Goal: Task Accomplishment & Management: Manage account settings

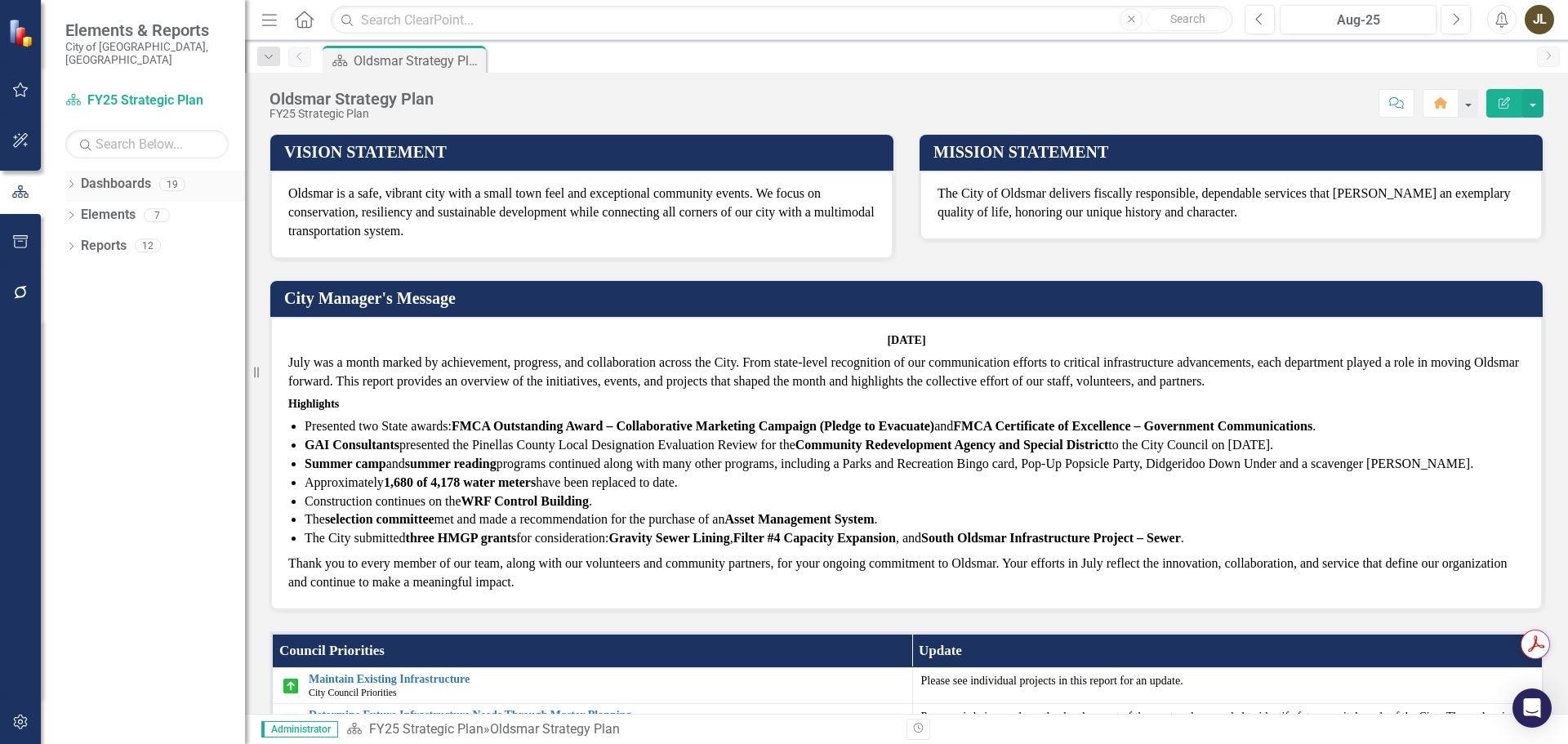
click at [72, 181] on icon "Dropdown" at bounding box center [70, 185] width 11 height 9
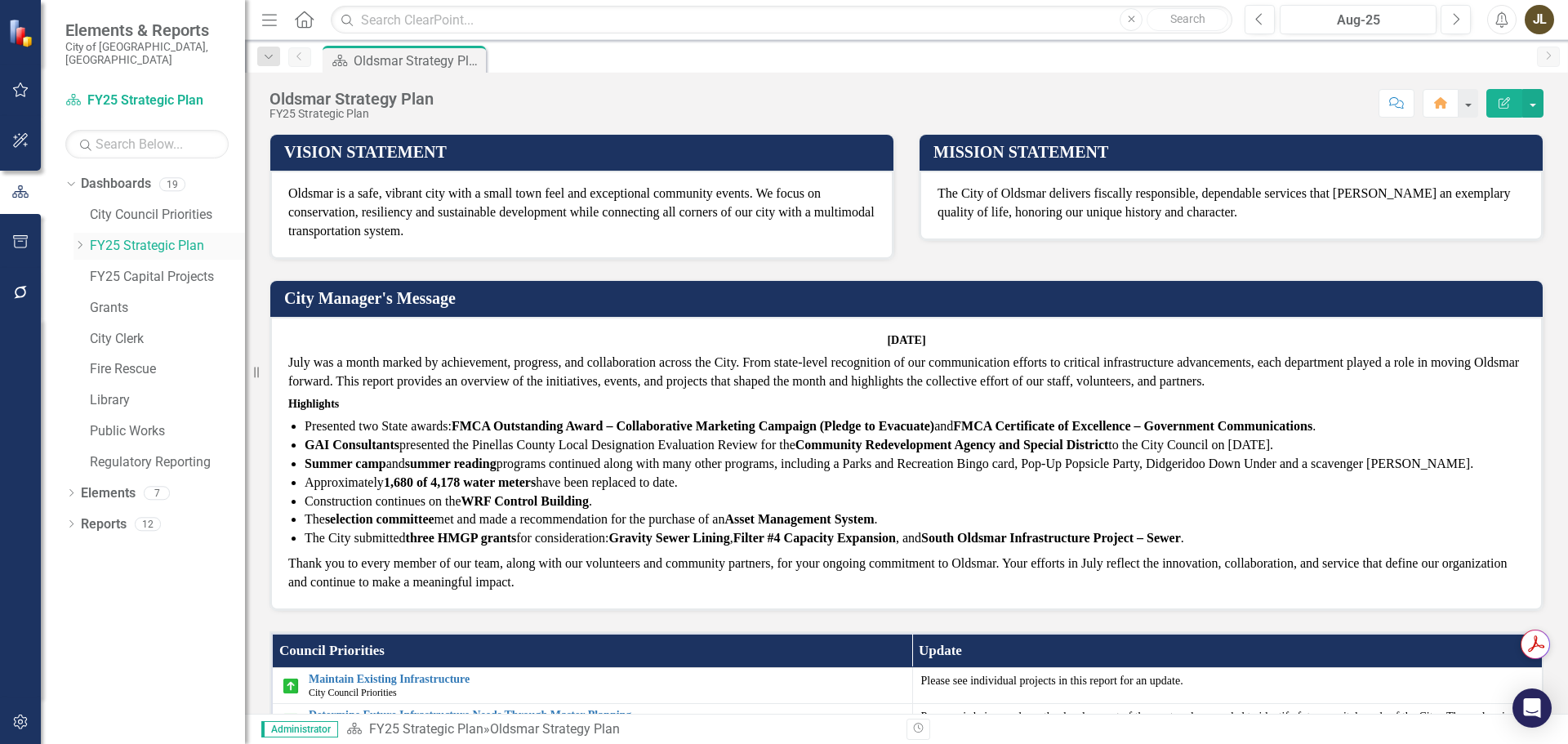
click at [82, 240] on icon "Dropdown" at bounding box center [80, 245] width 12 height 9
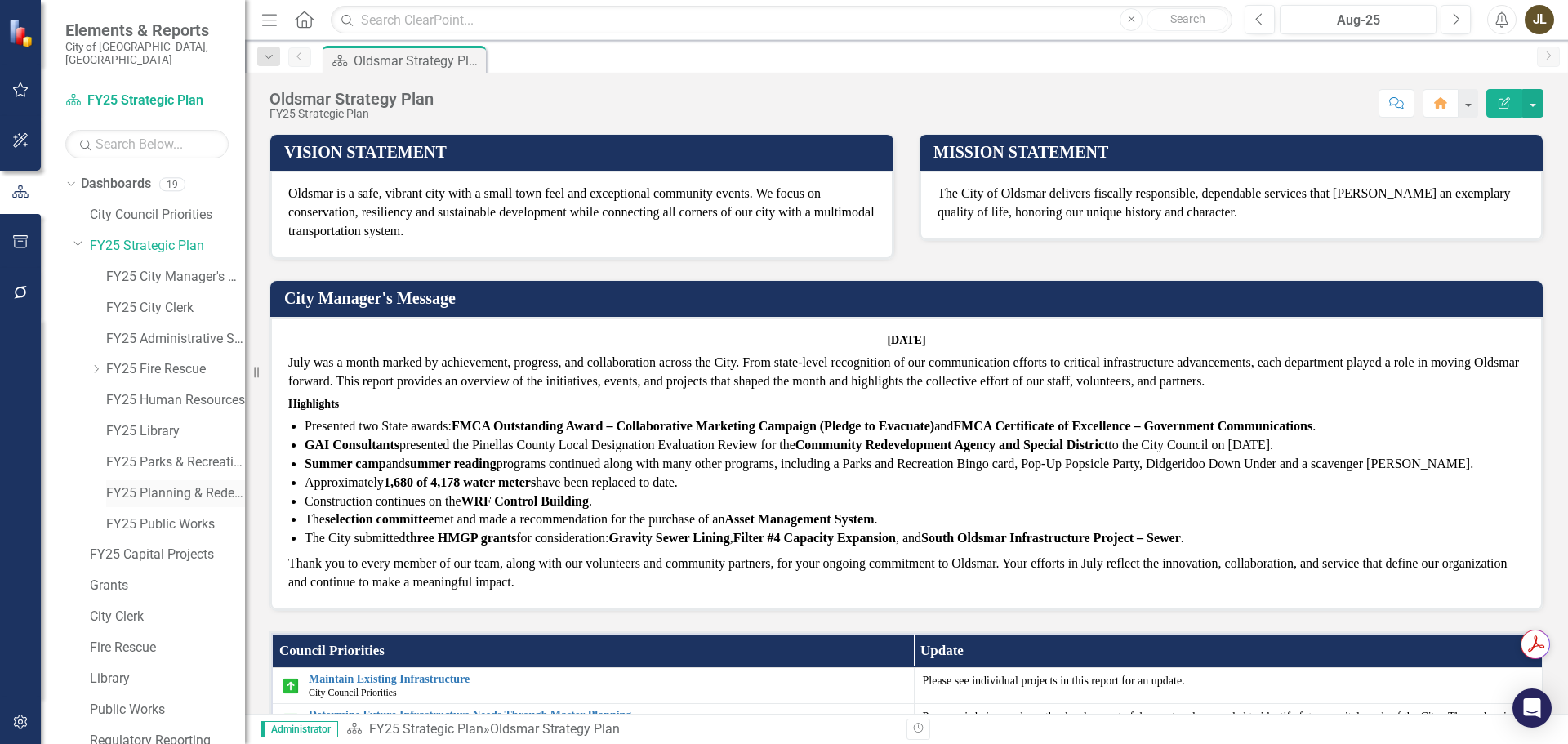
click at [166, 484] on link "FY25 Planning & Redevelopment" at bounding box center [176, 493] width 139 height 19
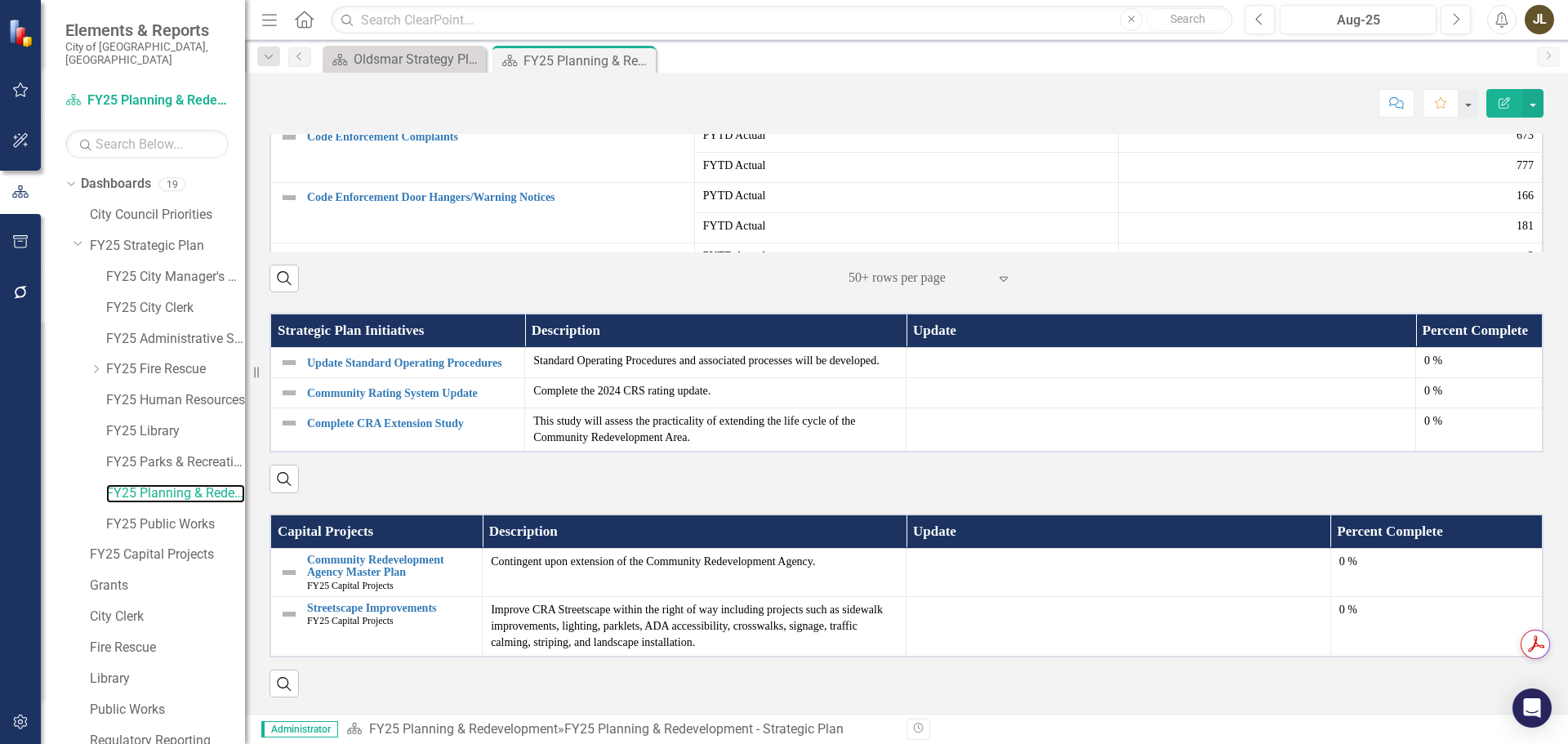
scroll to position [1278, 0]
click at [469, 357] on link "Update Standard Operating Procedures" at bounding box center [412, 363] width 209 height 12
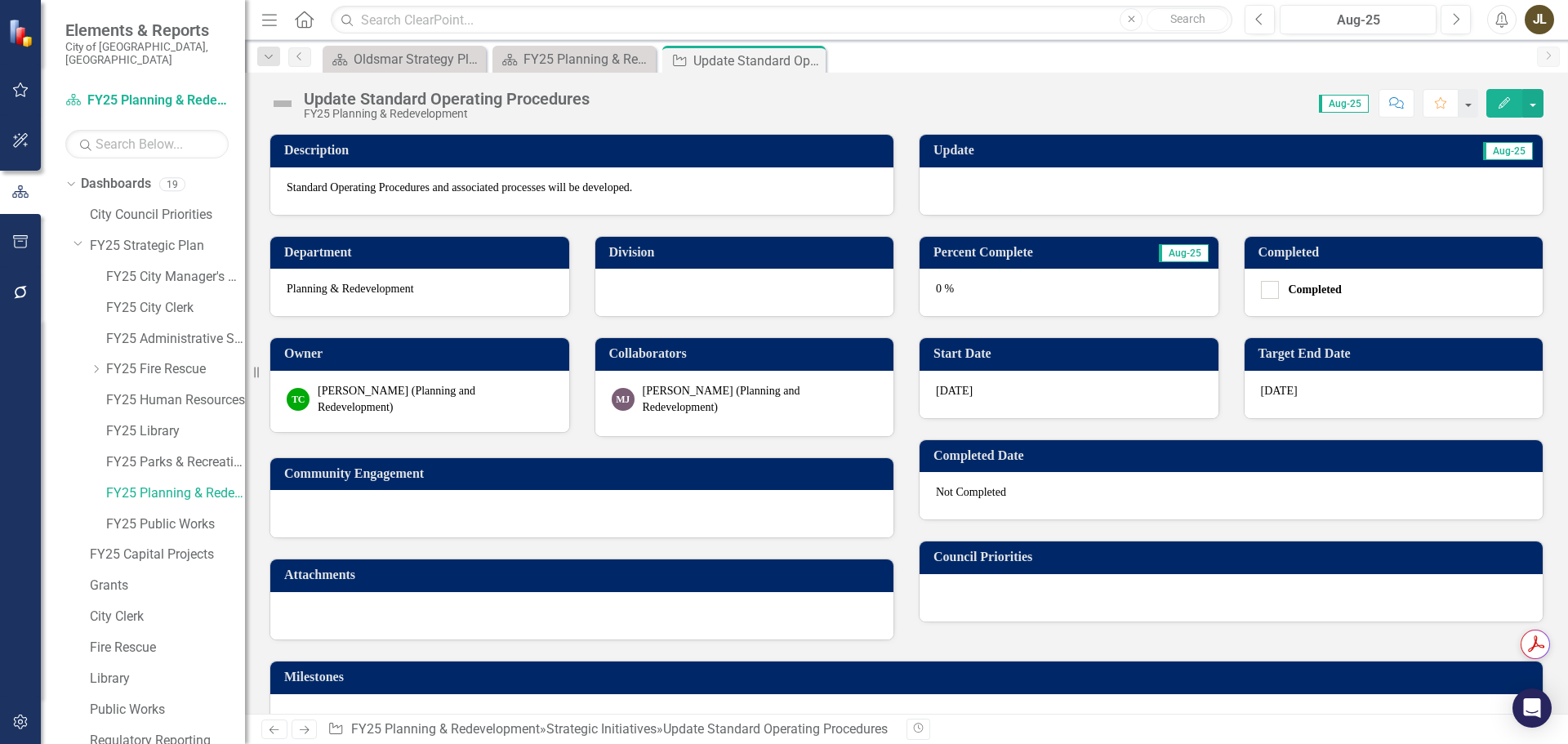
click at [1075, 189] on div at bounding box center [1232, 191] width 623 height 47
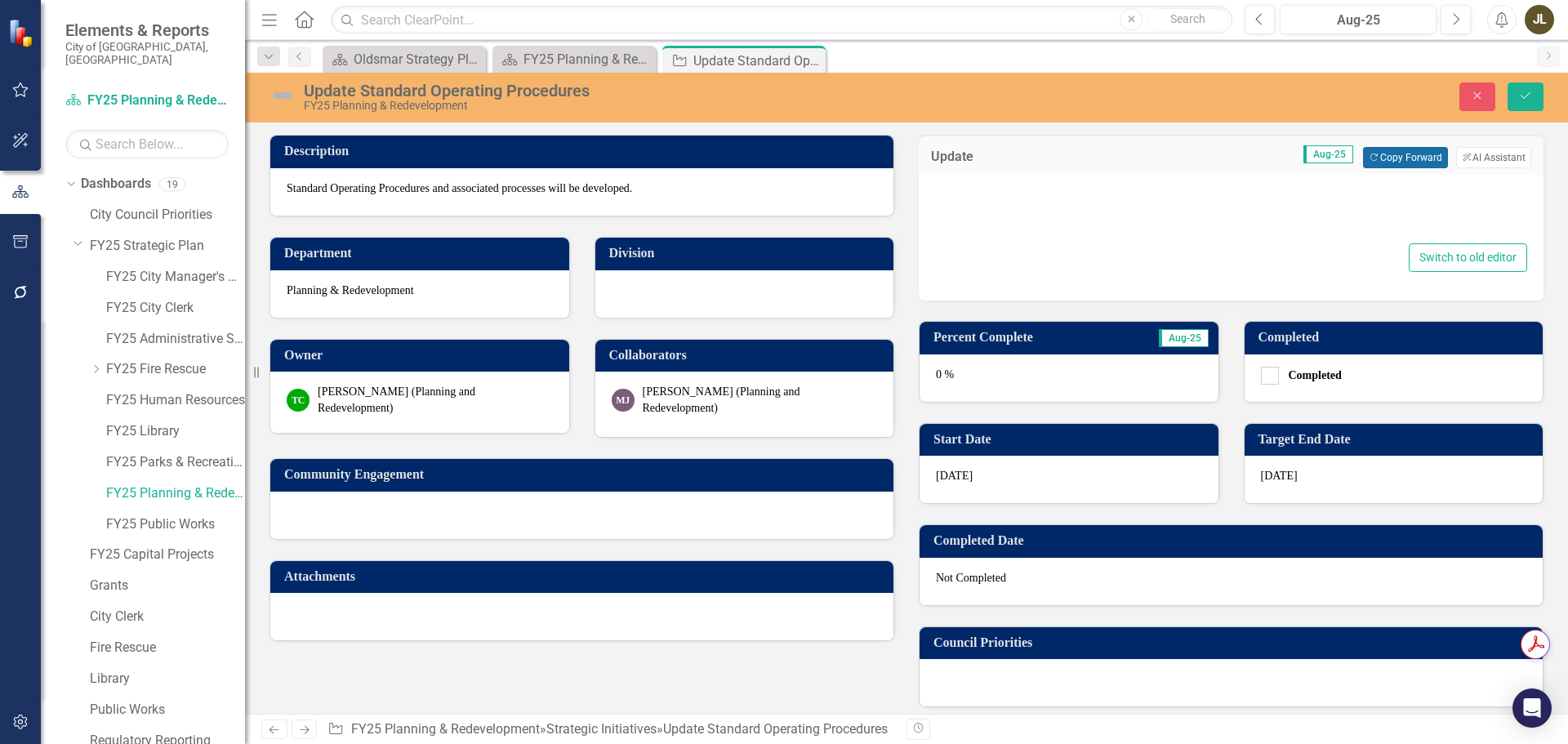
click at [1389, 161] on button "Copy Forward Copy Forward" at bounding box center [1405, 157] width 84 height 21
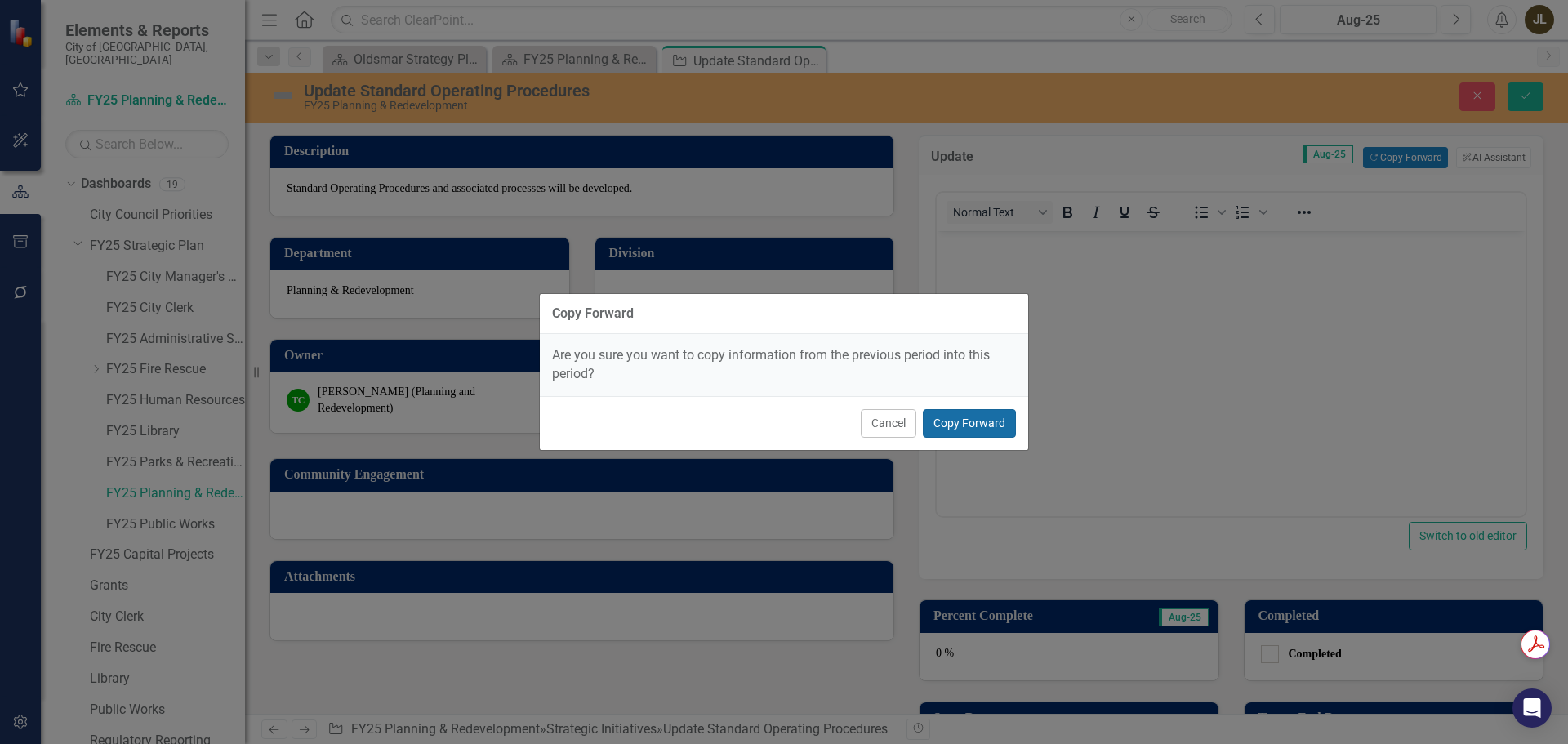
click at [990, 424] on button "Copy Forward" at bounding box center [969, 423] width 93 height 28
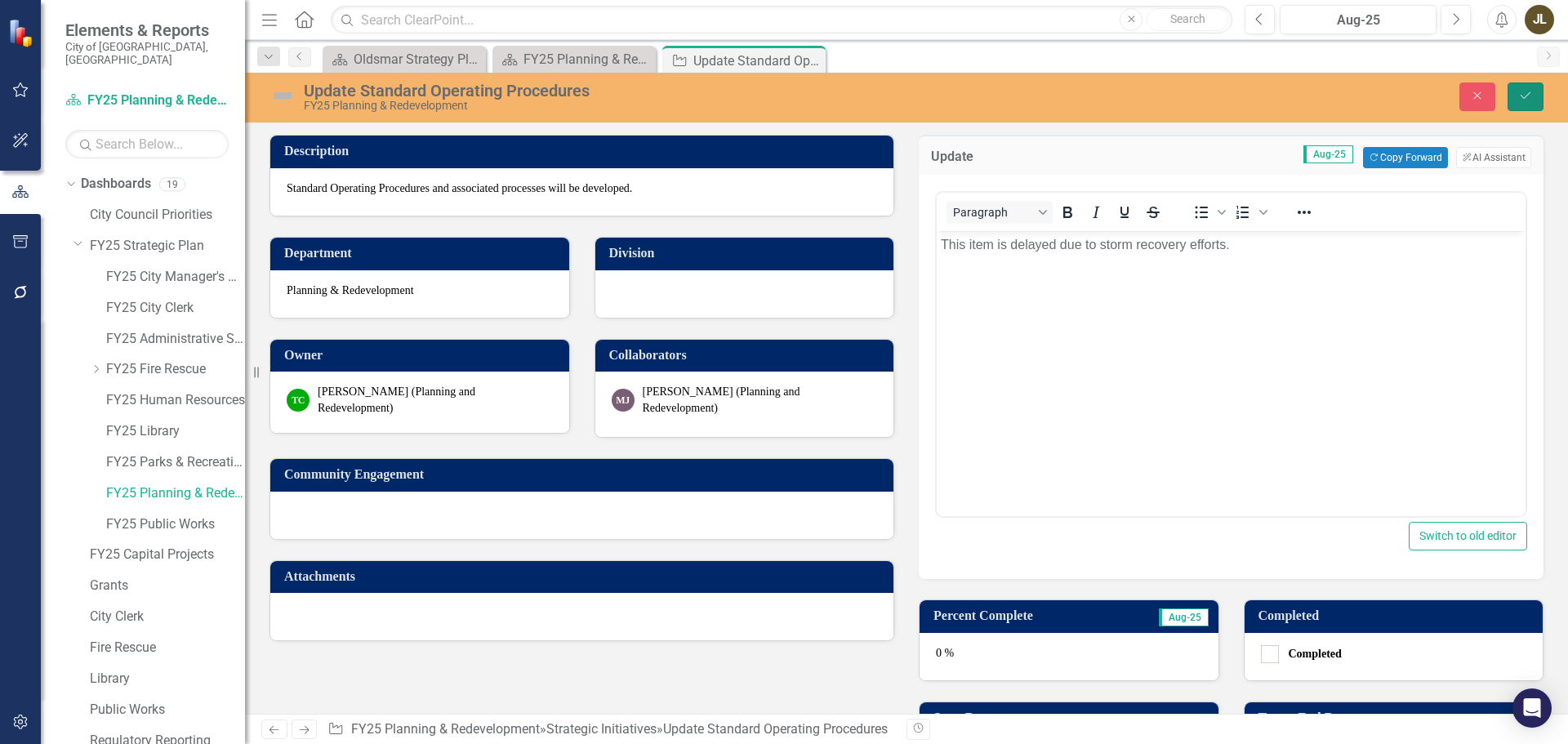
click at [1535, 94] on button "Save" at bounding box center [1526, 96] width 36 height 28
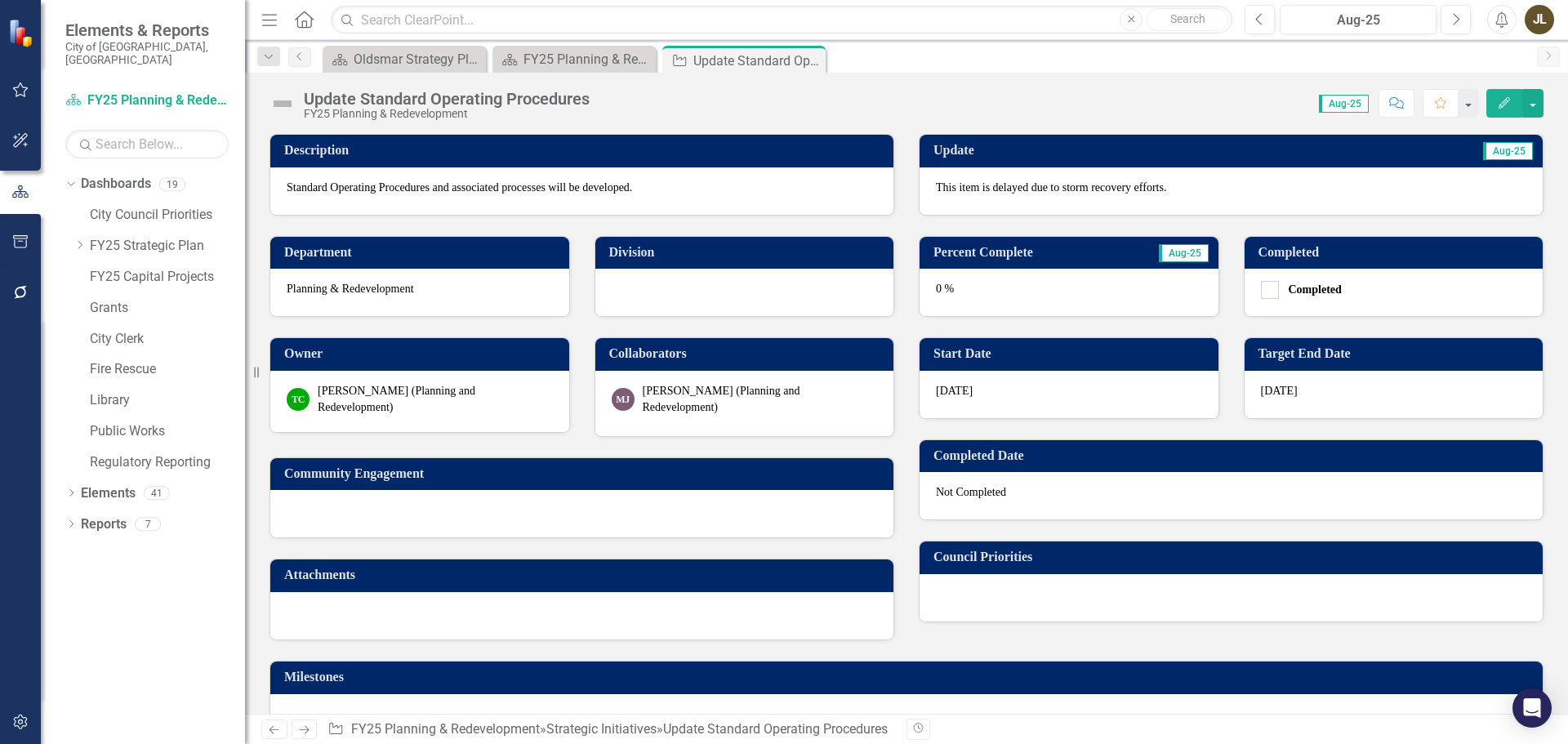
click at [277, 100] on img at bounding box center [282, 104] width 26 height 26
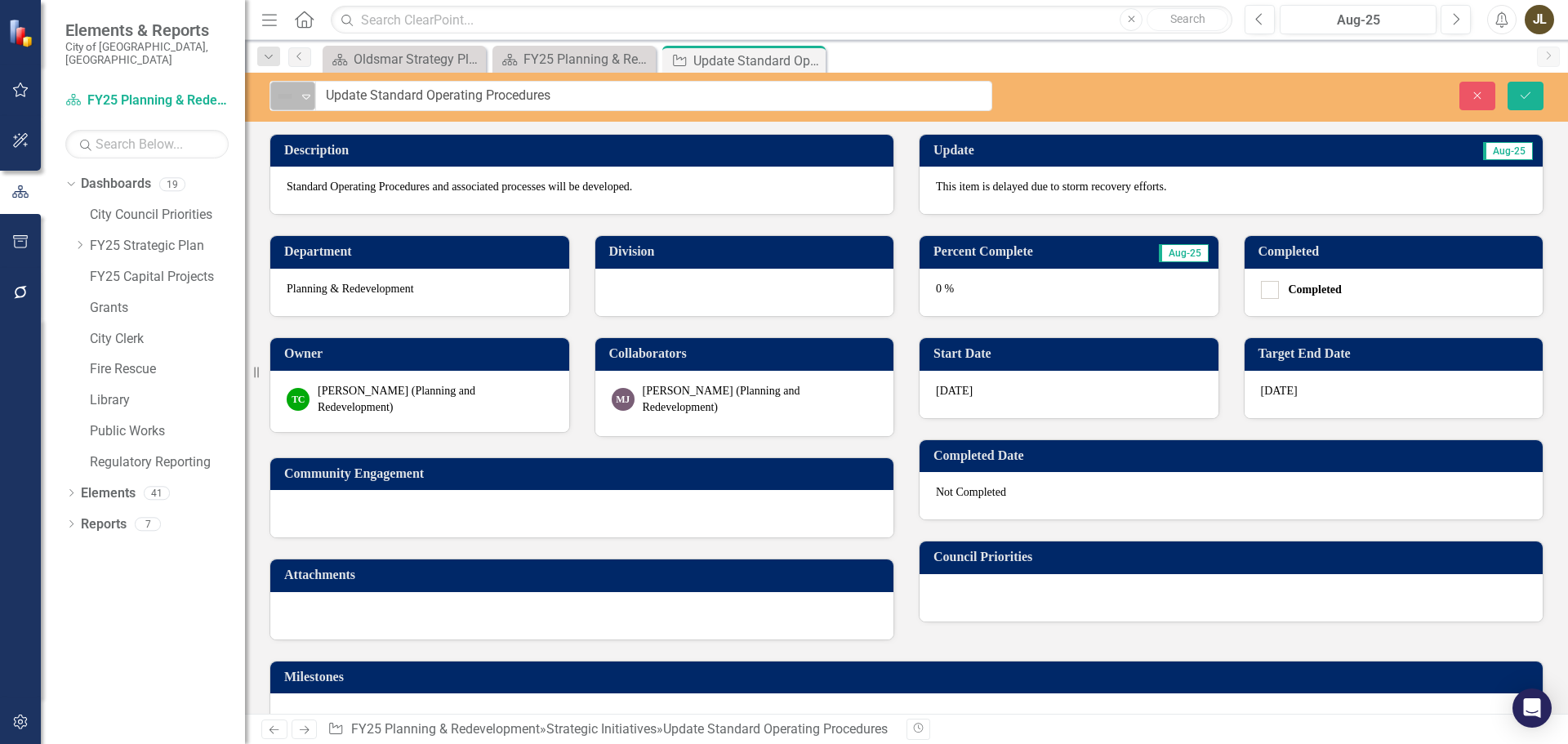
click at [280, 106] on img at bounding box center [285, 96] width 20 height 20
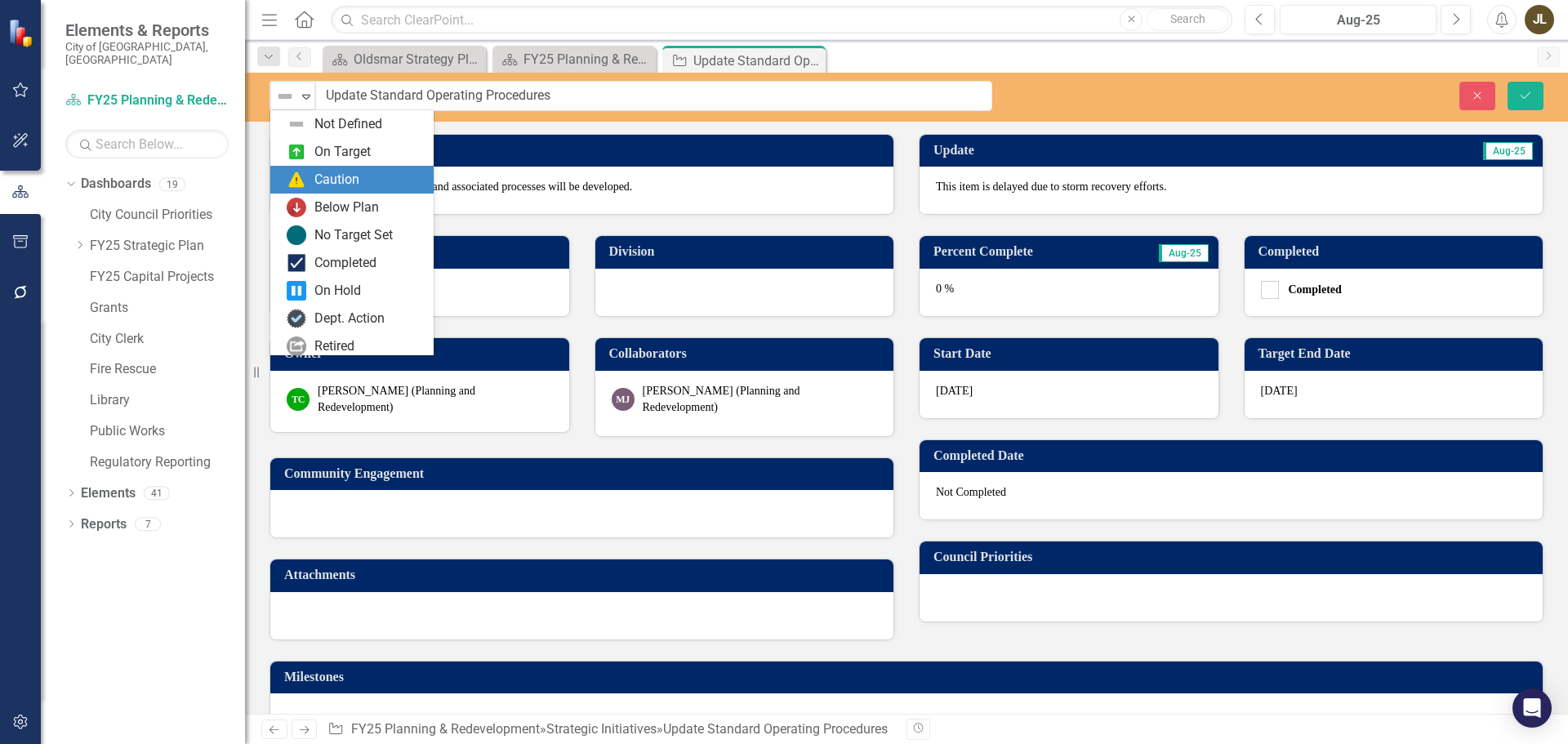
click at [328, 184] on div "Caution" at bounding box center [336, 180] width 45 height 19
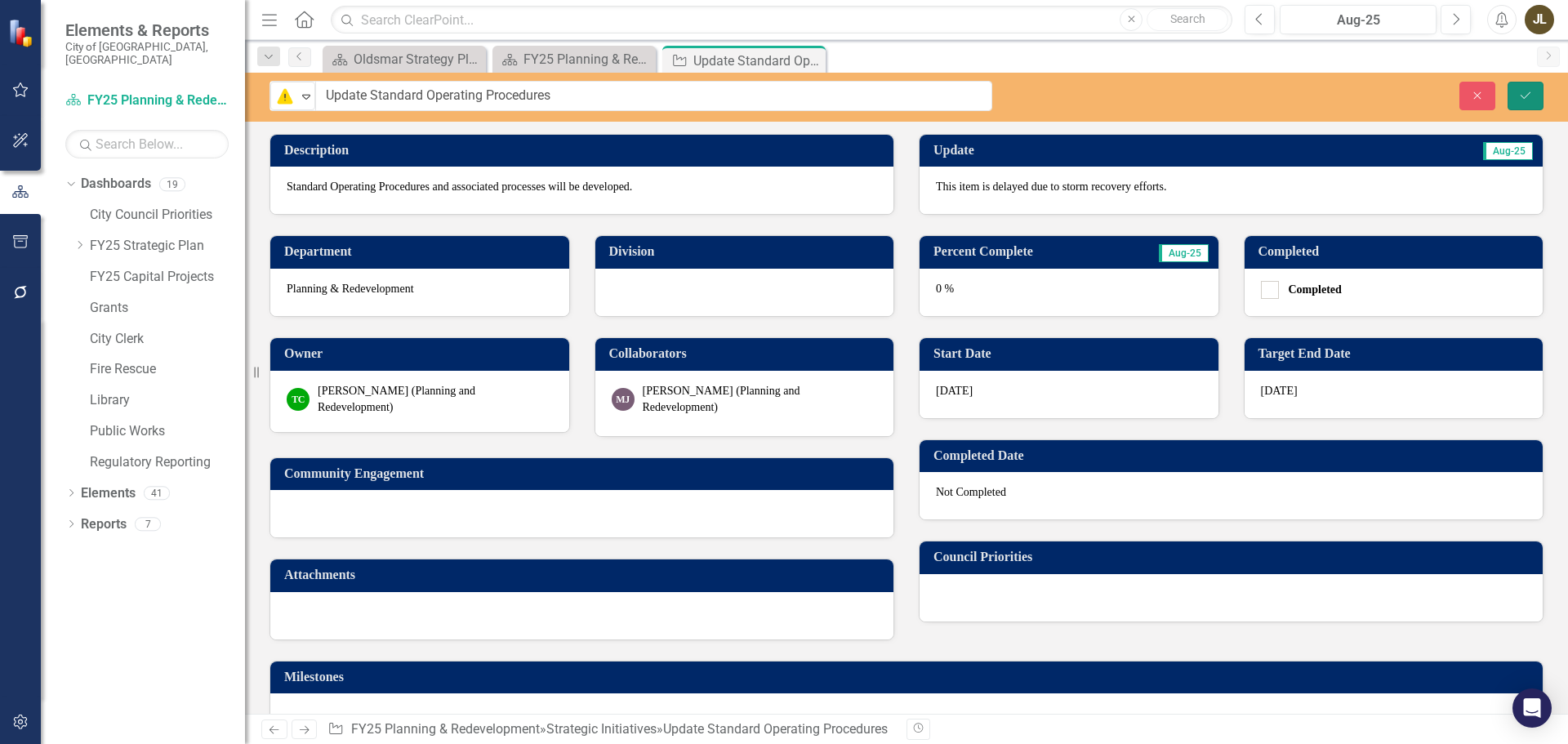
click at [1532, 91] on icon "Save" at bounding box center [1525, 95] width 15 height 11
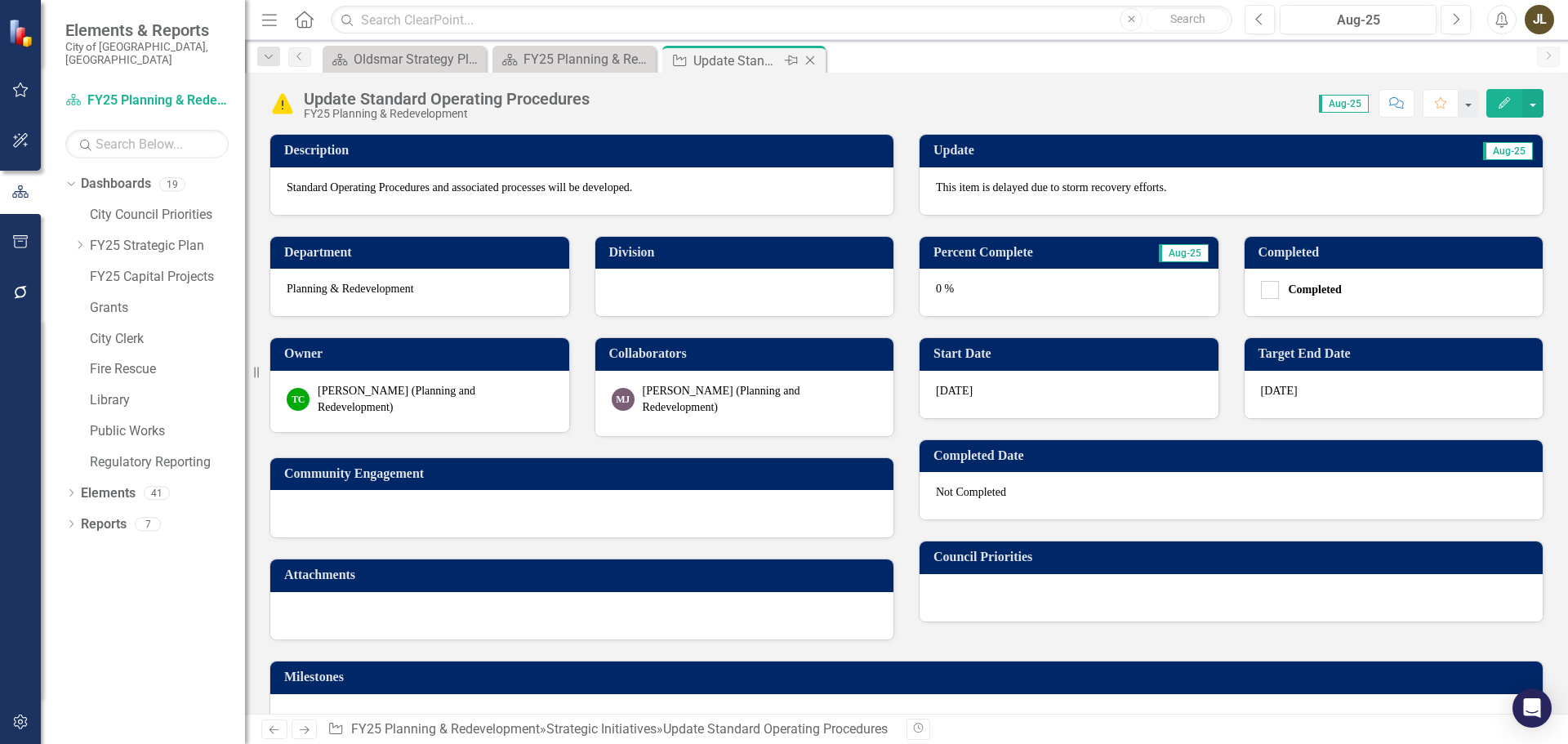
click at [817, 64] on icon "Close" at bounding box center [810, 60] width 16 height 13
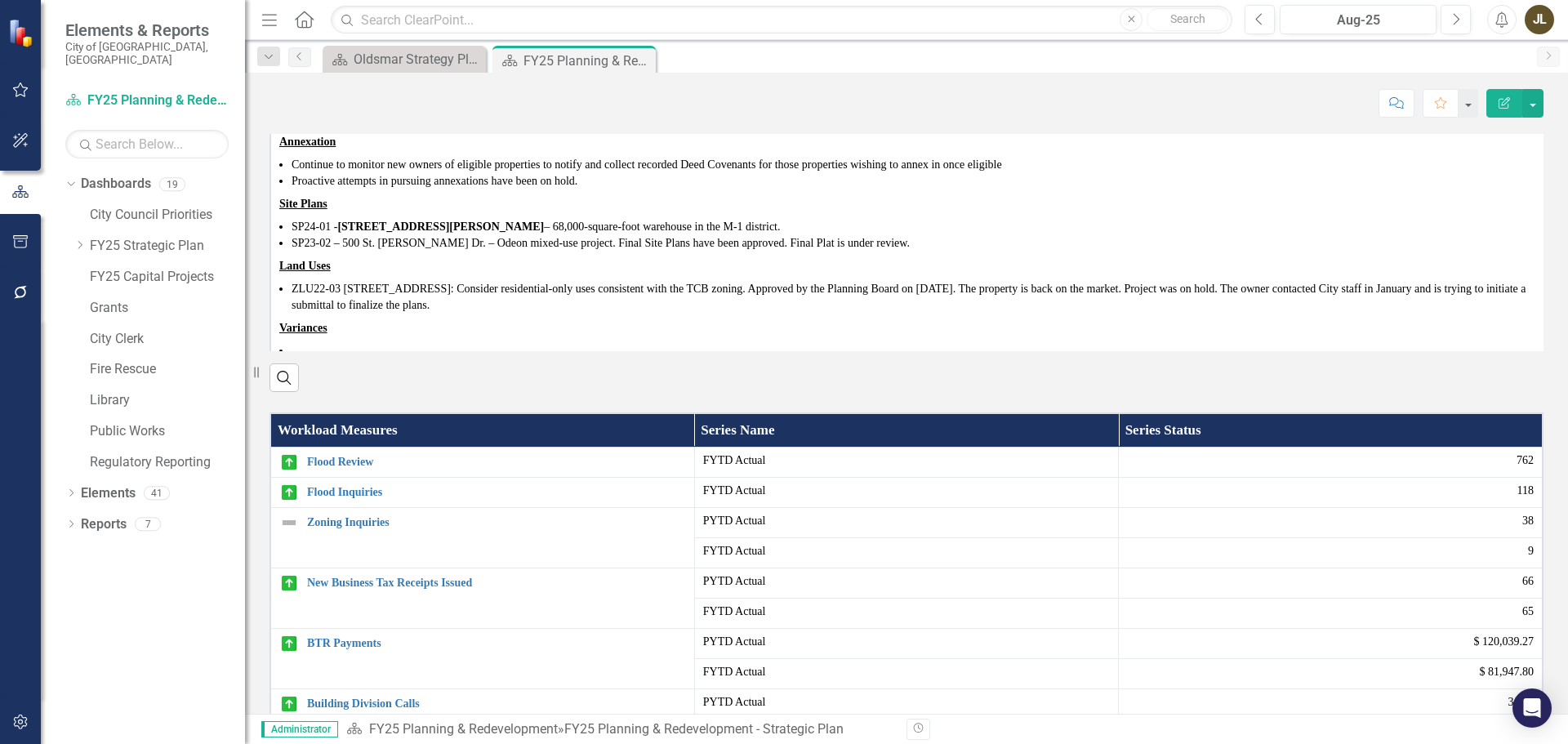
scroll to position [1278, 0]
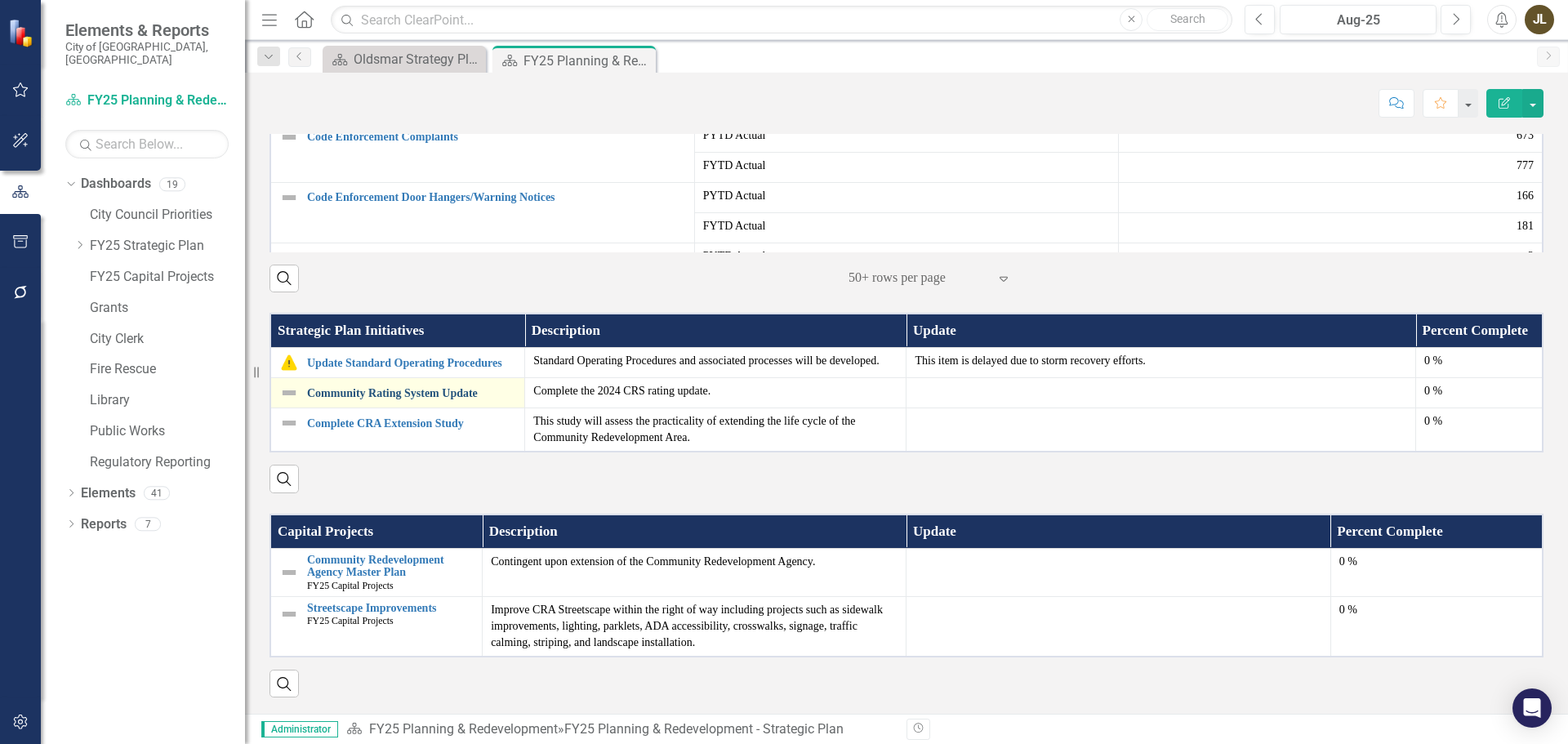
click at [399, 387] on link "Community Rating System Update" at bounding box center [412, 393] width 209 height 12
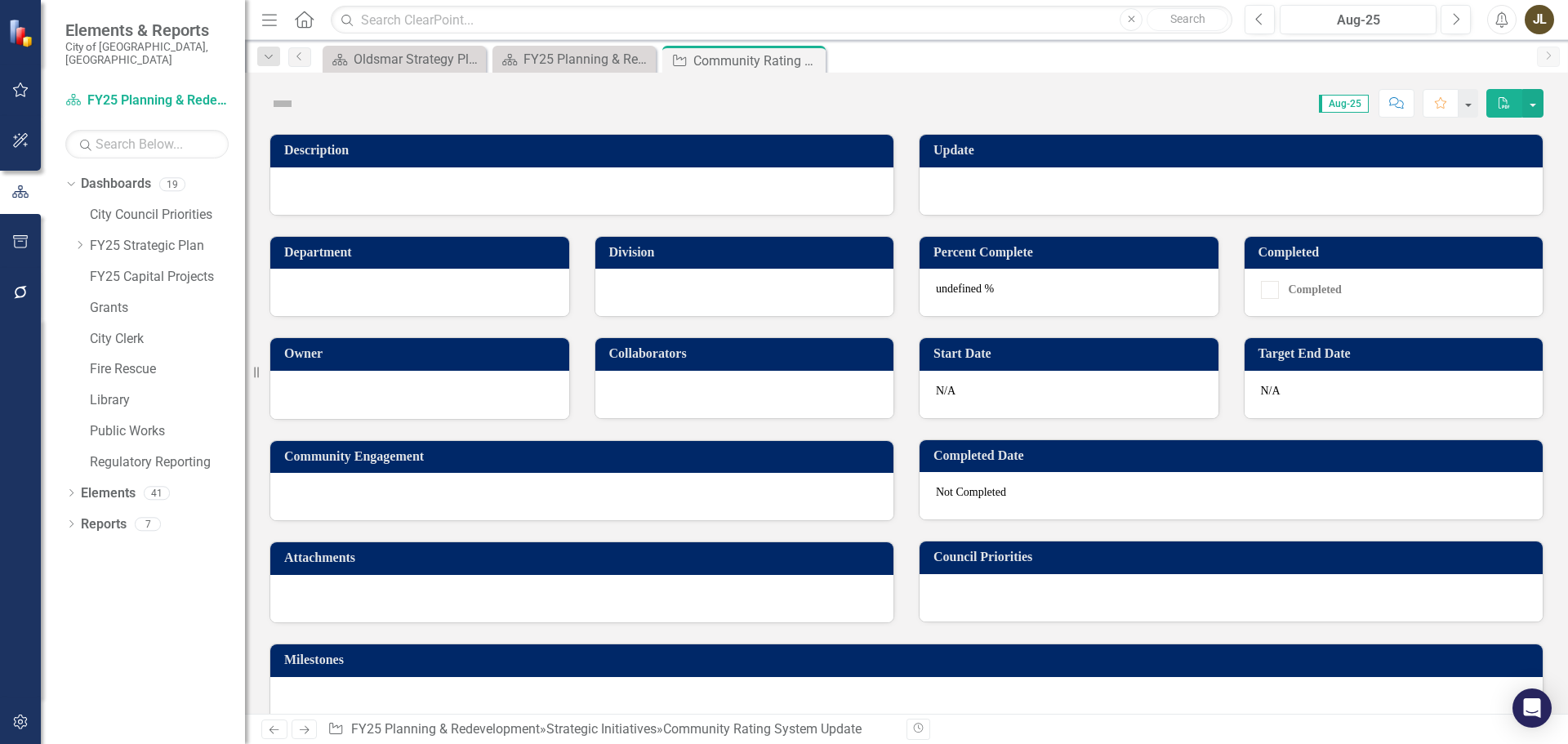
checkbox input "true"
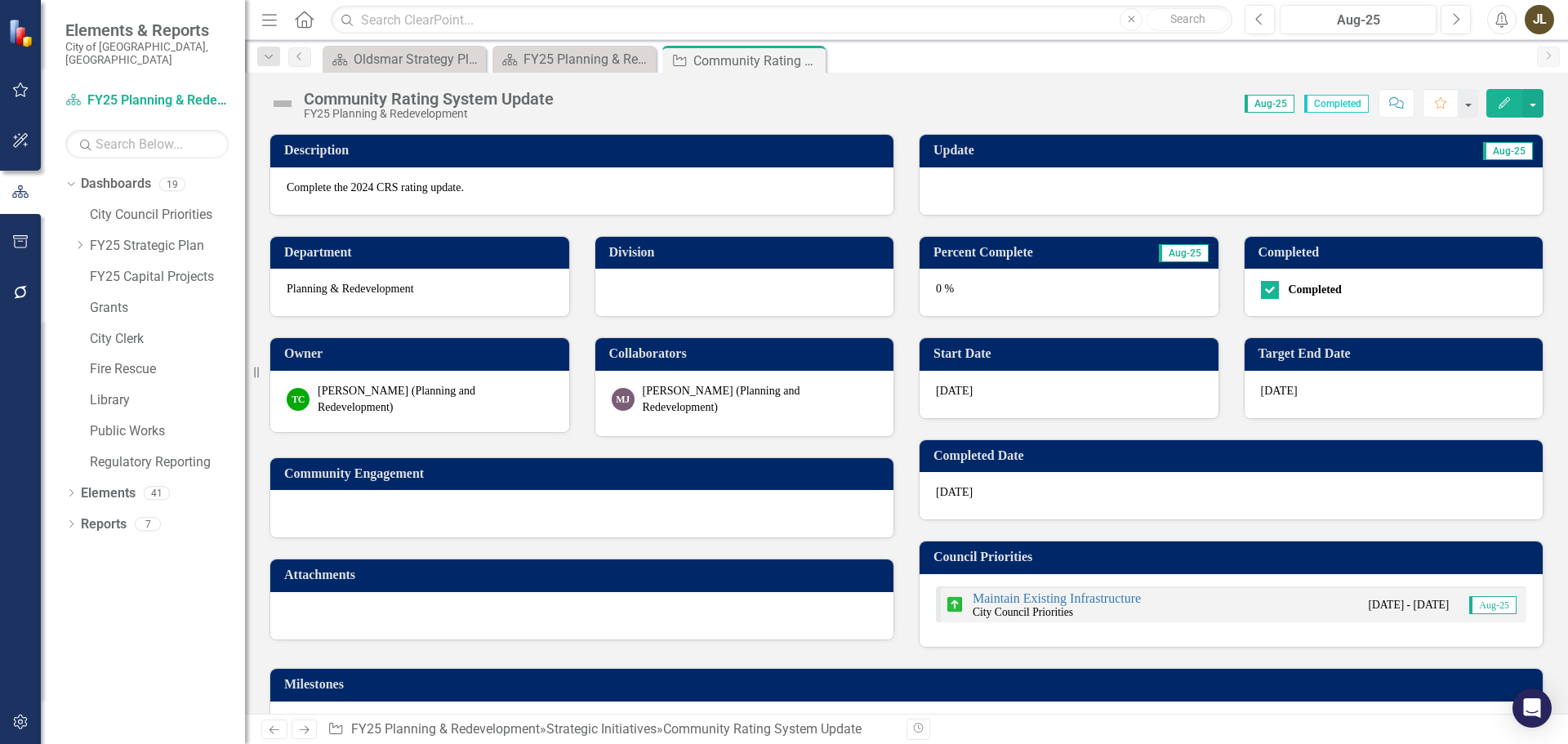
click at [1089, 203] on div at bounding box center [1232, 191] width 623 height 47
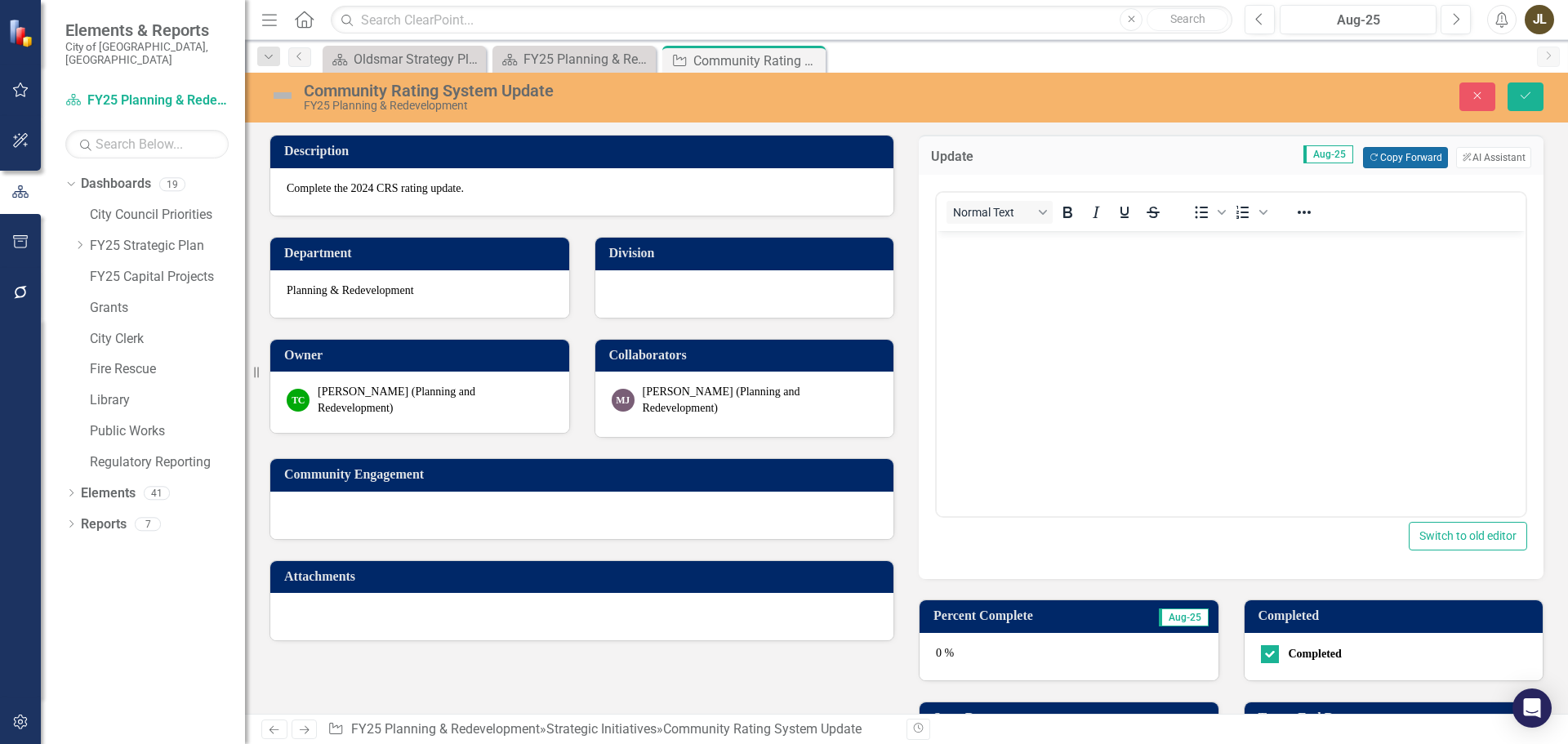
click at [1376, 162] on button "Copy Forward Copy Forward" at bounding box center [1405, 157] width 84 height 21
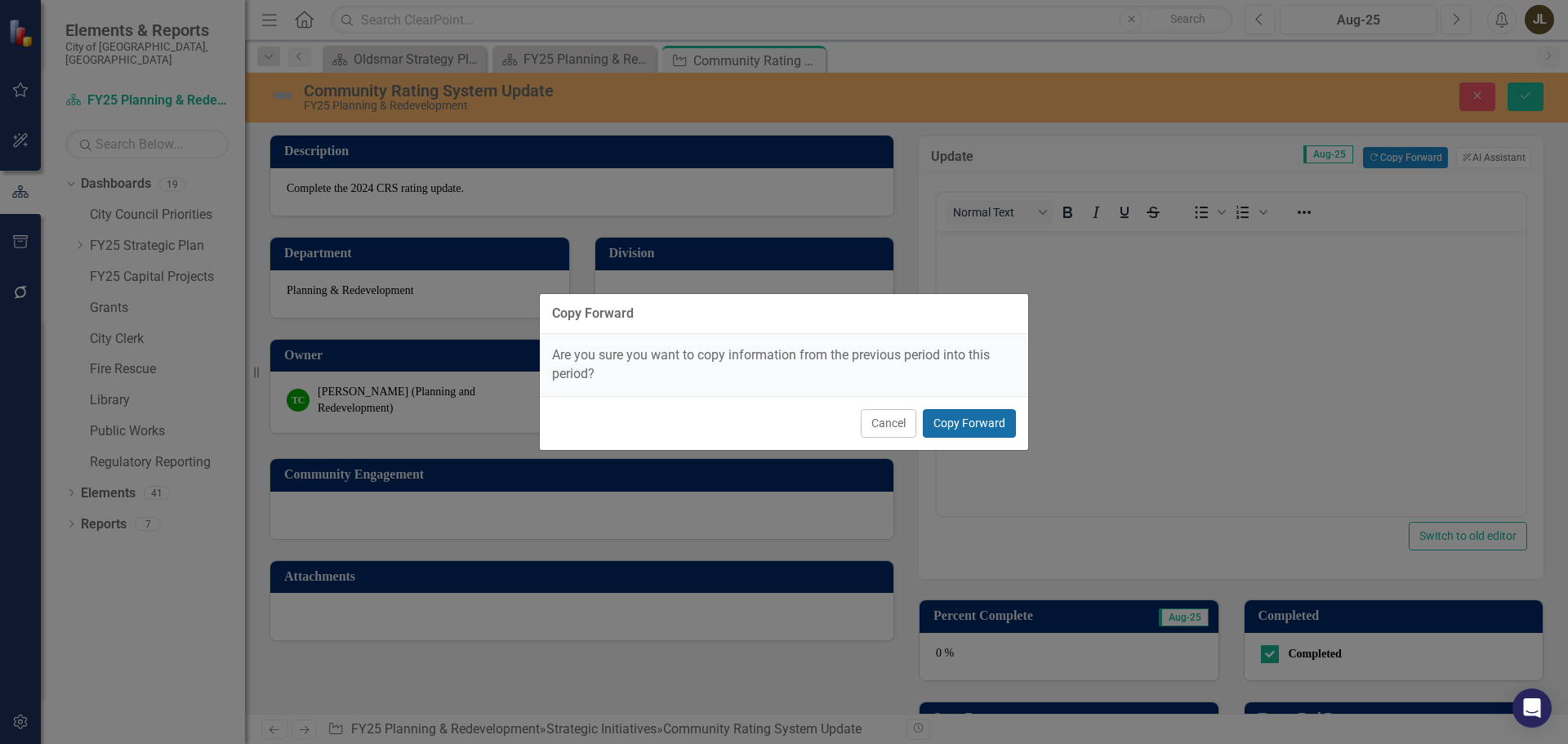
click at [967, 414] on button "Copy Forward" at bounding box center [969, 423] width 93 height 28
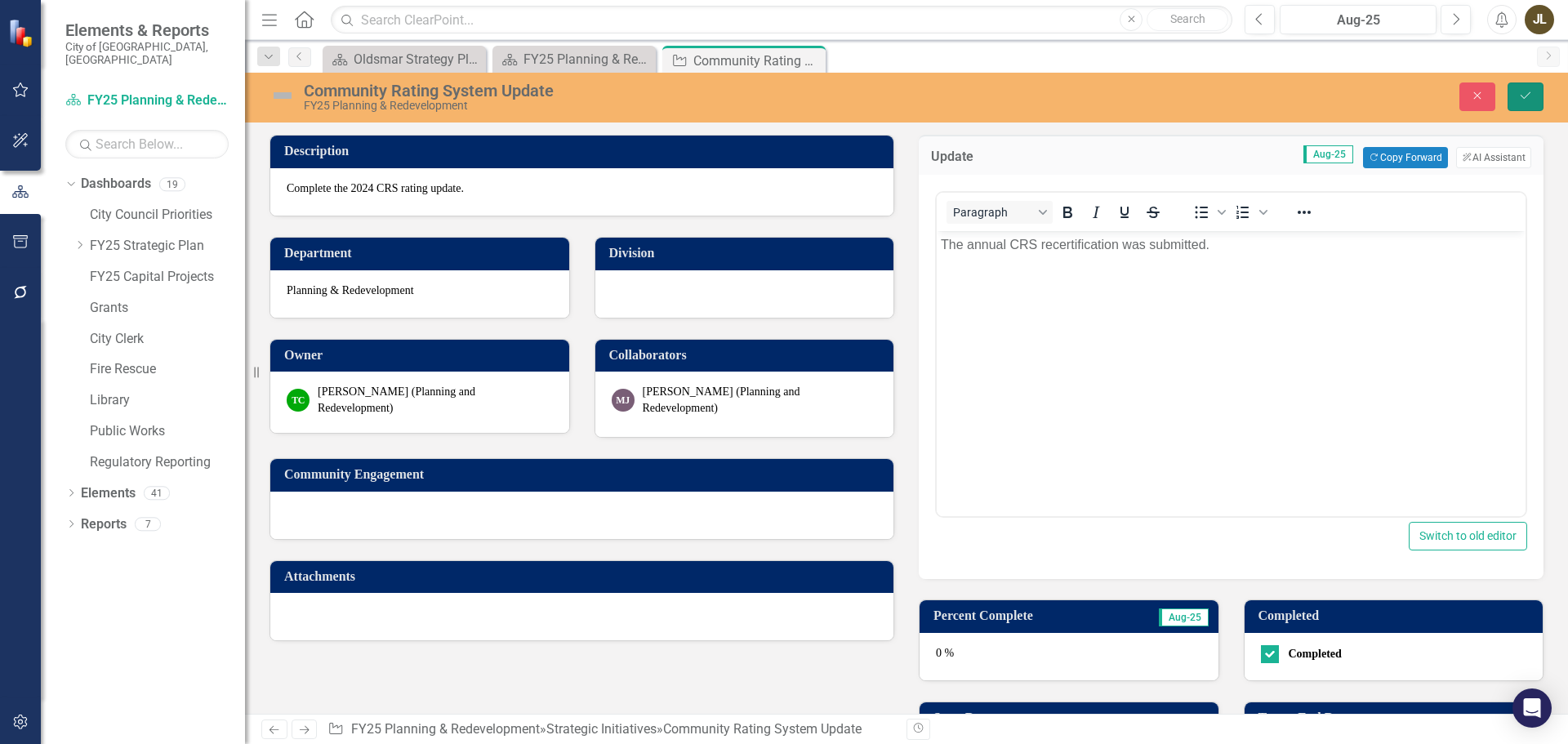
click at [1526, 103] on button "Save" at bounding box center [1526, 96] width 36 height 28
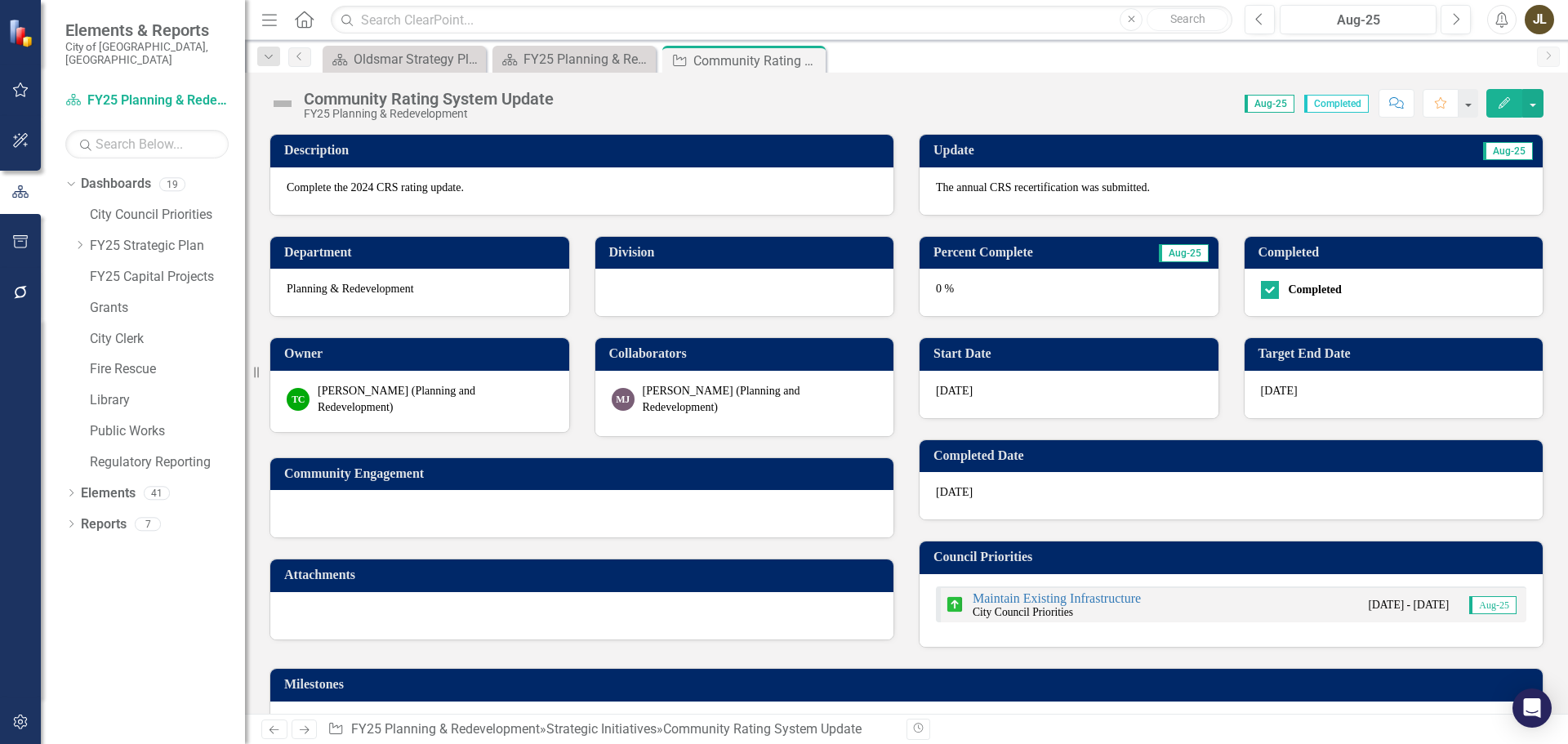
click at [1034, 286] on div "0 %" at bounding box center [1069, 292] width 299 height 47
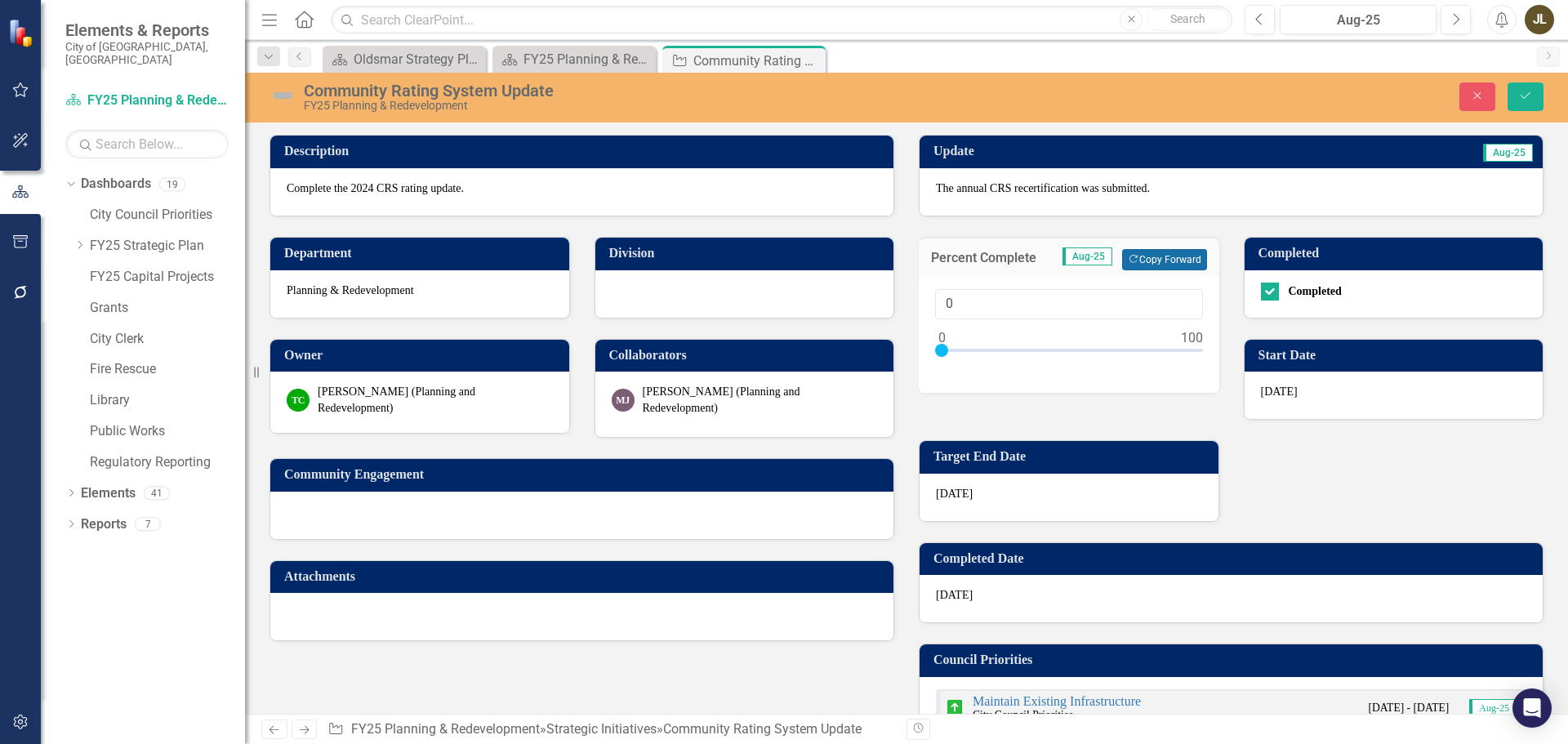
click at [1146, 256] on button "Copy Forward Copy Forward" at bounding box center [1165, 259] width 84 height 21
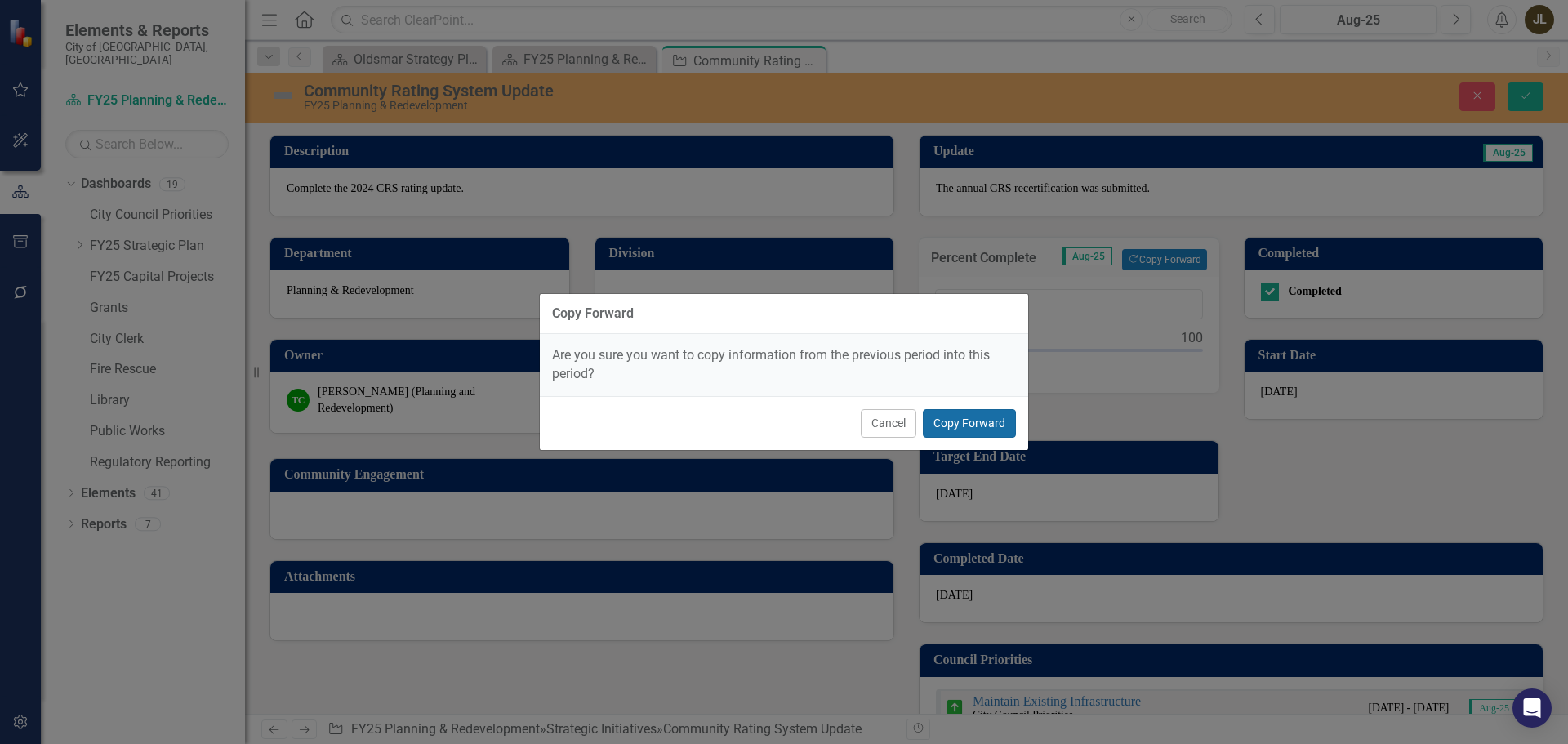
click at [956, 425] on button "Copy Forward" at bounding box center [969, 423] width 93 height 28
type input "100"
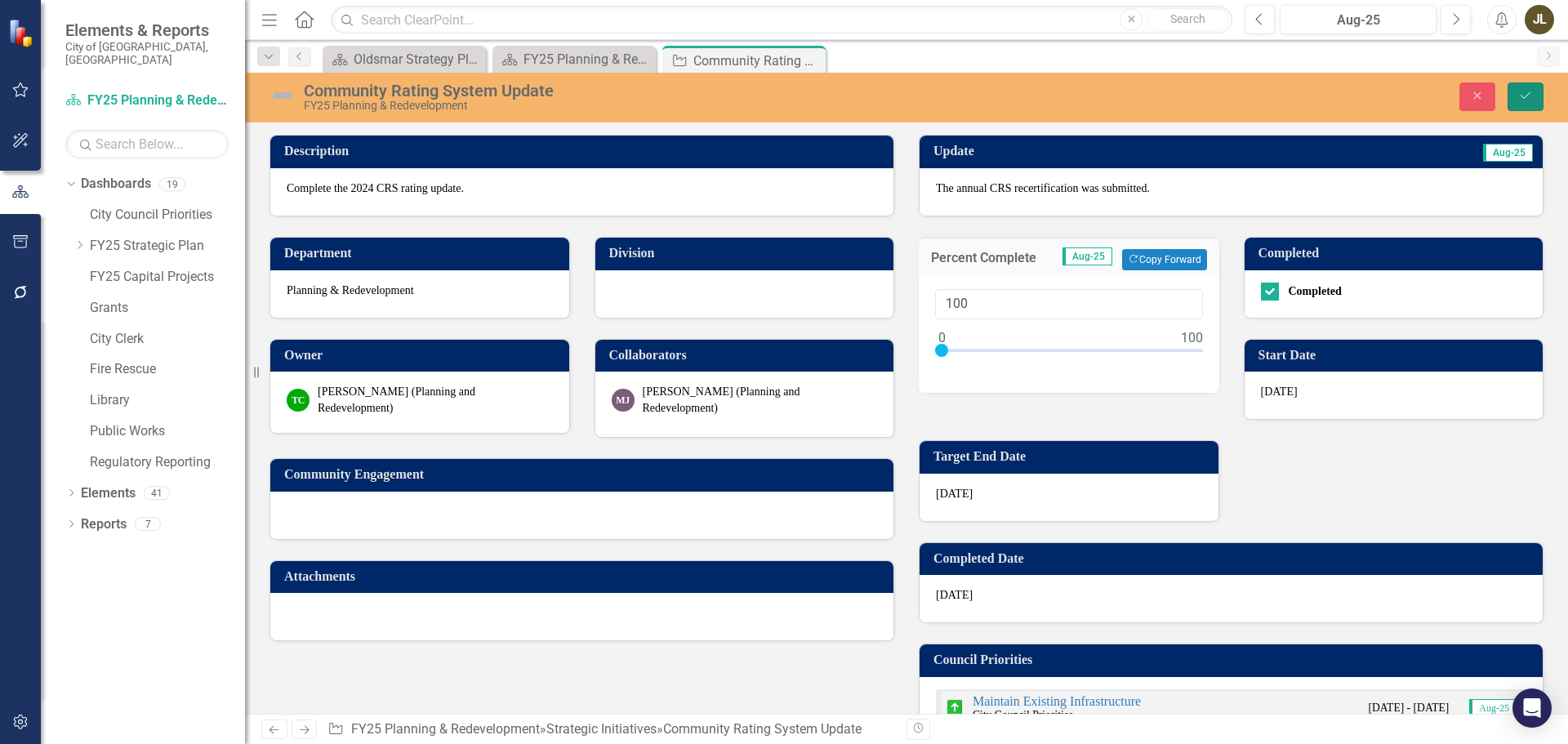
click at [1520, 106] on button "Save" at bounding box center [1526, 96] width 36 height 28
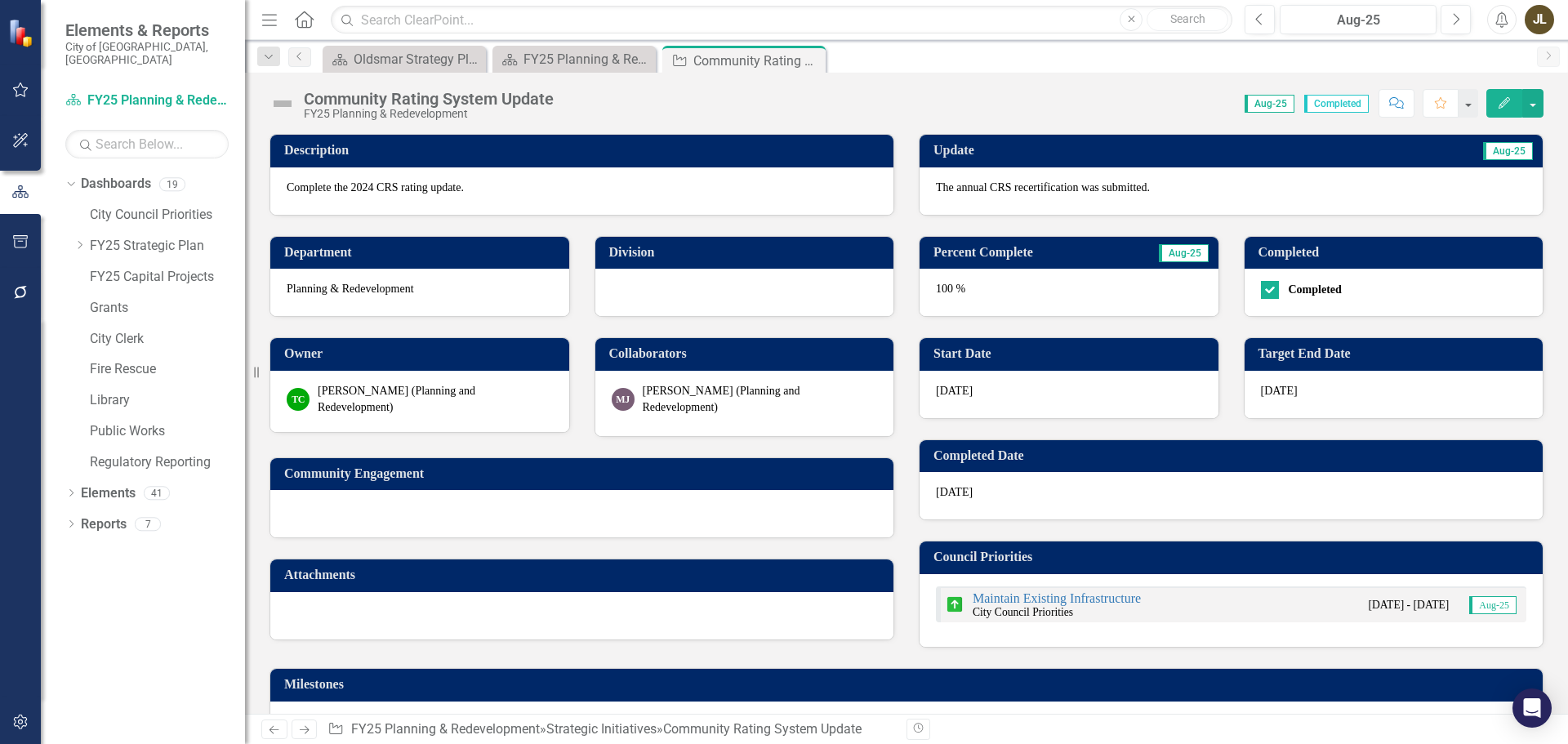
click at [282, 104] on img at bounding box center [282, 104] width 26 height 26
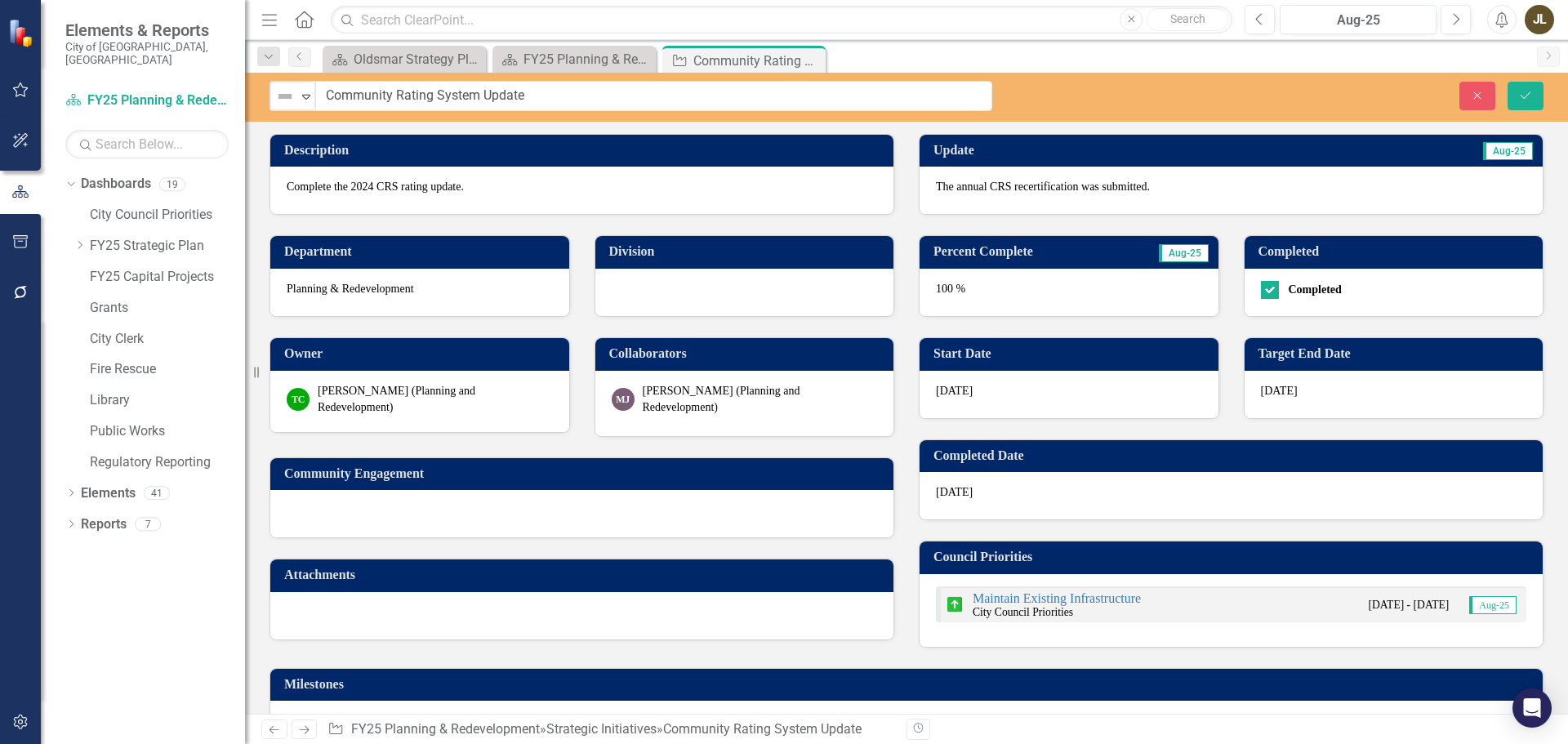
click at [282, 104] on img at bounding box center [285, 96] width 20 height 20
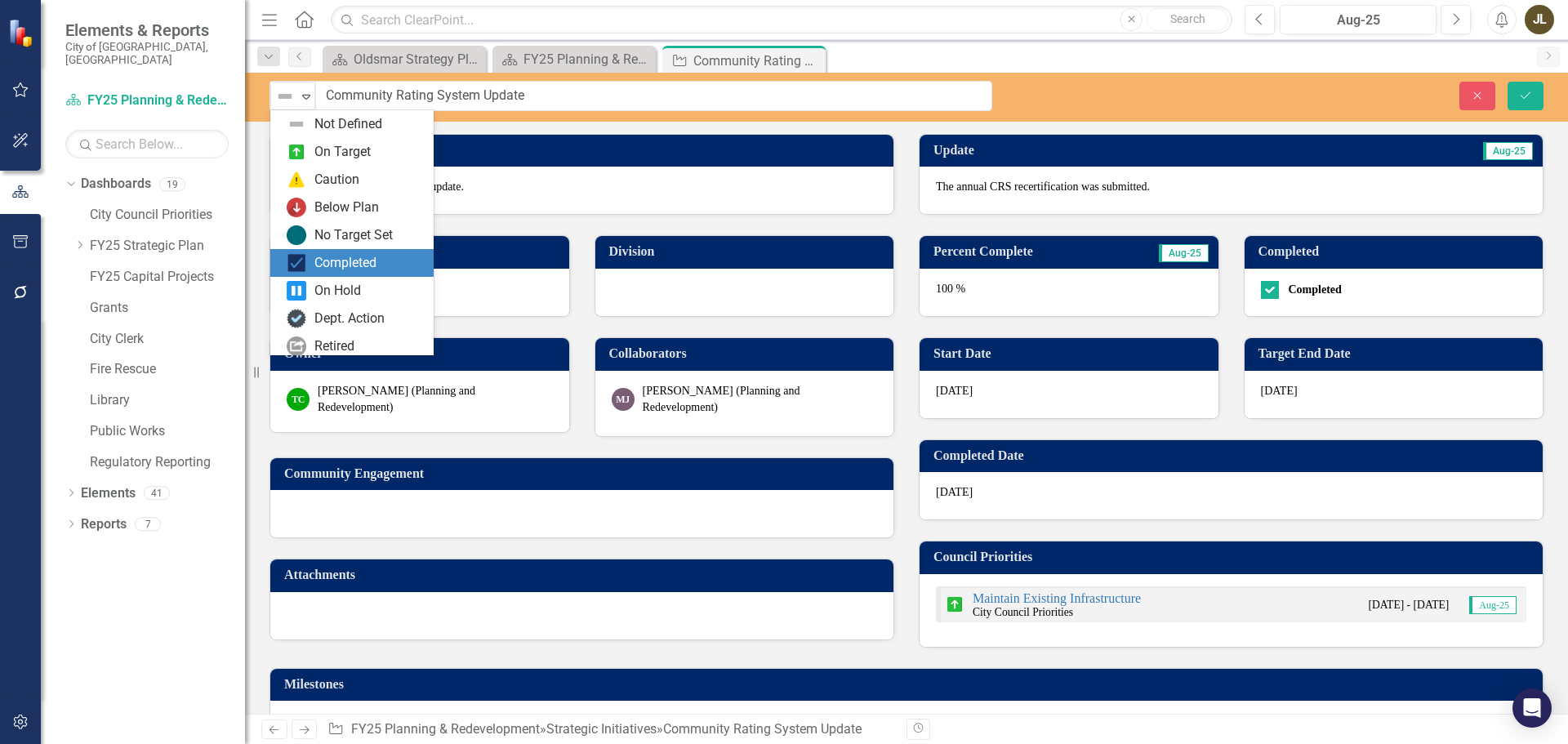
click at [342, 254] on div "Completed" at bounding box center [345, 263] width 62 height 19
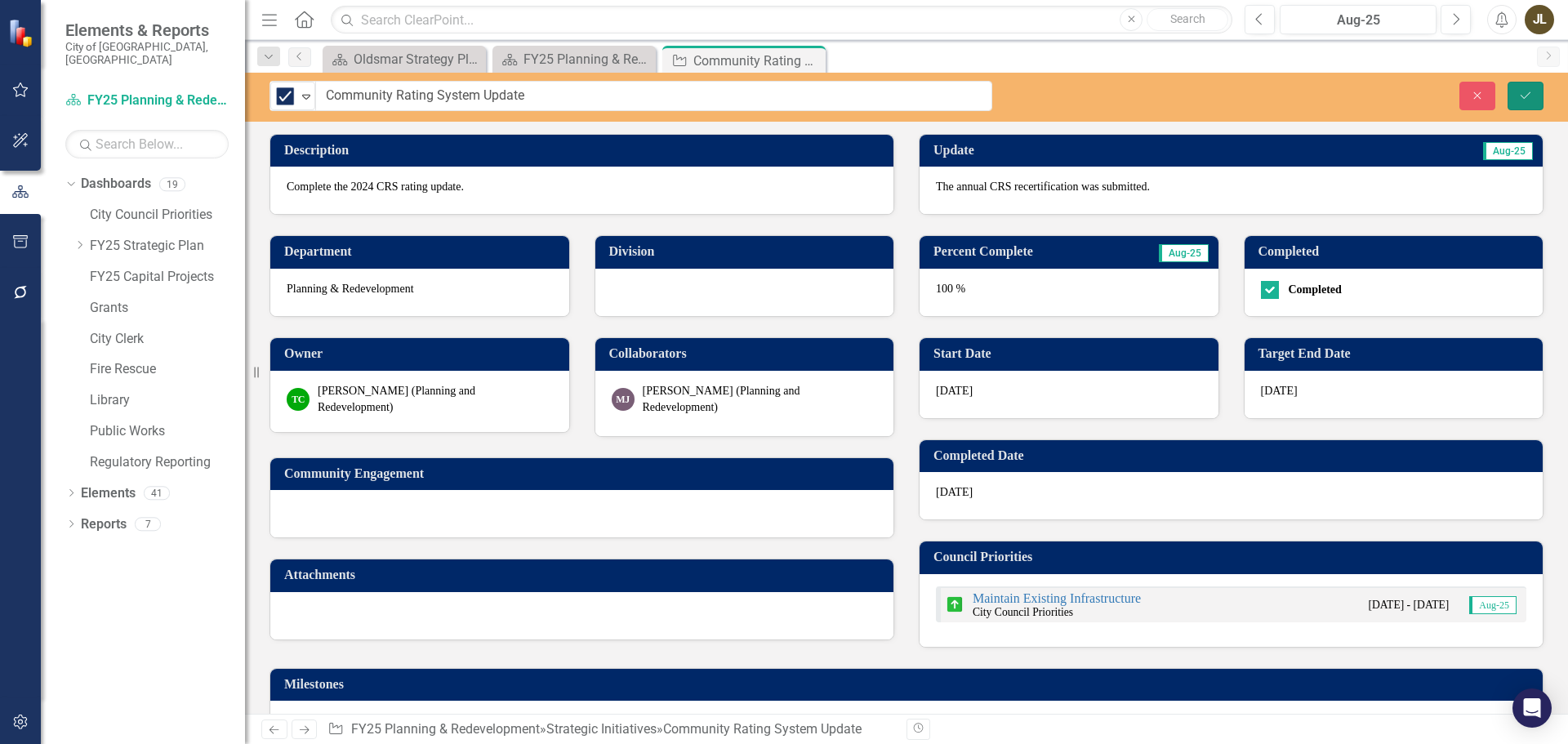
click at [1536, 100] on button "Save" at bounding box center [1526, 95] width 36 height 28
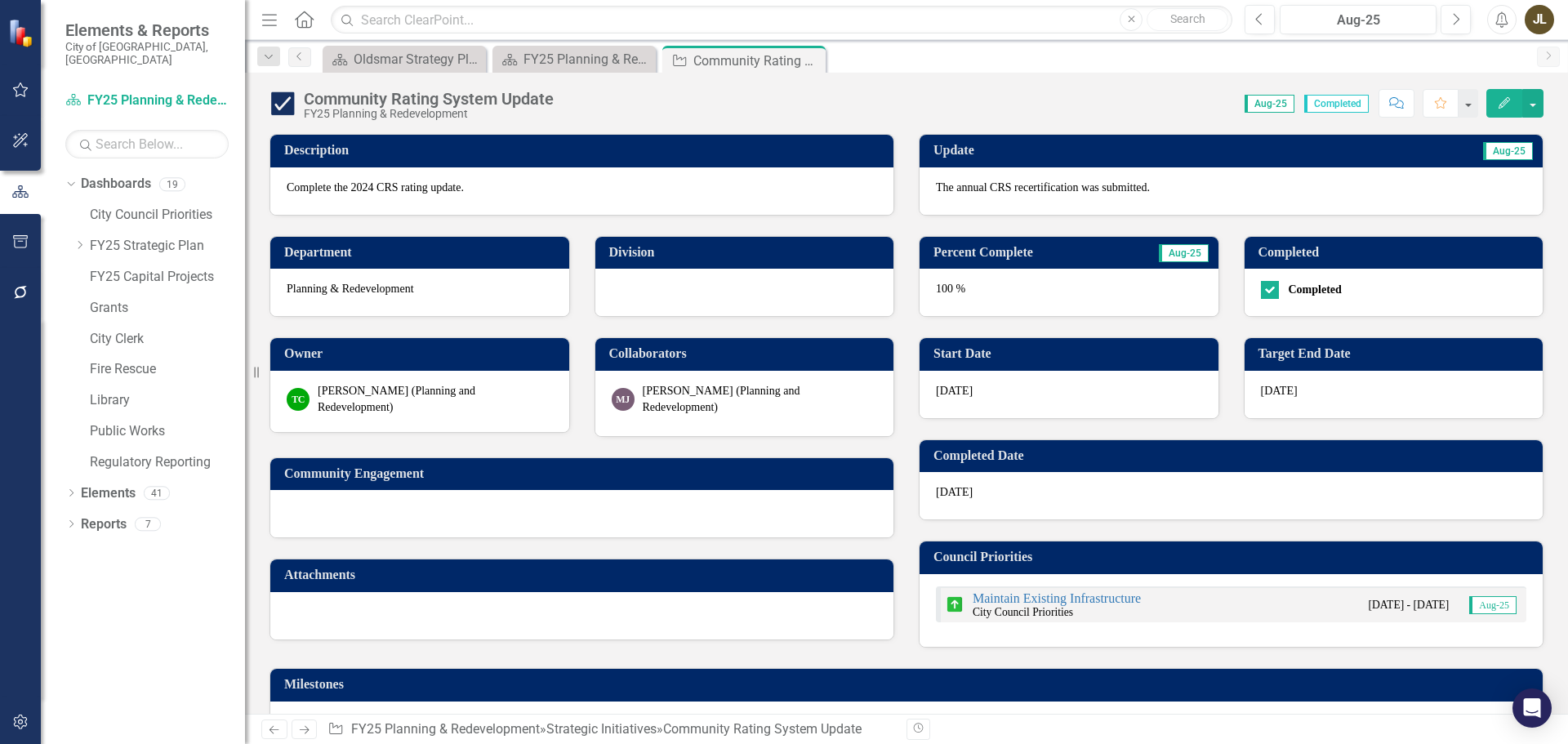
click at [0, 0] on icon "Close" at bounding box center [0, 0] width 0 height 0
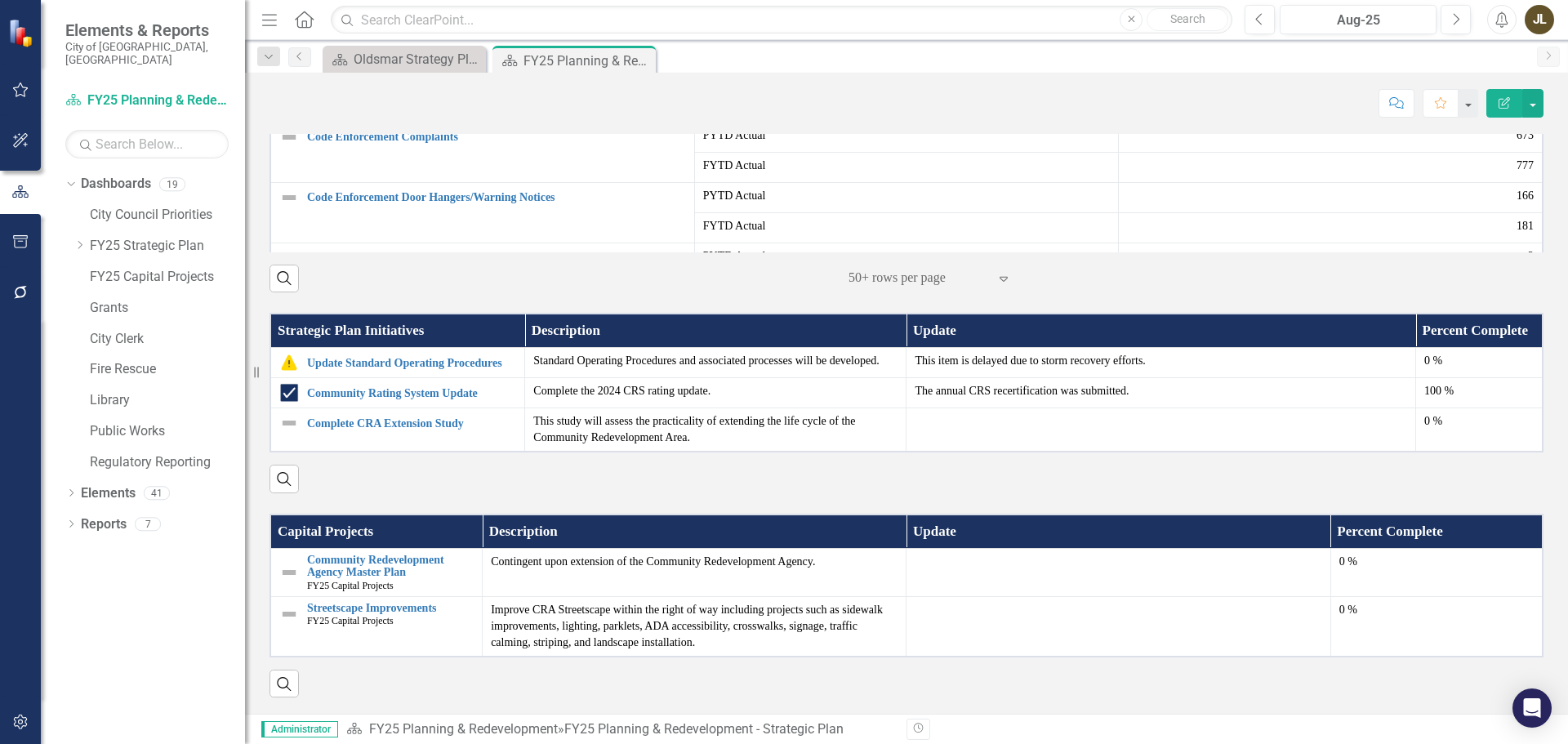
scroll to position [1278, 0]
click at [432, 417] on link "Complete CRA Extension Study" at bounding box center [412, 423] width 209 height 12
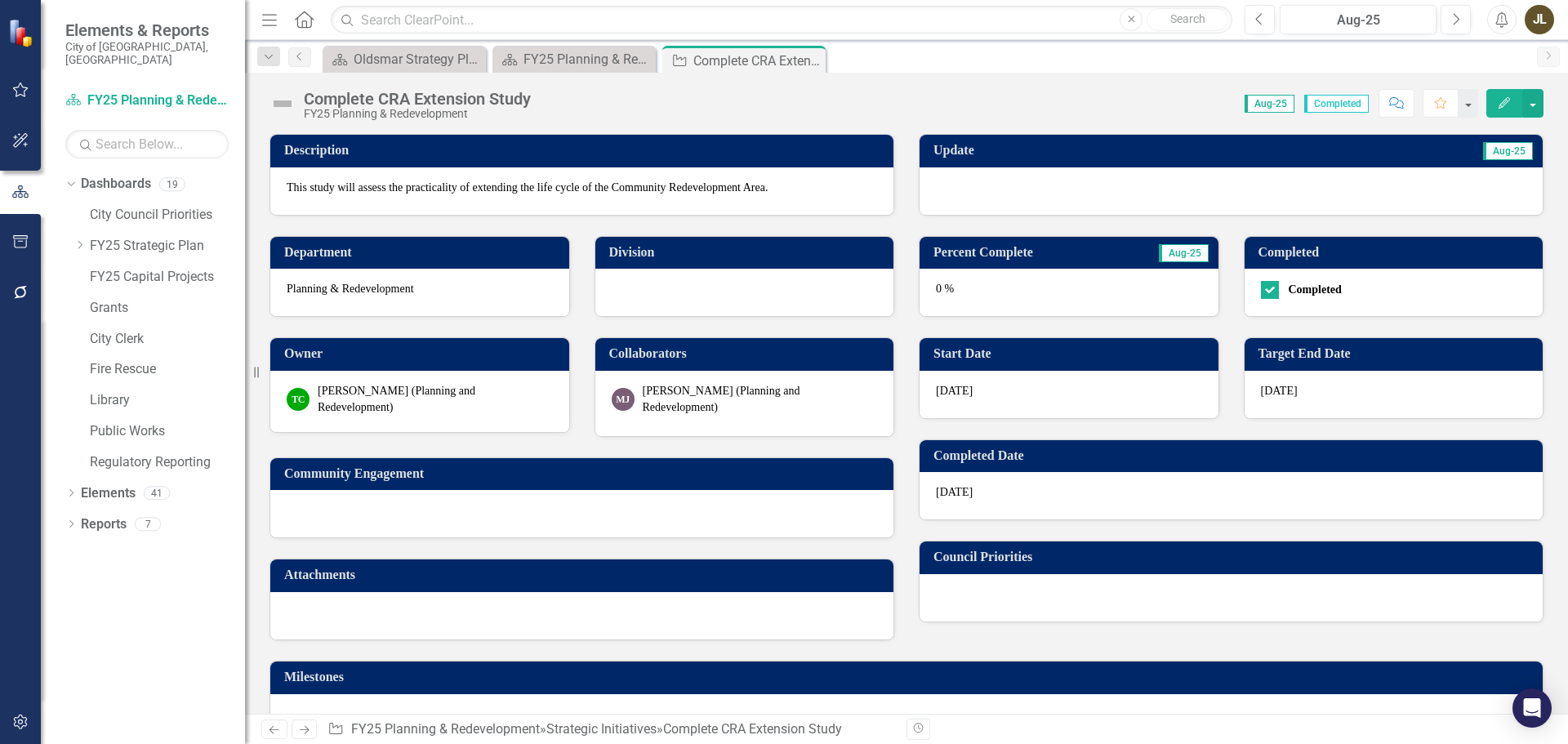
click at [1096, 200] on div at bounding box center [1232, 191] width 623 height 47
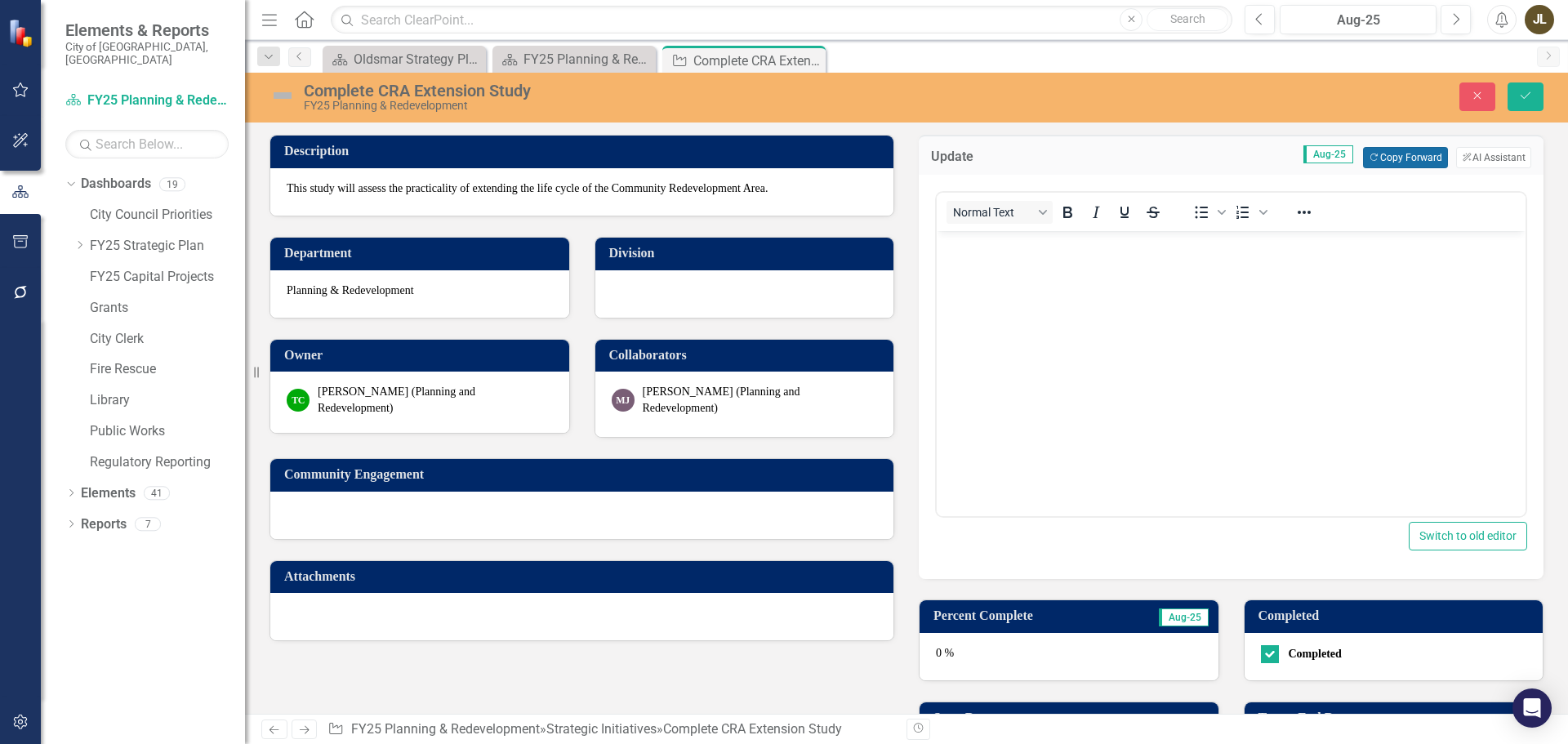
click at [1379, 166] on button "Copy Forward Copy Forward" at bounding box center [1405, 157] width 84 height 21
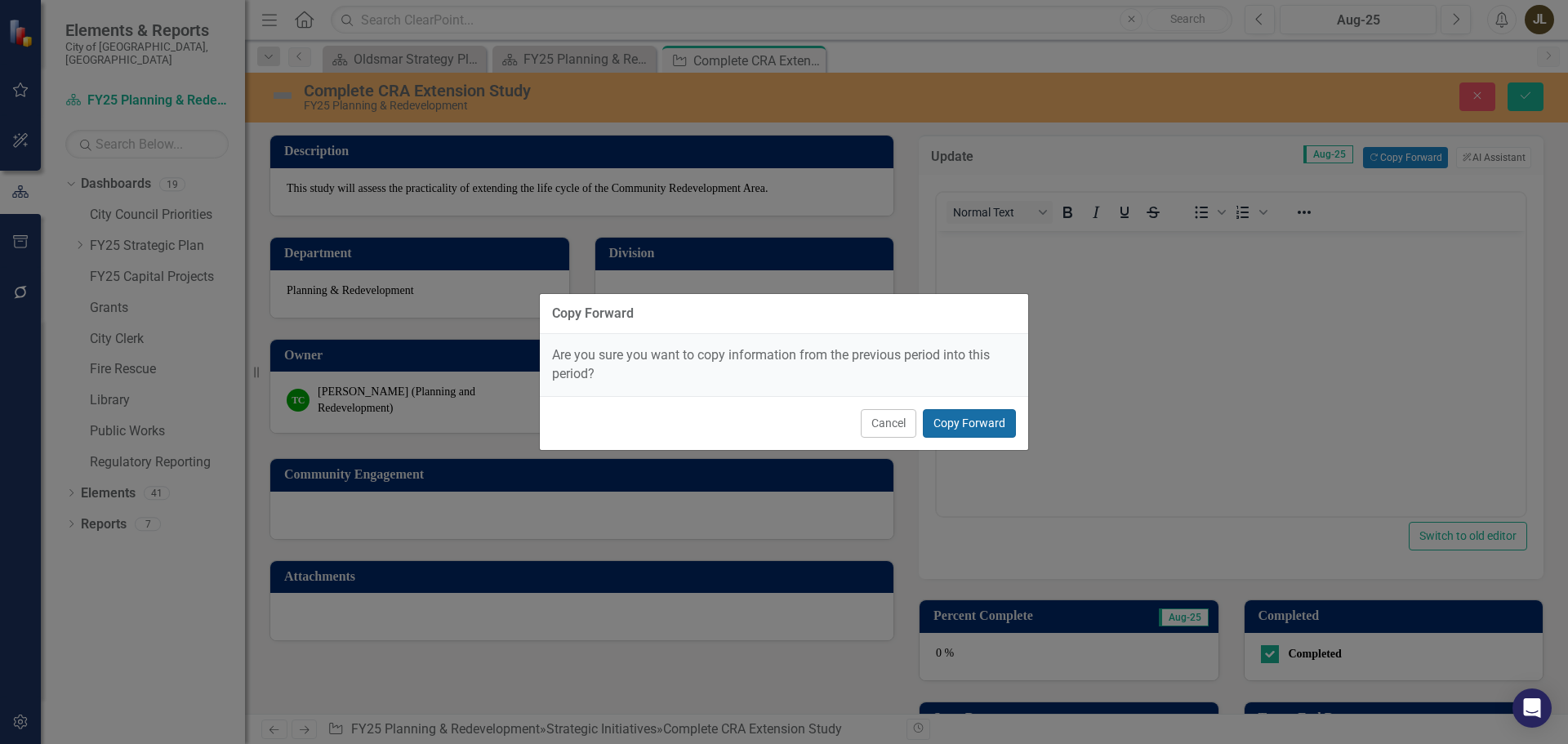
click at [969, 418] on button "Copy Forward" at bounding box center [969, 423] width 93 height 28
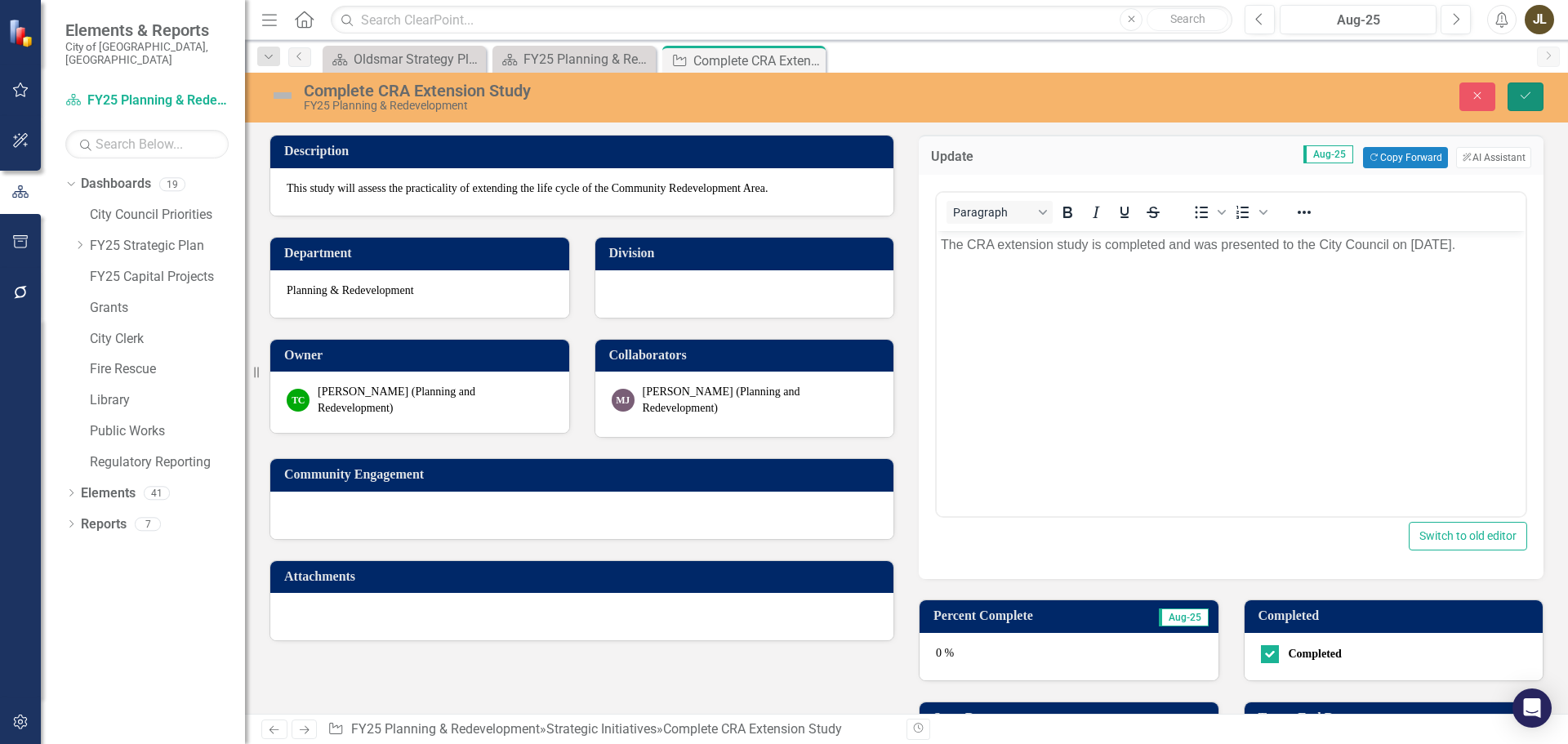
click at [1519, 100] on icon "Save" at bounding box center [1525, 95] width 15 height 11
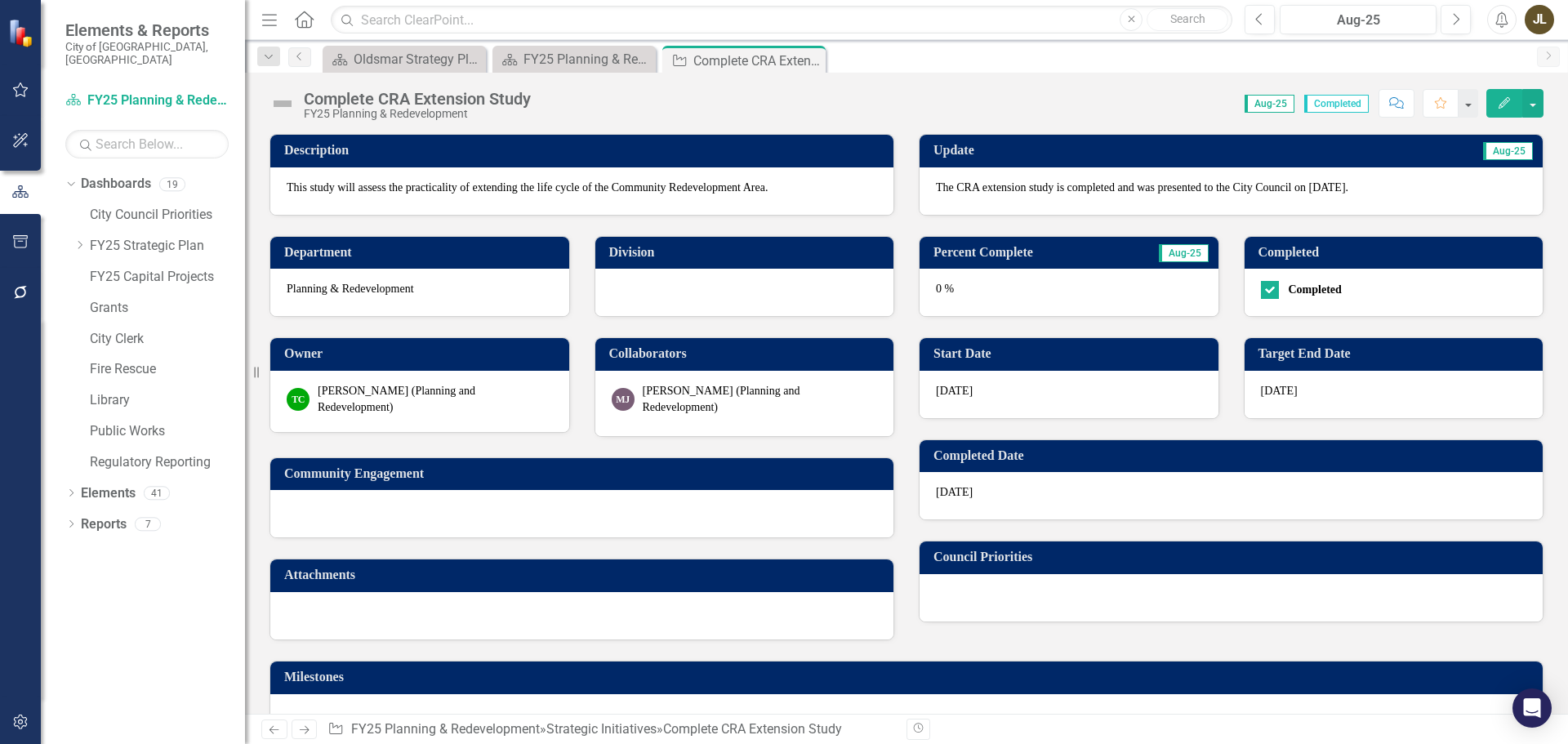
click at [1125, 293] on div "0 %" at bounding box center [1069, 292] width 299 height 47
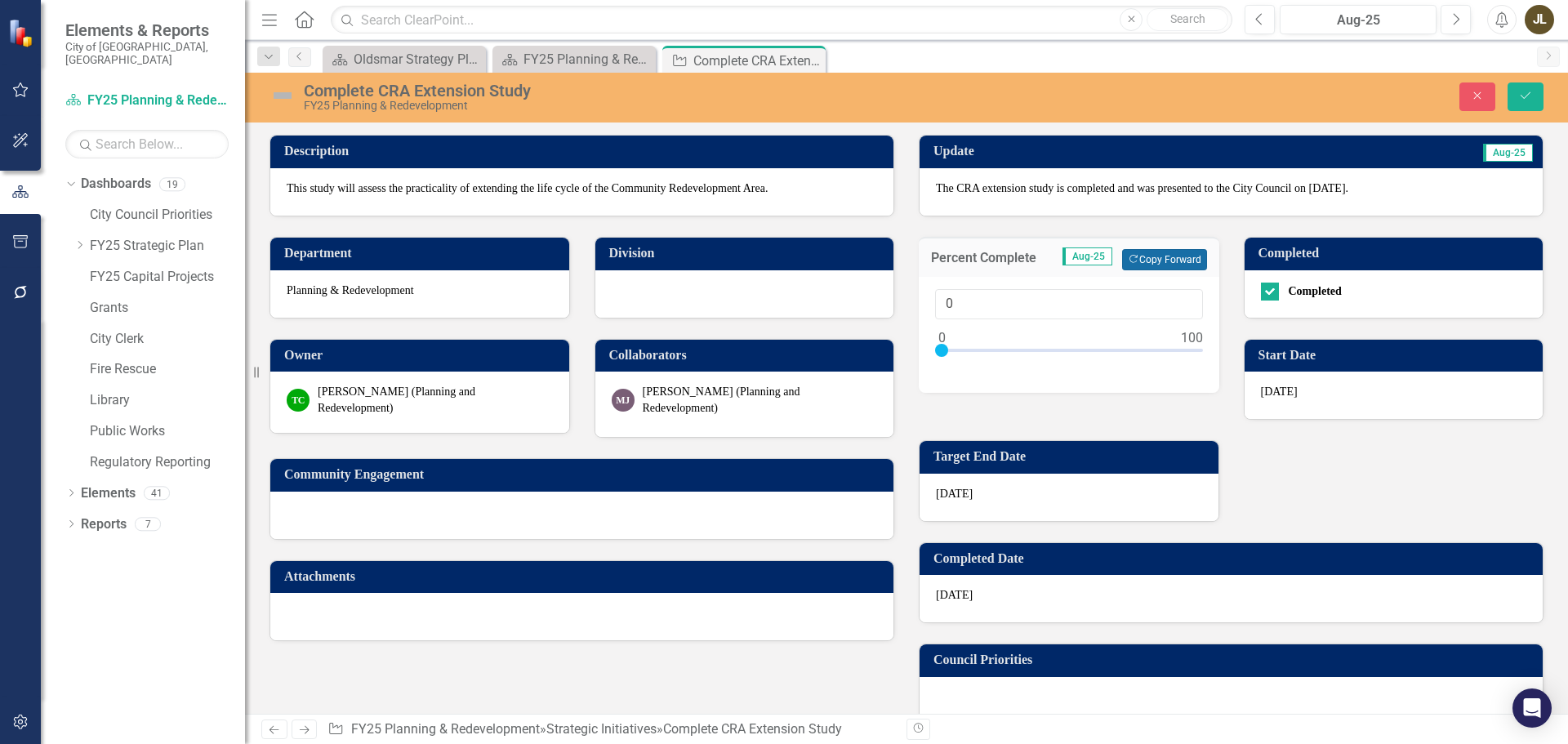
click at [1145, 260] on button "Copy Forward Copy Forward" at bounding box center [1165, 259] width 84 height 21
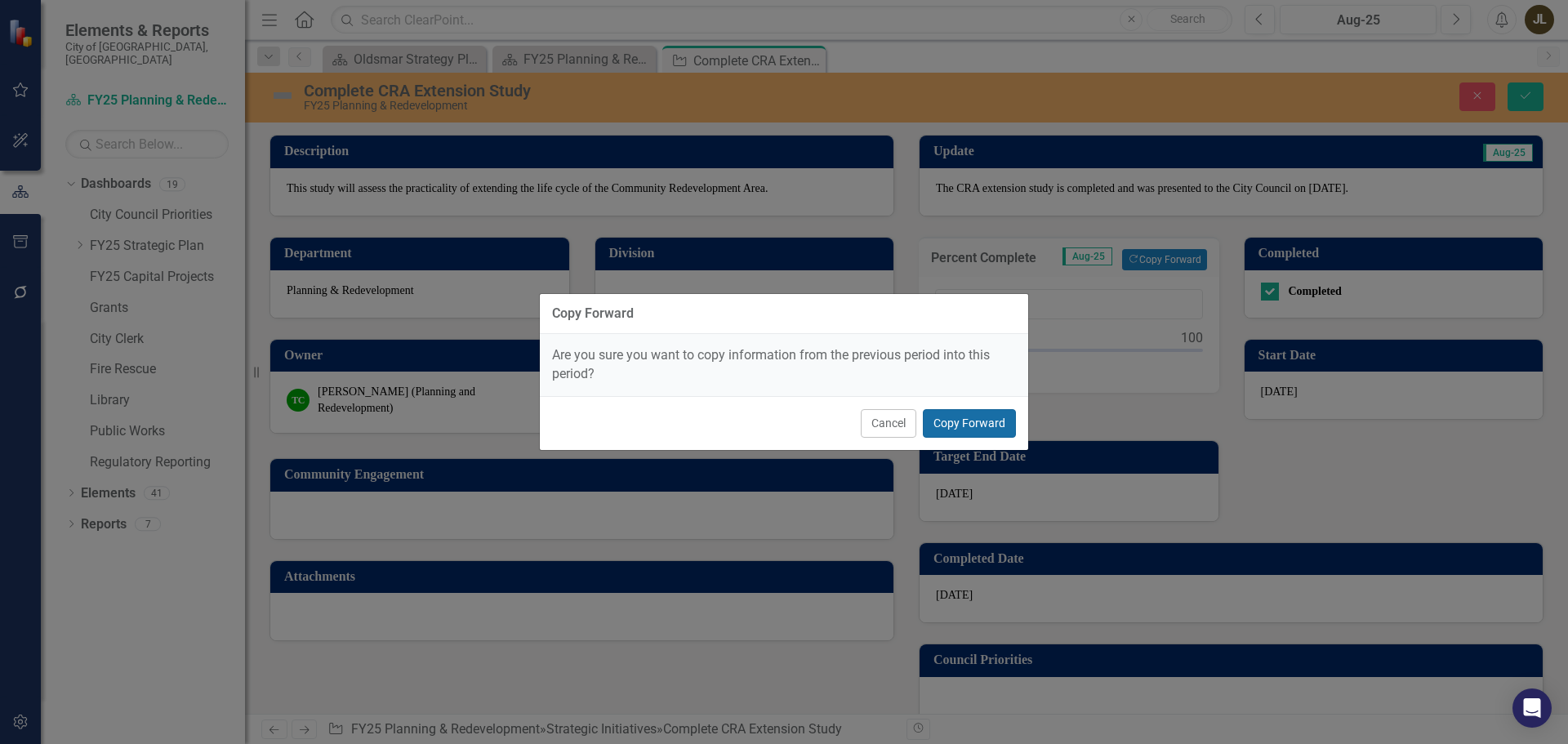
click at [1003, 414] on button "Copy Forward" at bounding box center [969, 423] width 93 height 28
type input "100"
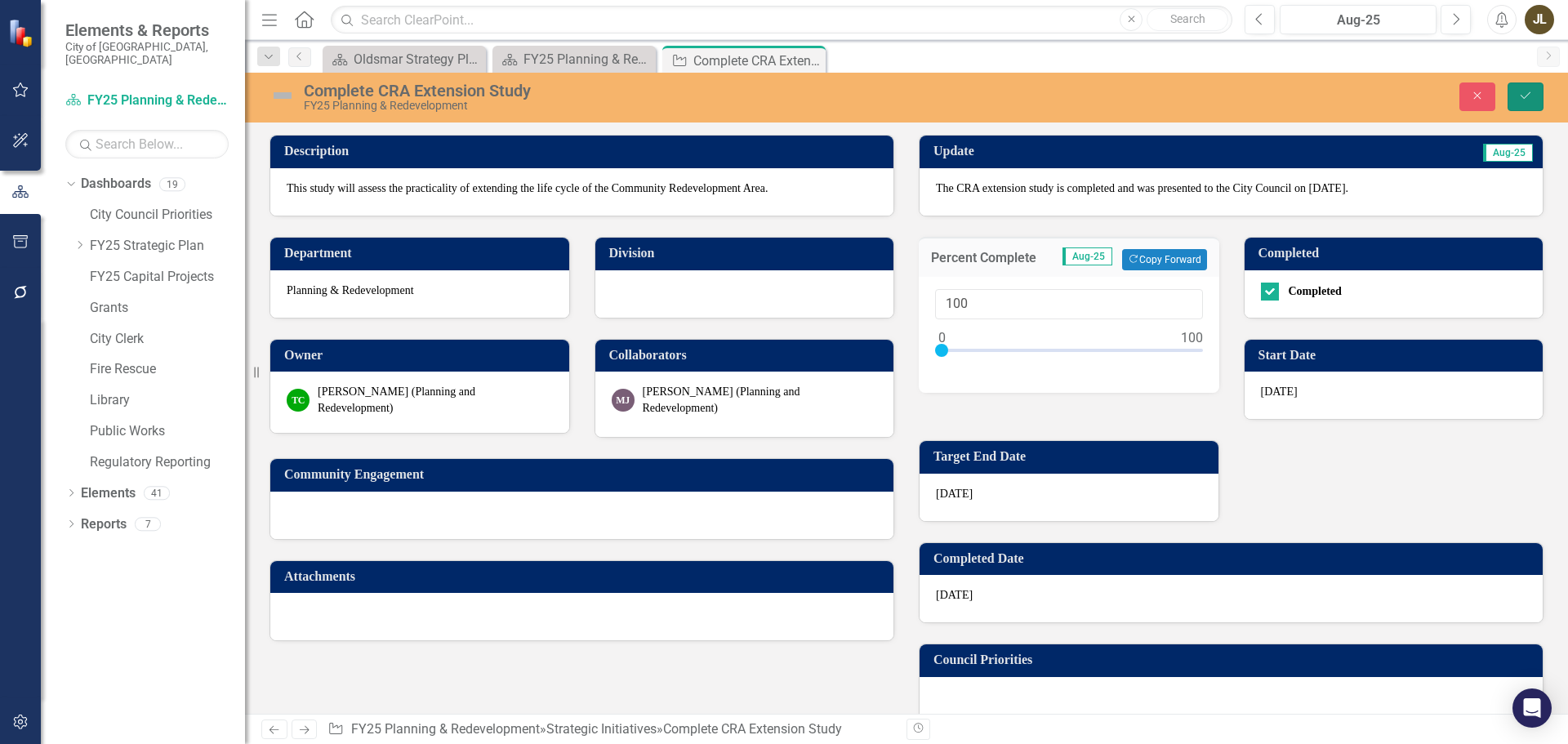
click at [1518, 88] on button "Save" at bounding box center [1526, 96] width 36 height 28
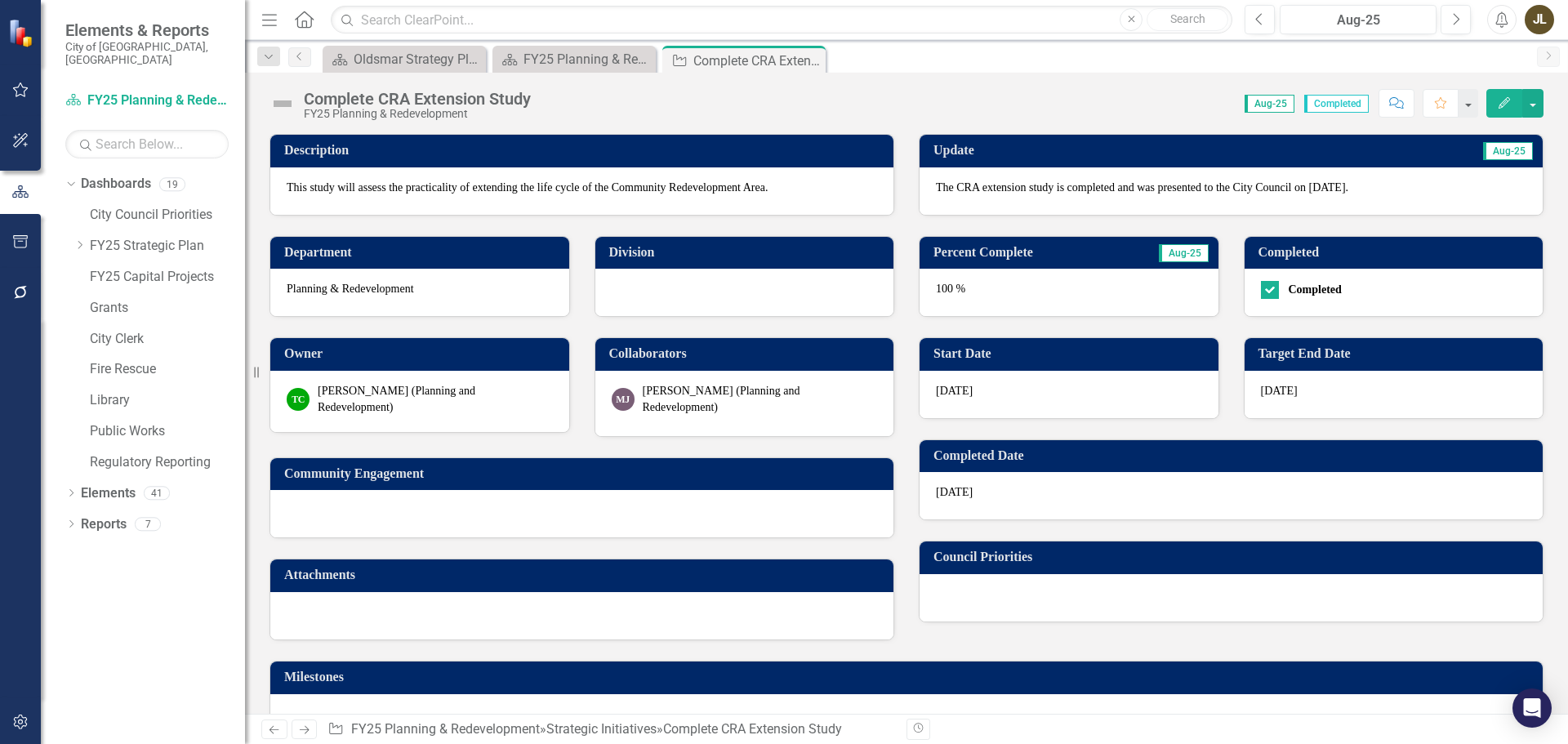
click at [283, 102] on img at bounding box center [282, 104] width 26 height 26
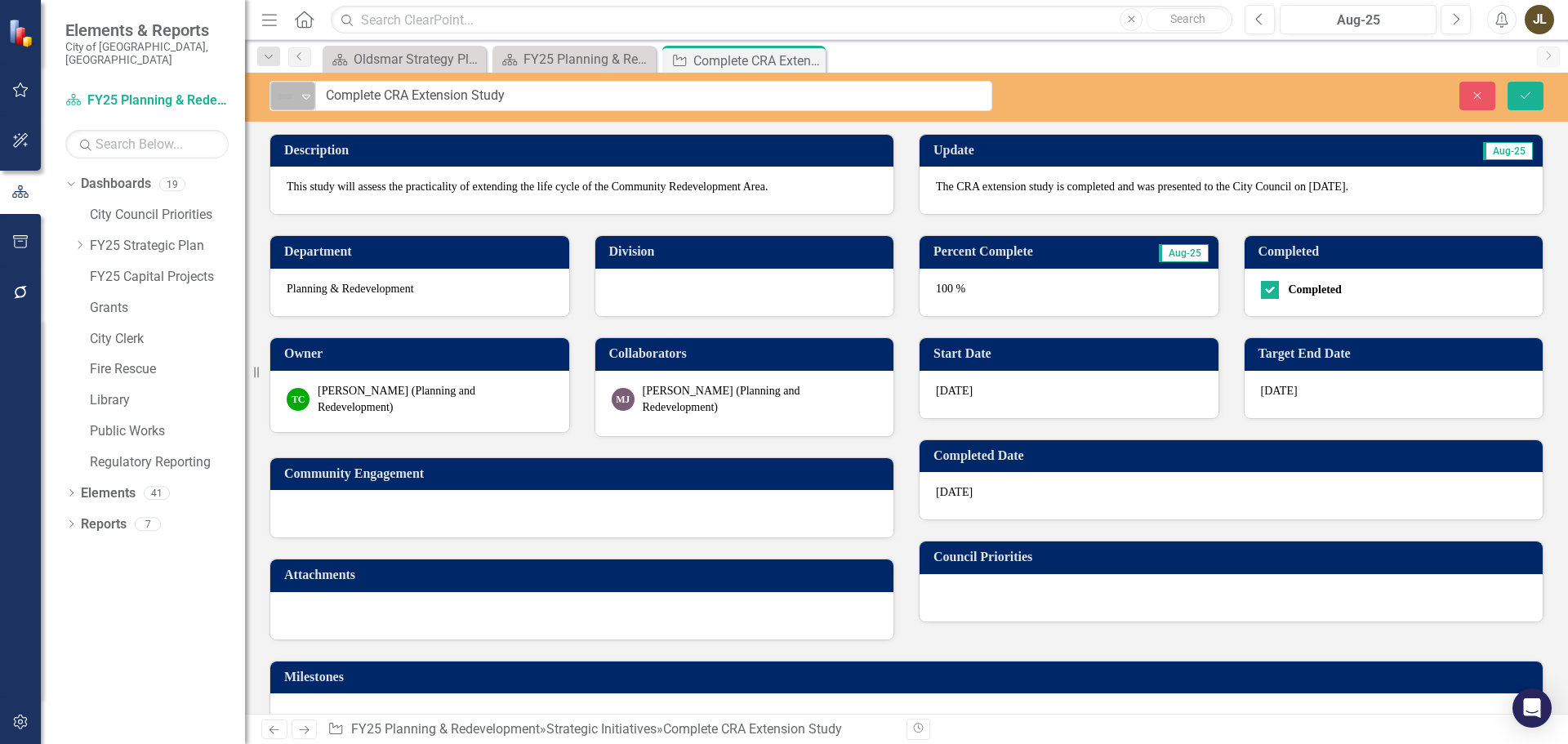
click at [285, 102] on img at bounding box center [285, 96] width 20 height 20
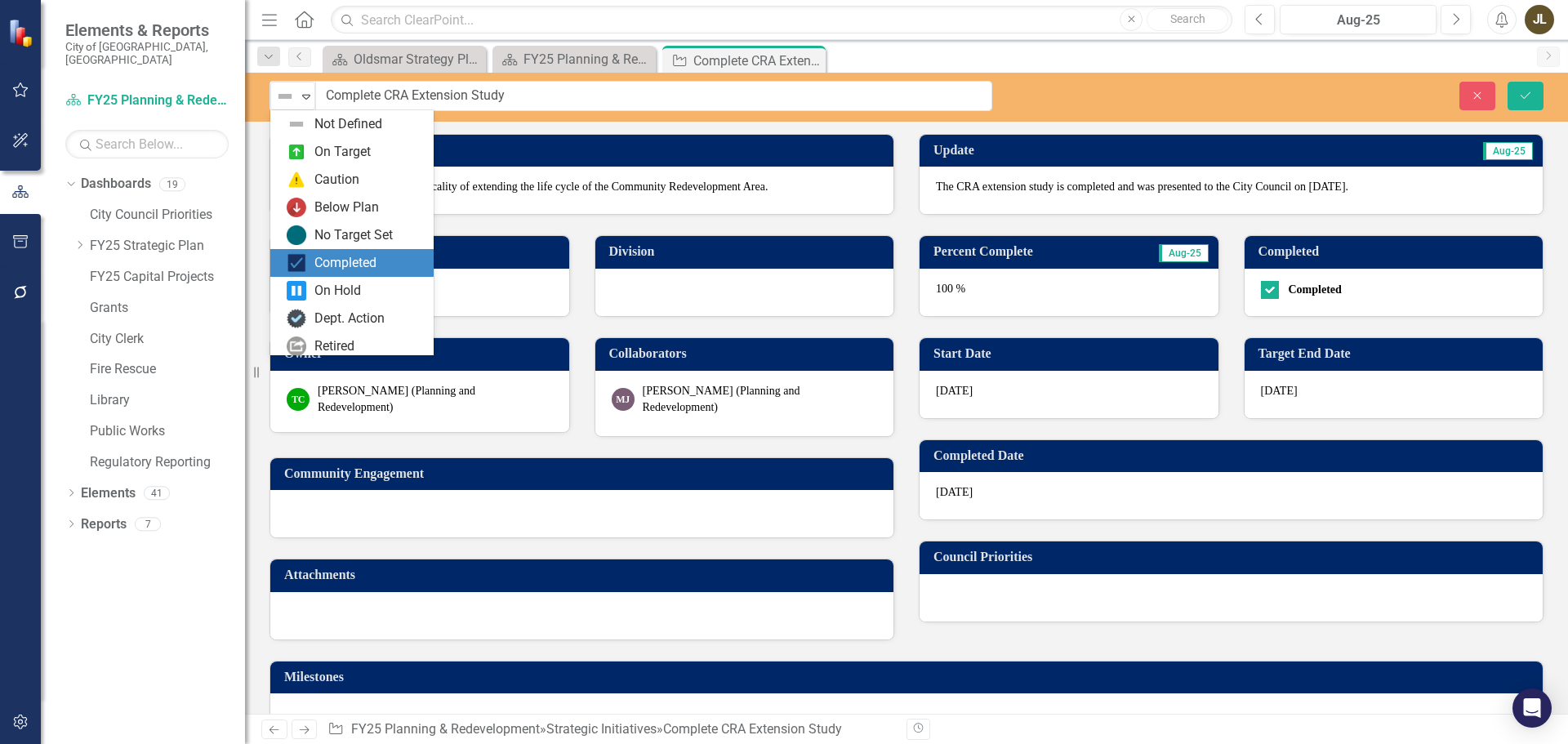
click at [342, 257] on div "Completed" at bounding box center [345, 263] width 62 height 19
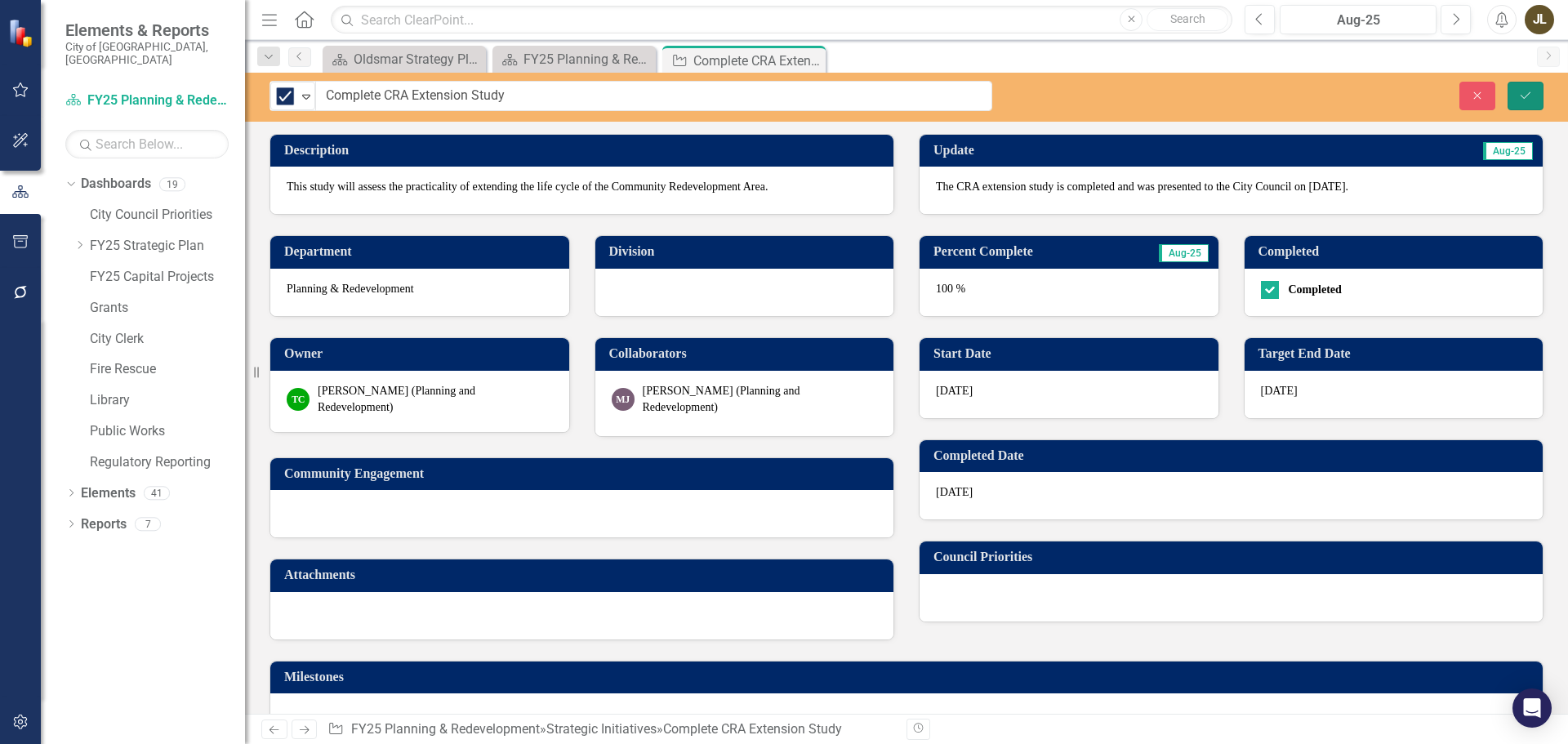
click at [1529, 93] on icon "submit" at bounding box center [1525, 95] width 9 height 7
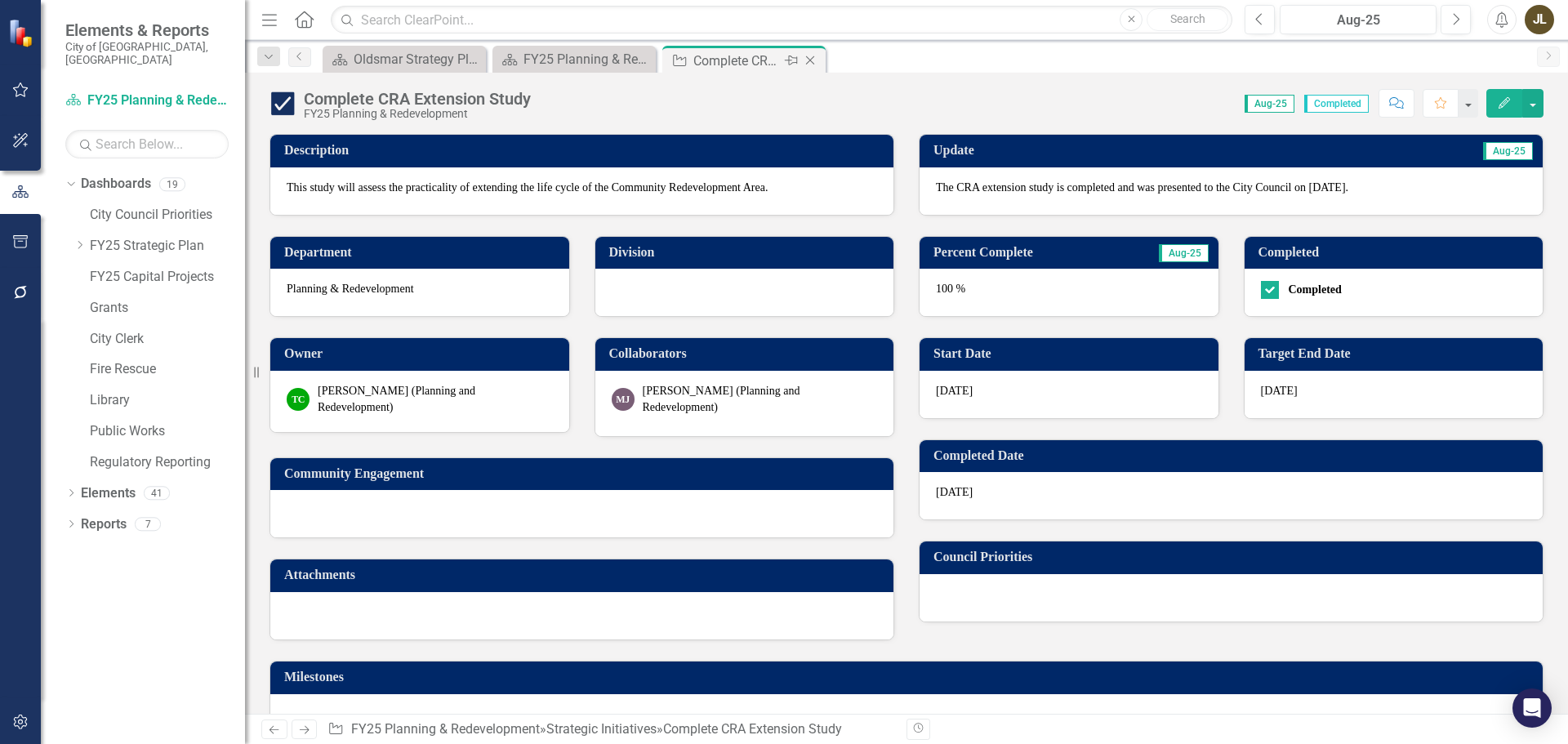
click at [814, 61] on icon "Close" at bounding box center [810, 60] width 16 height 13
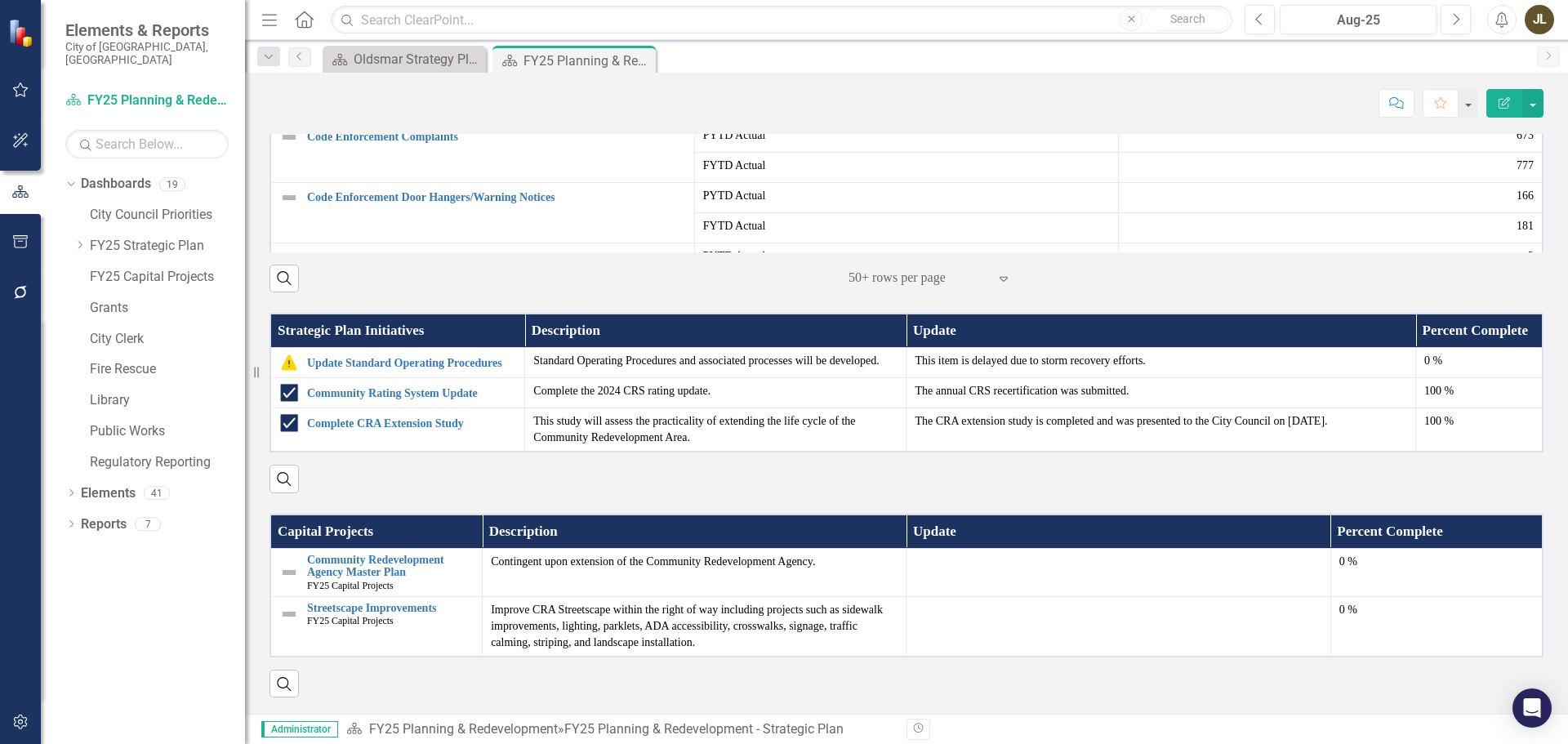
scroll to position [1278, 0]
click at [377, 564] on link "Community Redevelopment Agency Master Plan" at bounding box center [390, 566] width 166 height 26
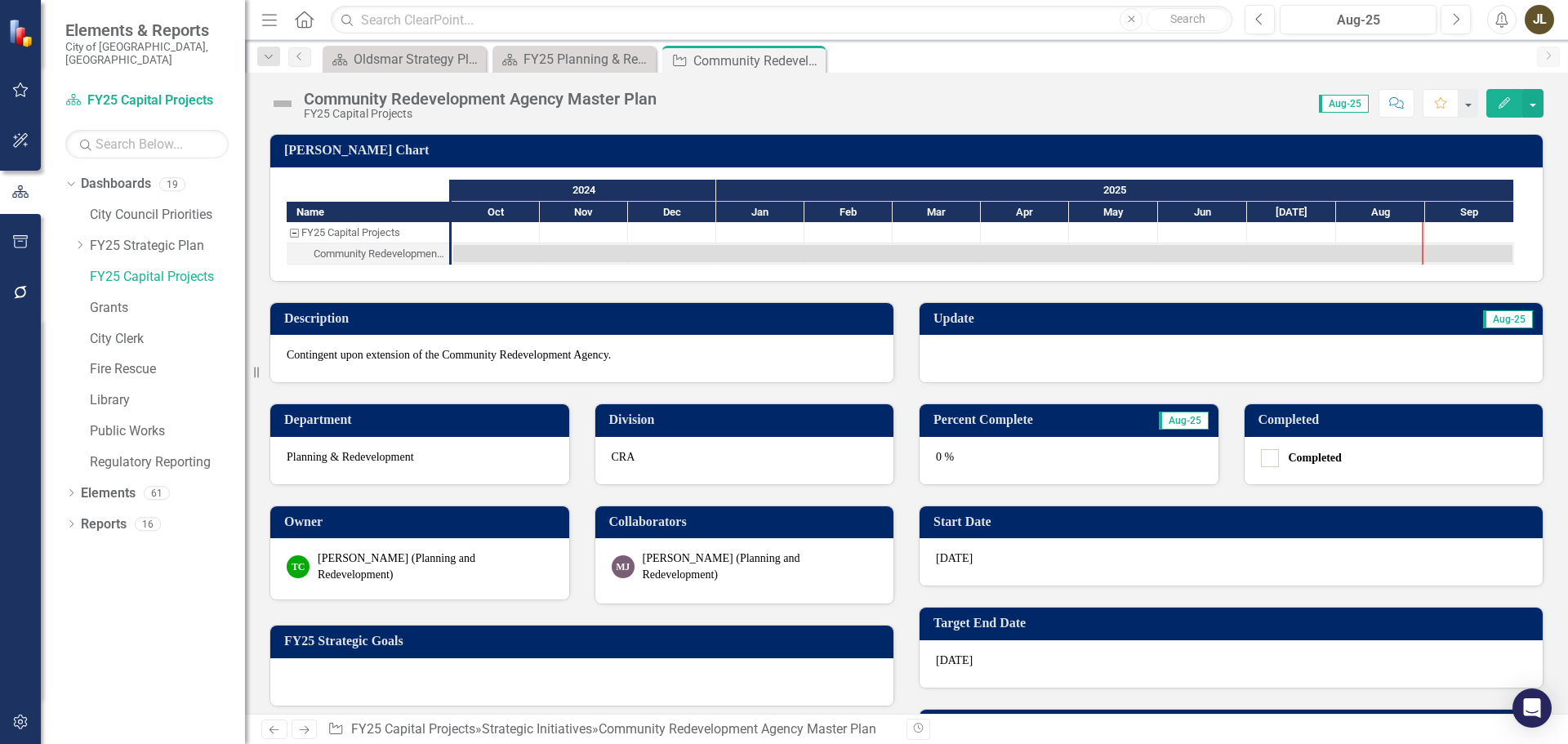
click at [1106, 350] on div at bounding box center [1232, 358] width 623 height 47
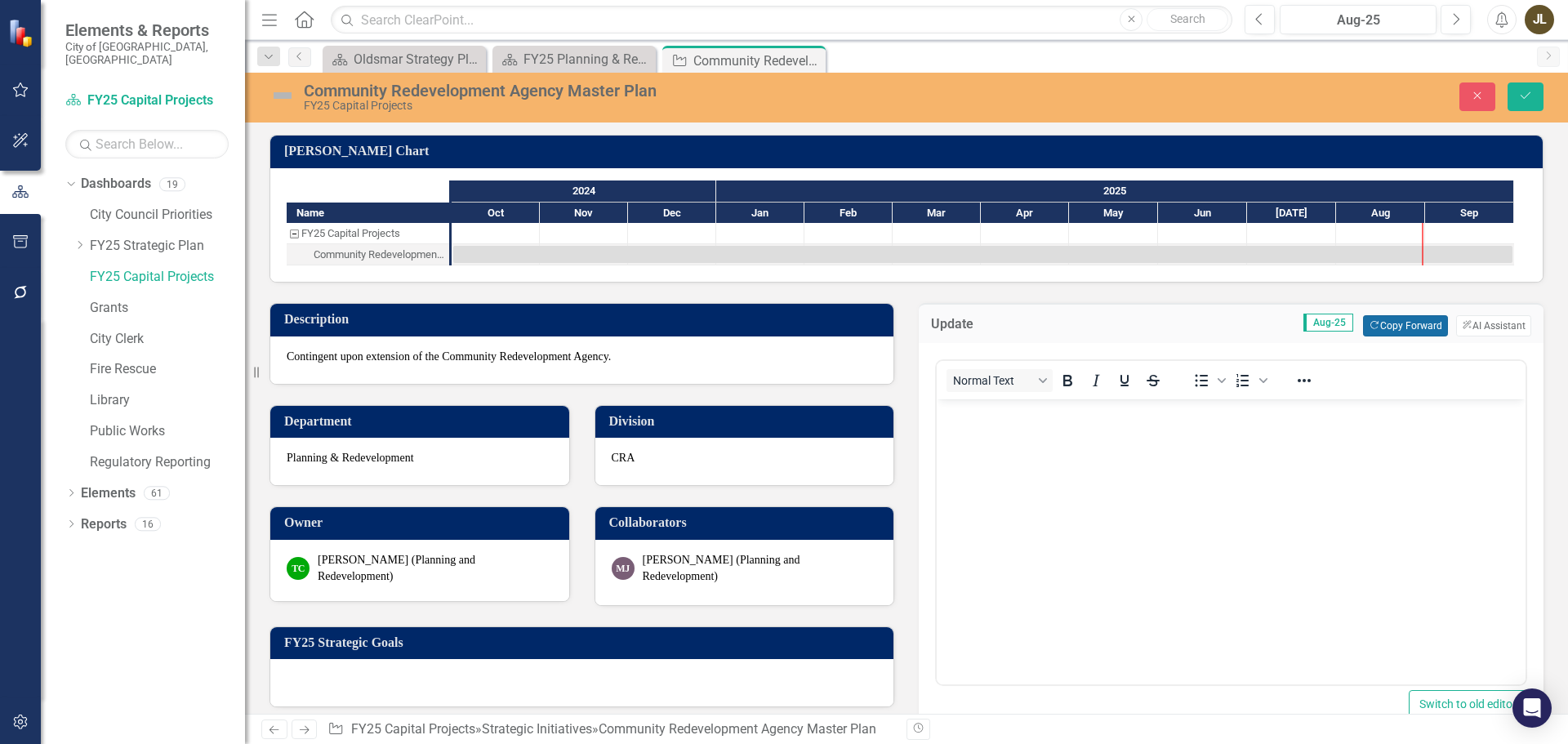
click at [1384, 322] on button "Copy Forward Copy Forward" at bounding box center [1405, 325] width 84 height 21
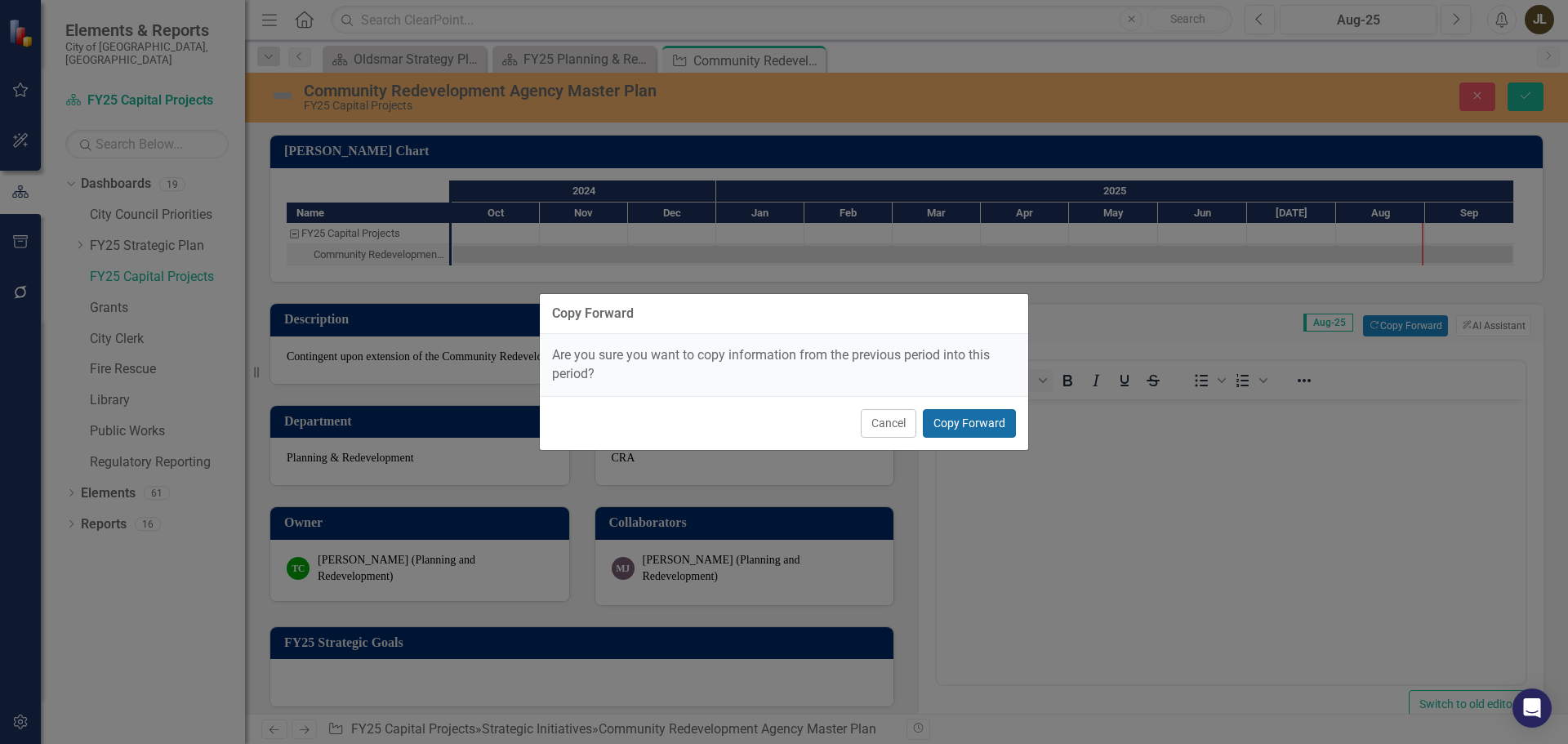
click at [971, 429] on button "Copy Forward" at bounding box center [969, 423] width 93 height 28
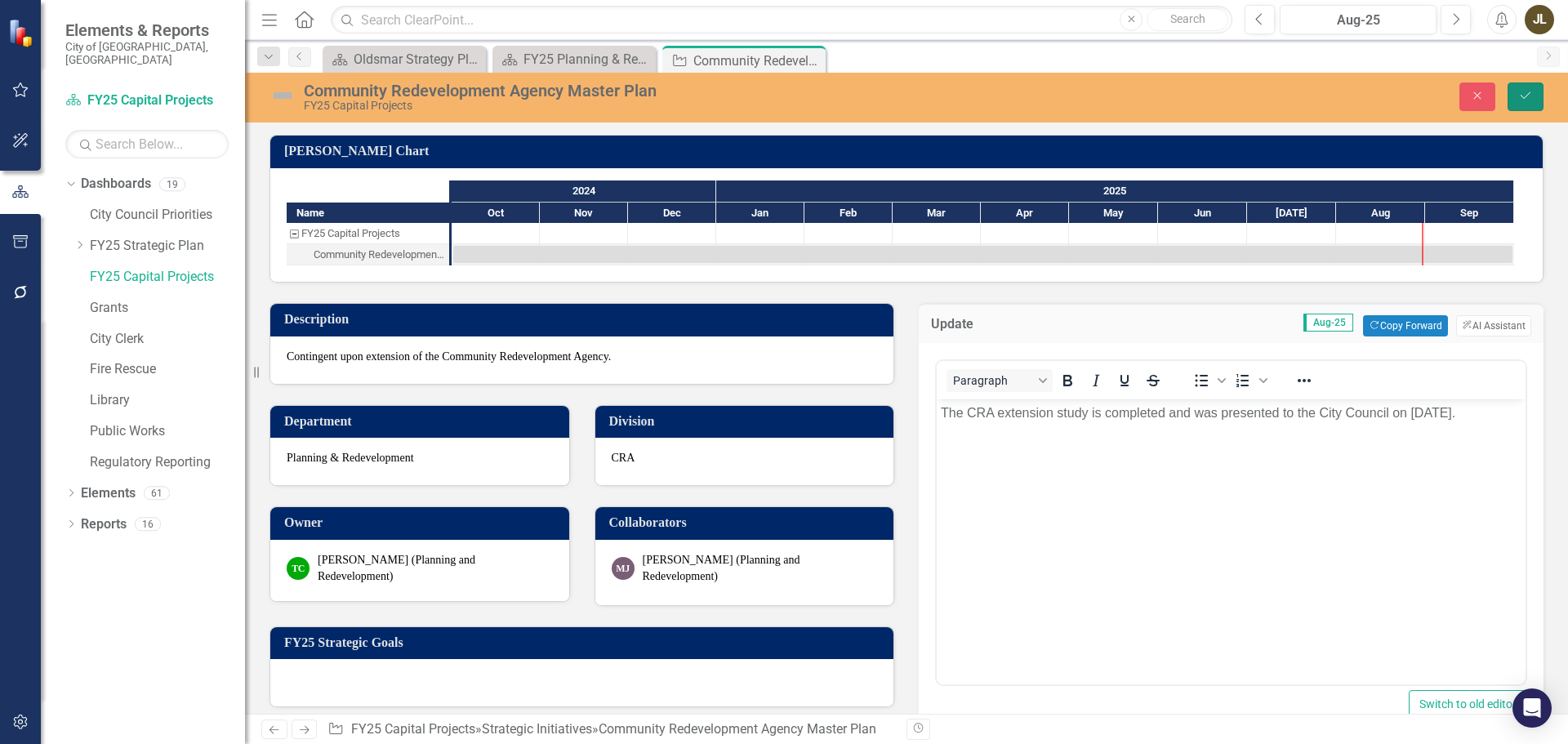
click at [1524, 100] on icon "Save" at bounding box center [1525, 95] width 15 height 11
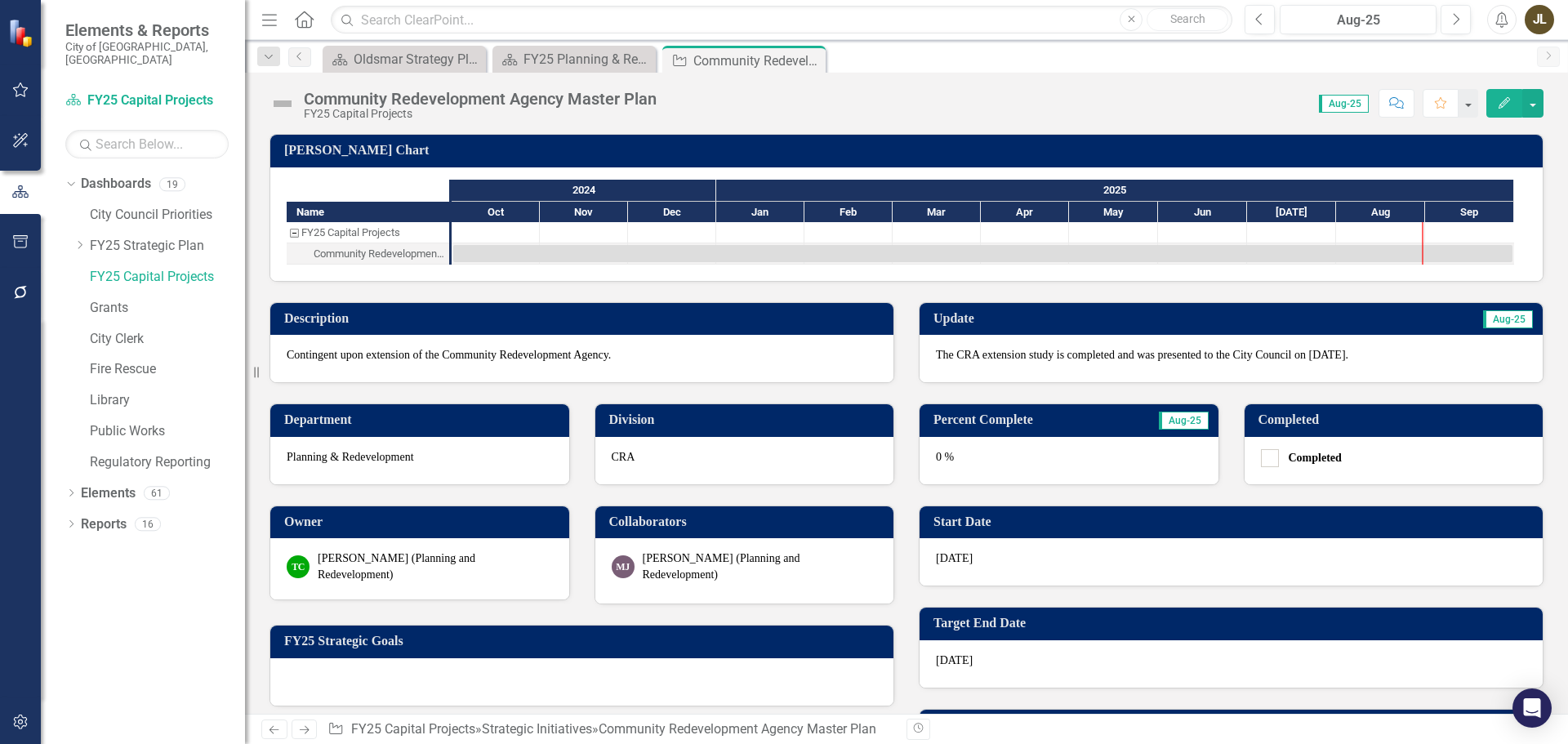
click at [279, 104] on img at bounding box center [282, 104] width 26 height 26
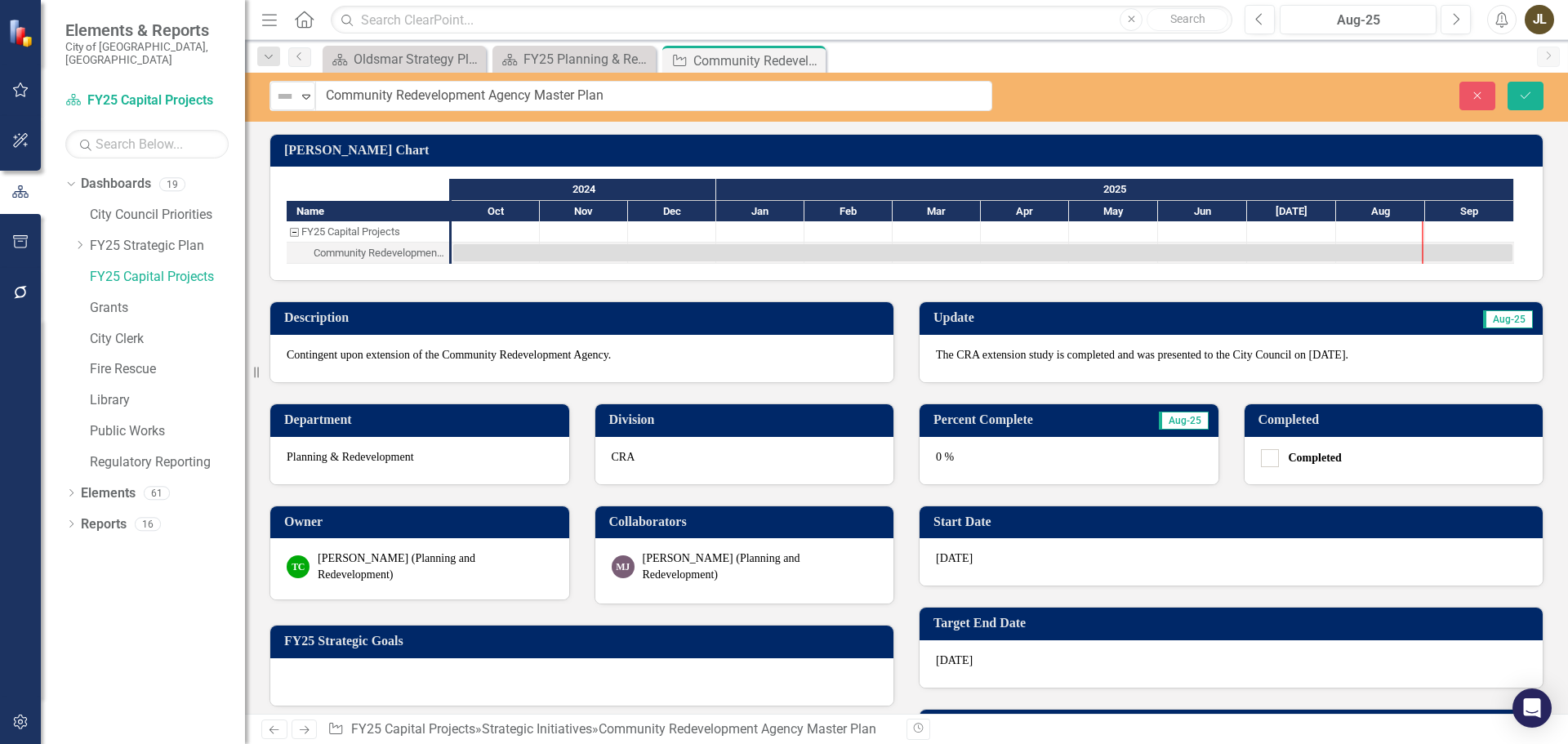
click at [1171, 366] on div "The CRA extension study is completed and was presented to the City Council on […" at bounding box center [1232, 358] width 623 height 47
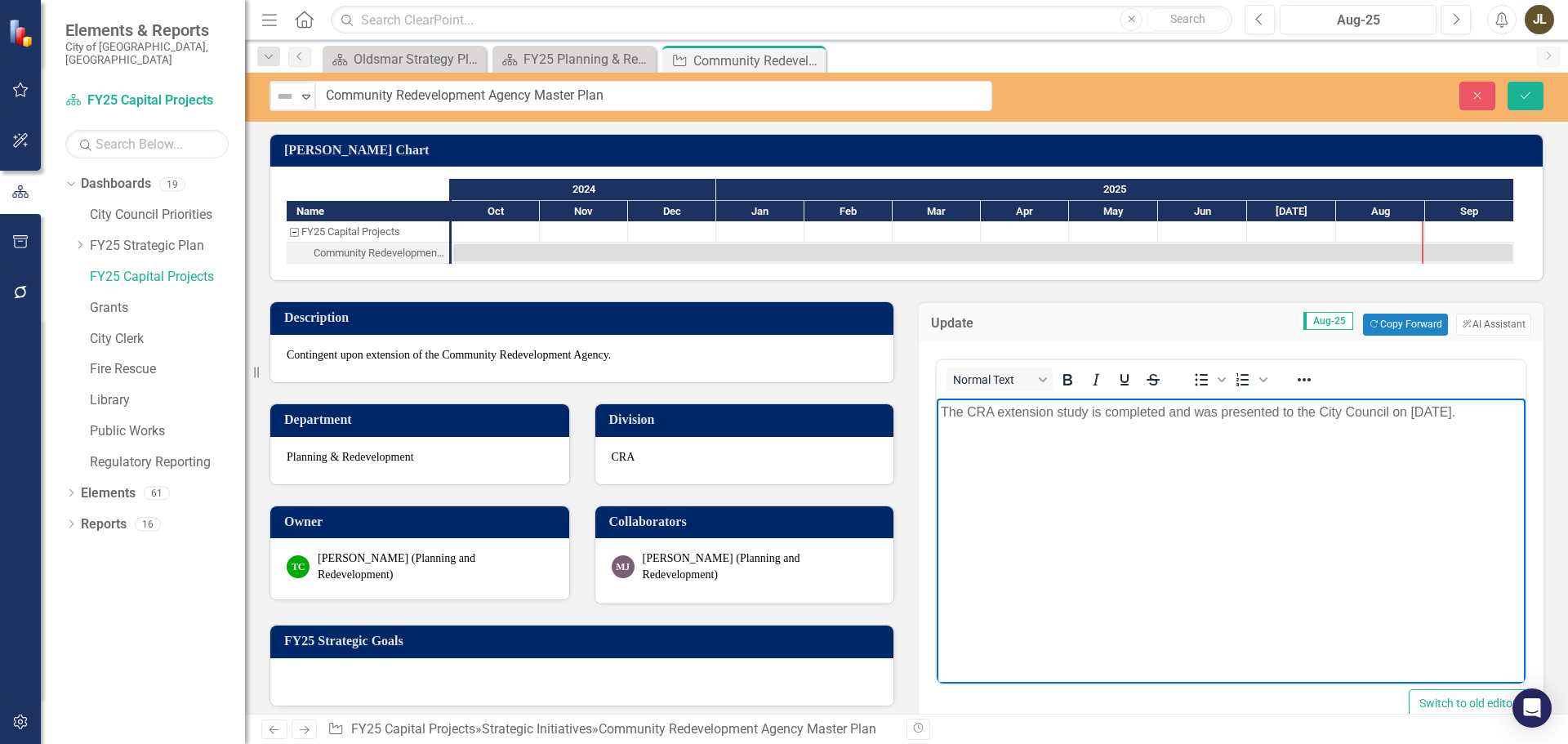
drag, startPoint x: 1480, startPoint y: 416, endPoint x: 955, endPoint y: 414, distance: 525.0
click at [955, 414] on p "The CRA extension study is completed and was presented to the City Council on […" at bounding box center [1231, 411] width 581 height 20
click at [1301, 431] on body "The CRA extension study is completed and was presented to the City Council on […" at bounding box center [1232, 520] width 589 height 245
click at [1521, 96] on icon "Save" at bounding box center [1525, 95] width 15 height 11
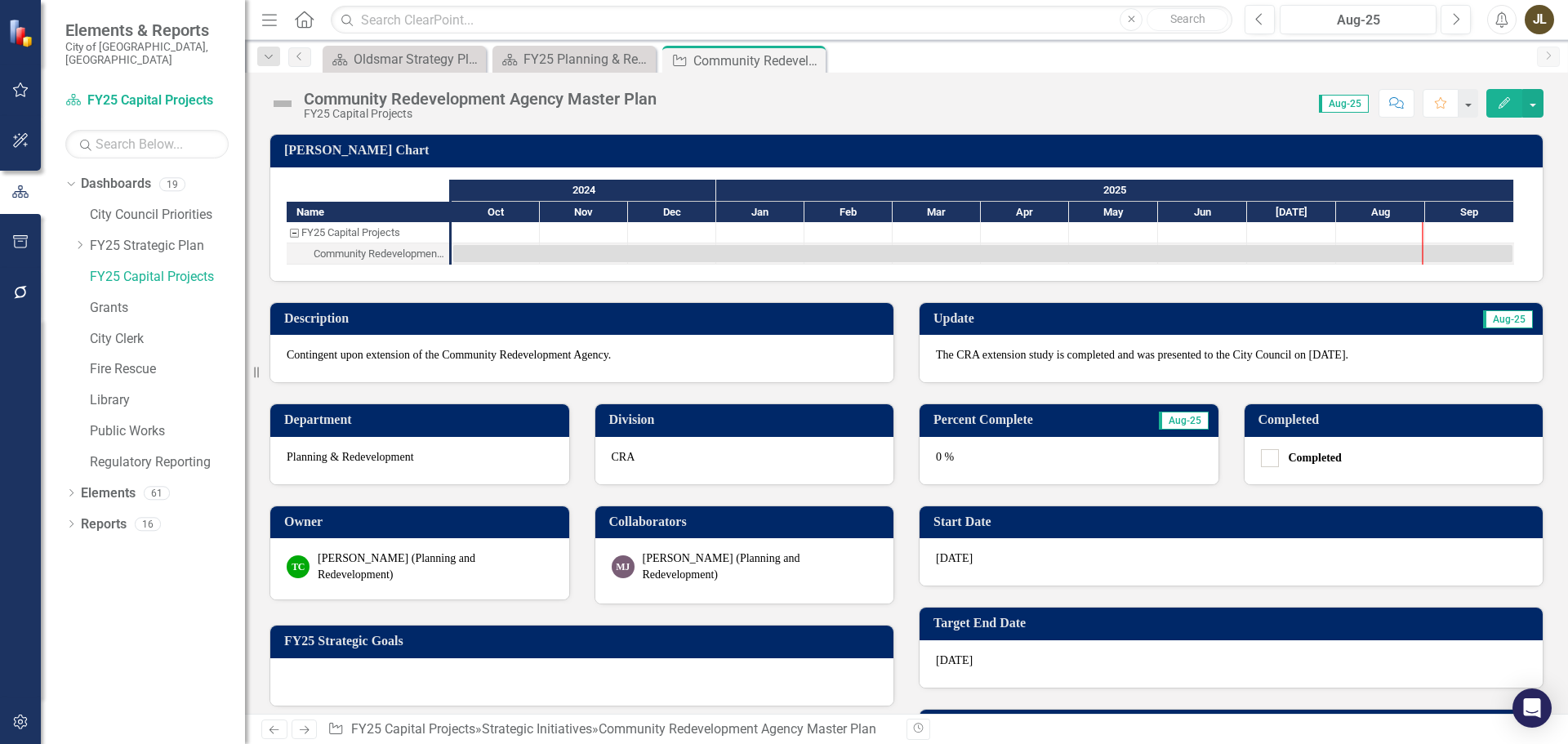
click at [288, 95] on img at bounding box center [282, 104] width 26 height 26
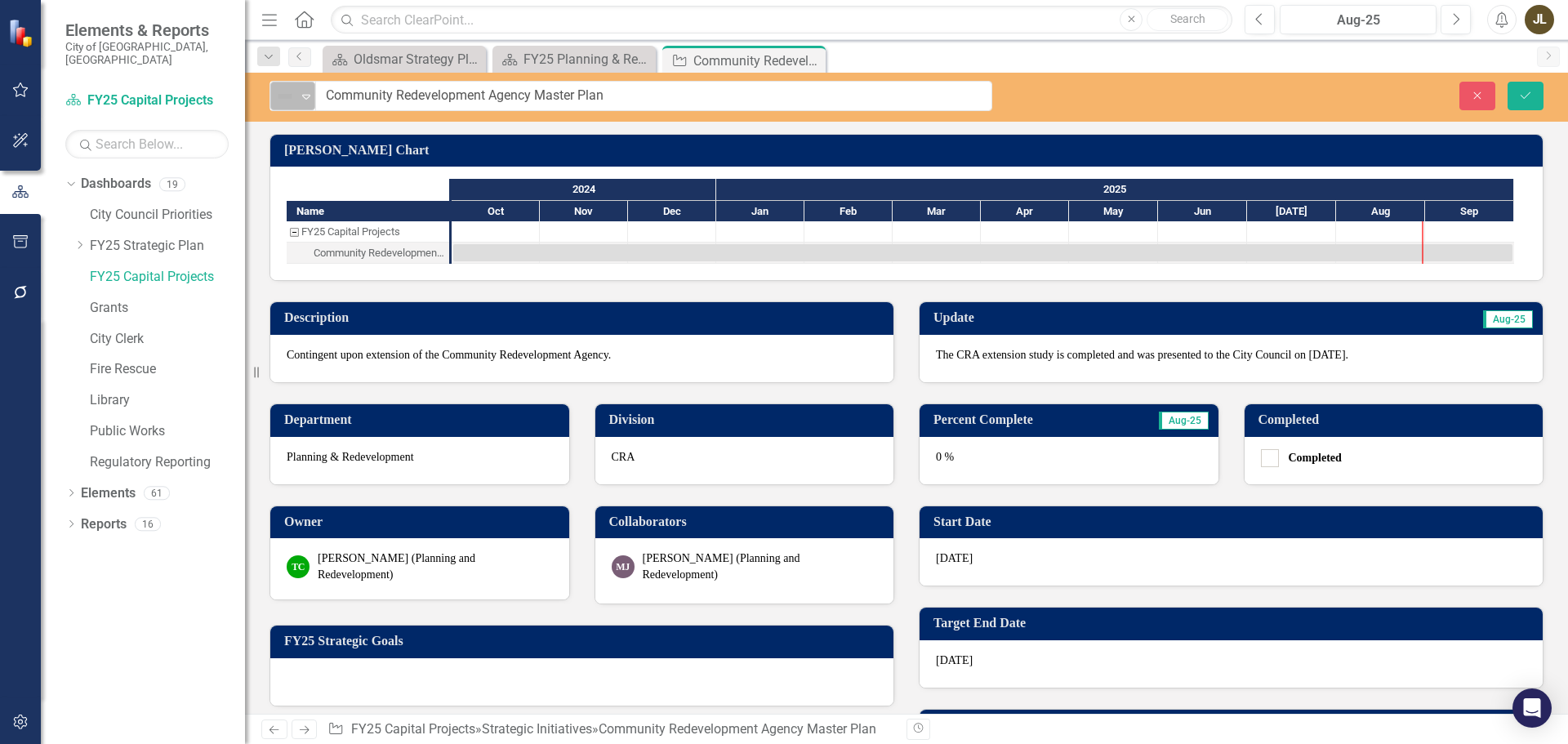
click at [289, 100] on img at bounding box center [285, 96] width 20 height 20
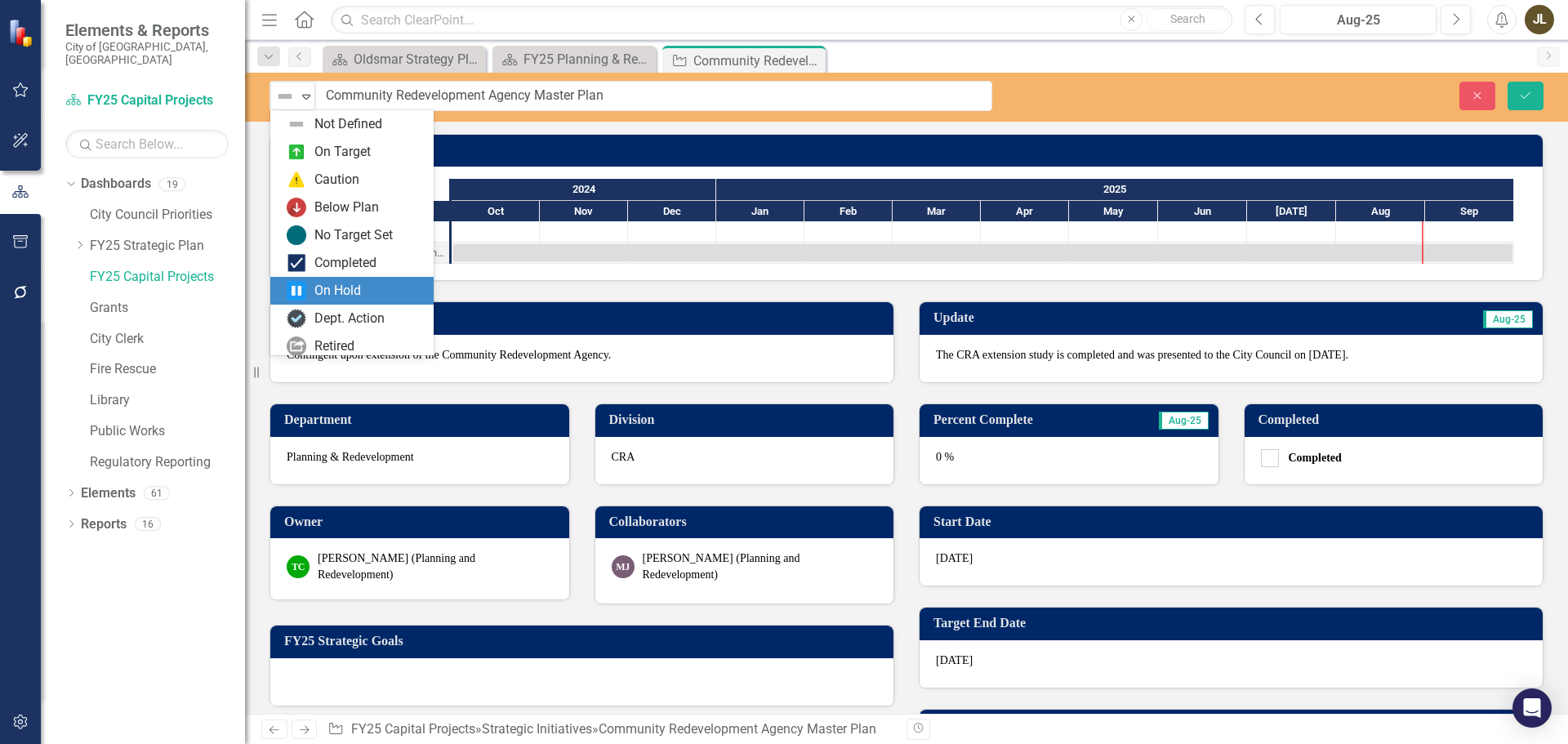
click at [344, 289] on div "On Hold" at bounding box center [337, 291] width 46 height 19
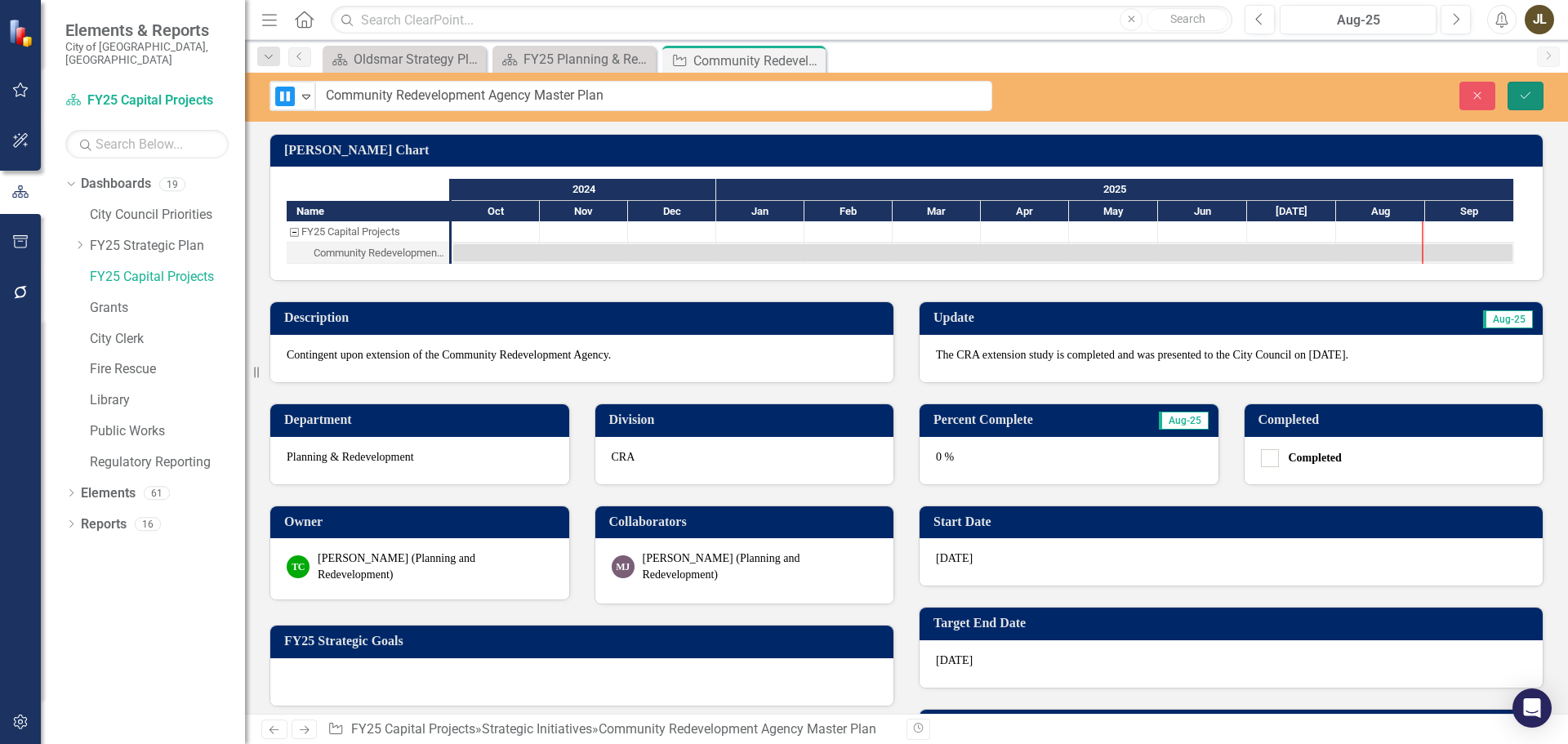
click at [1521, 98] on icon "Save" at bounding box center [1525, 95] width 15 height 11
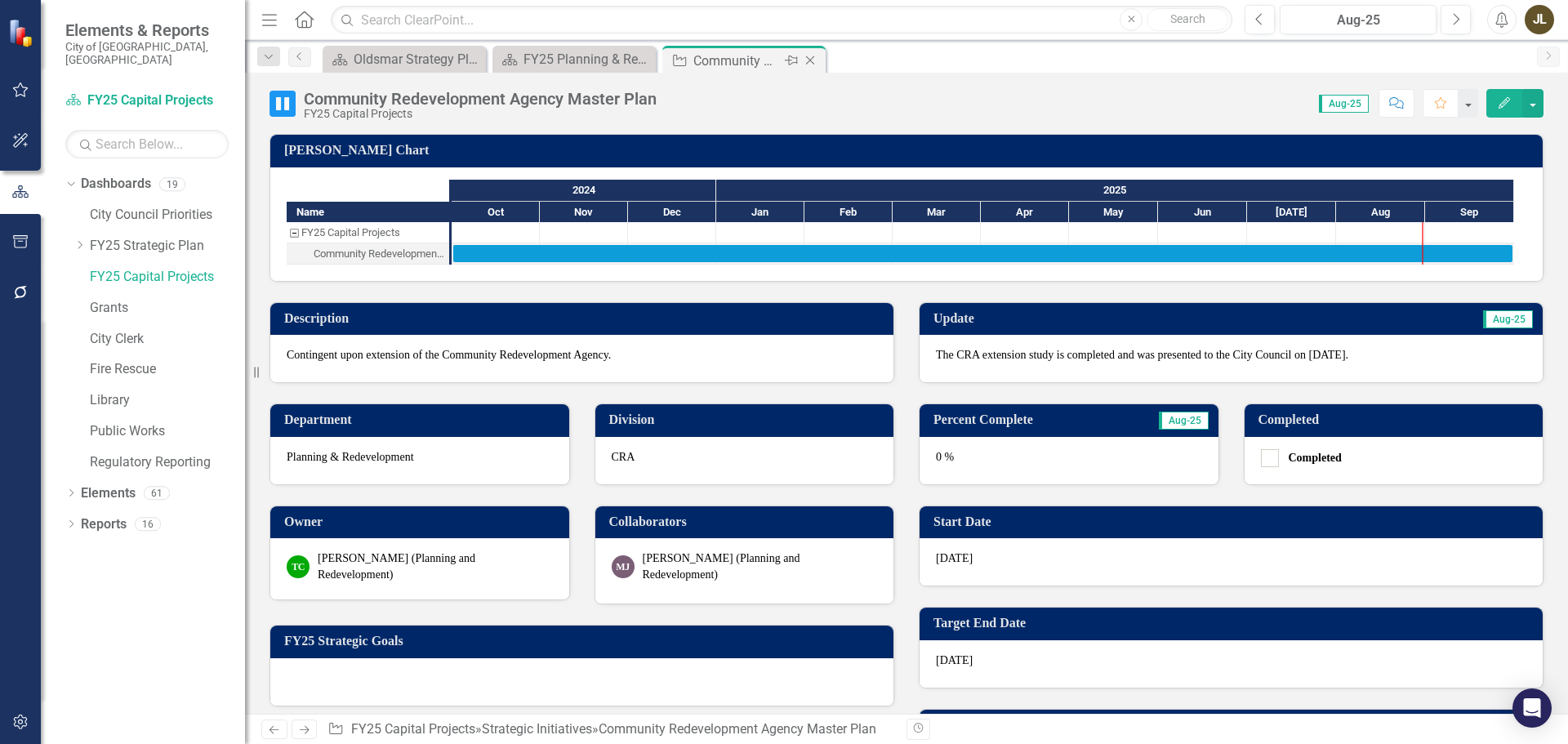
click at [815, 59] on icon "Close" at bounding box center [810, 60] width 16 height 13
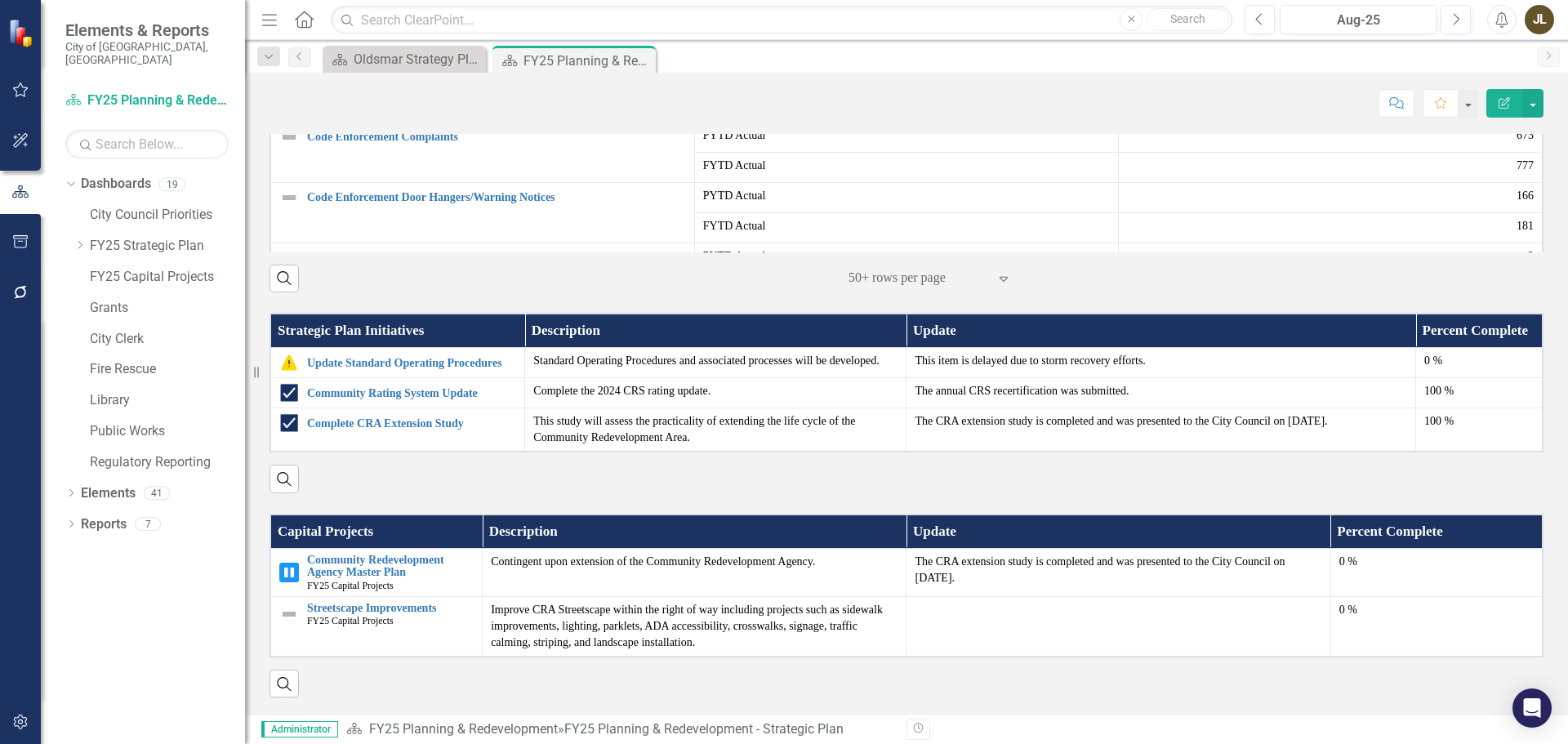
scroll to position [1278, 0]
click at [413, 611] on link "Streetscape Improvements" at bounding box center [390, 608] width 166 height 12
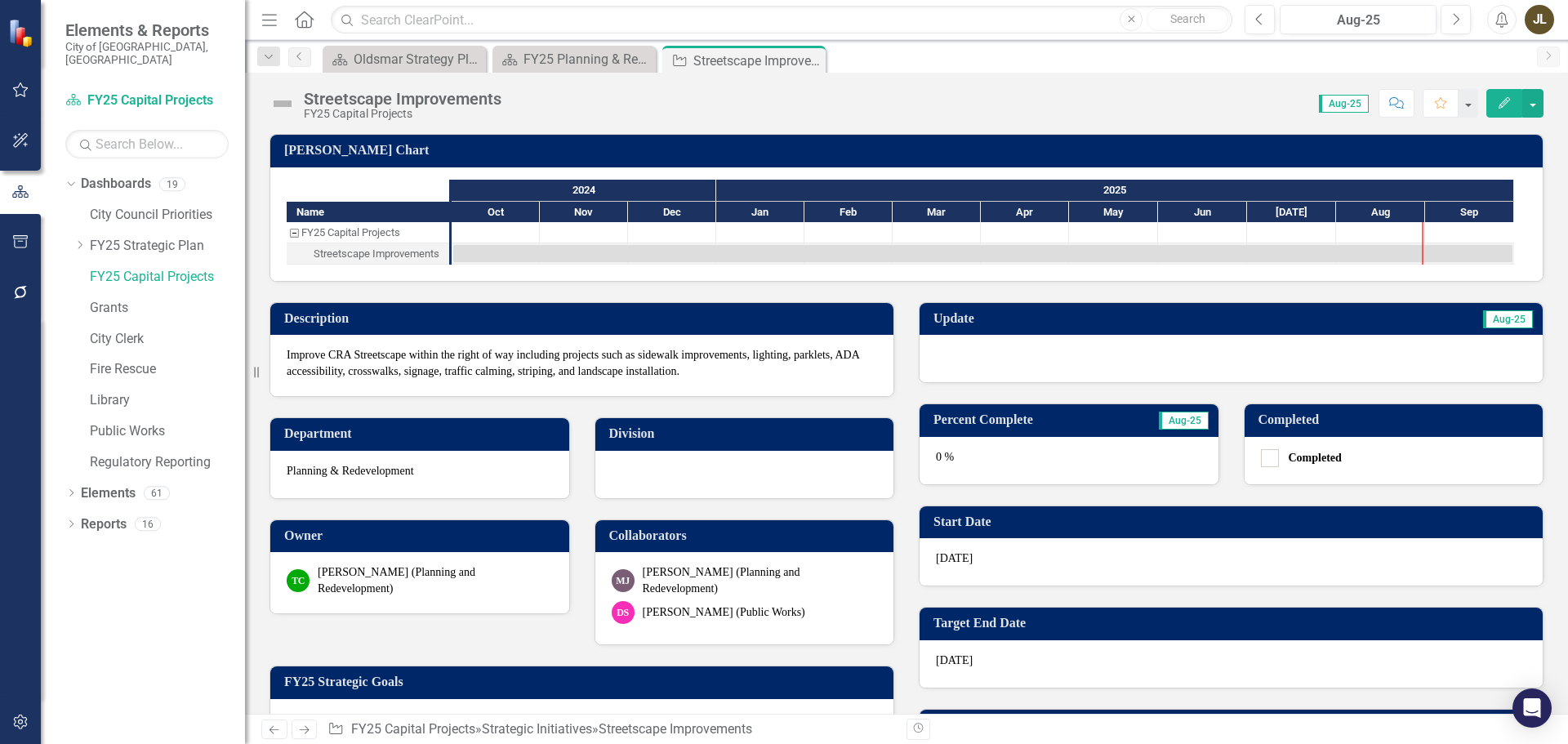
click at [1173, 350] on div at bounding box center [1232, 358] width 623 height 47
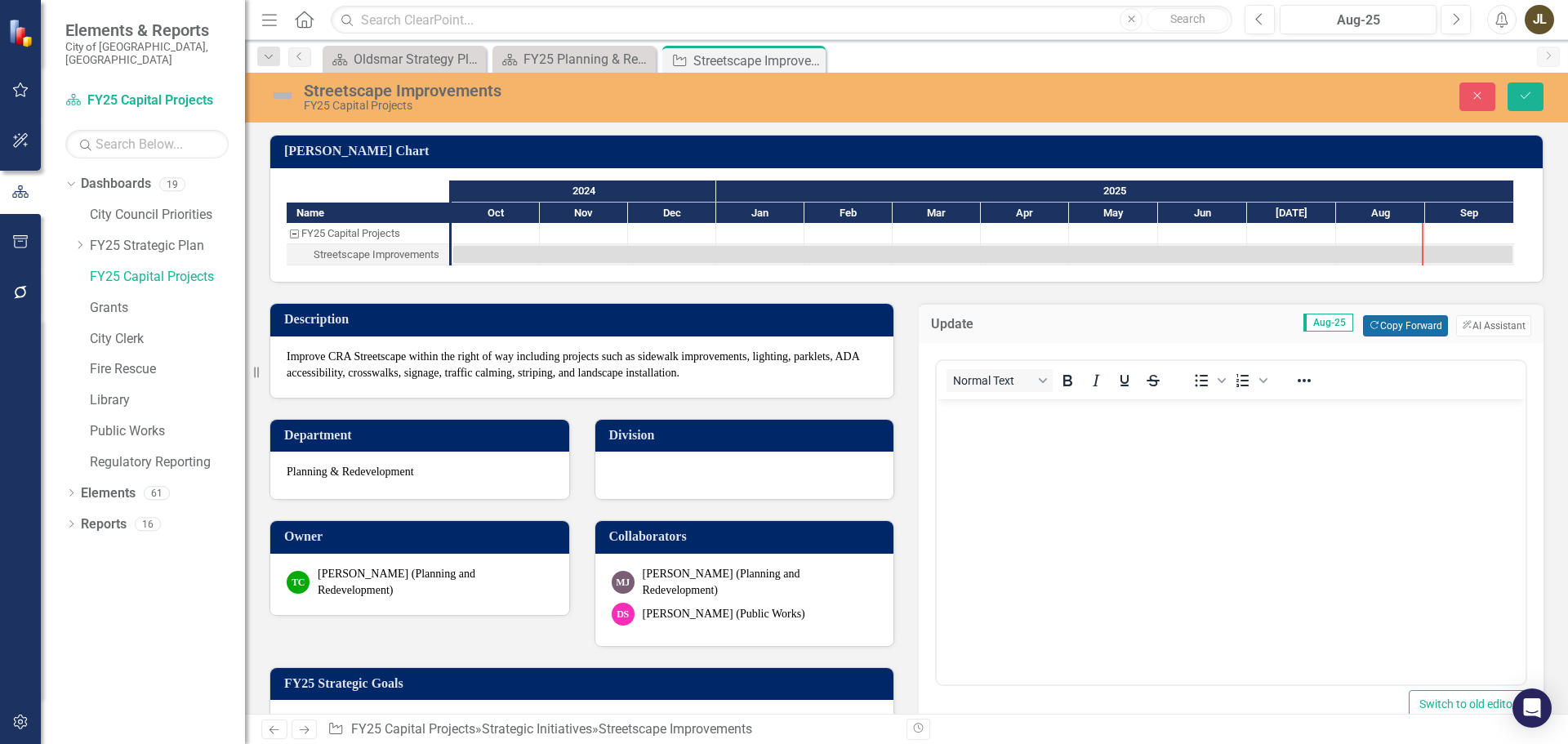
click at [1413, 330] on button "Copy Forward Copy Forward" at bounding box center [1405, 325] width 84 height 21
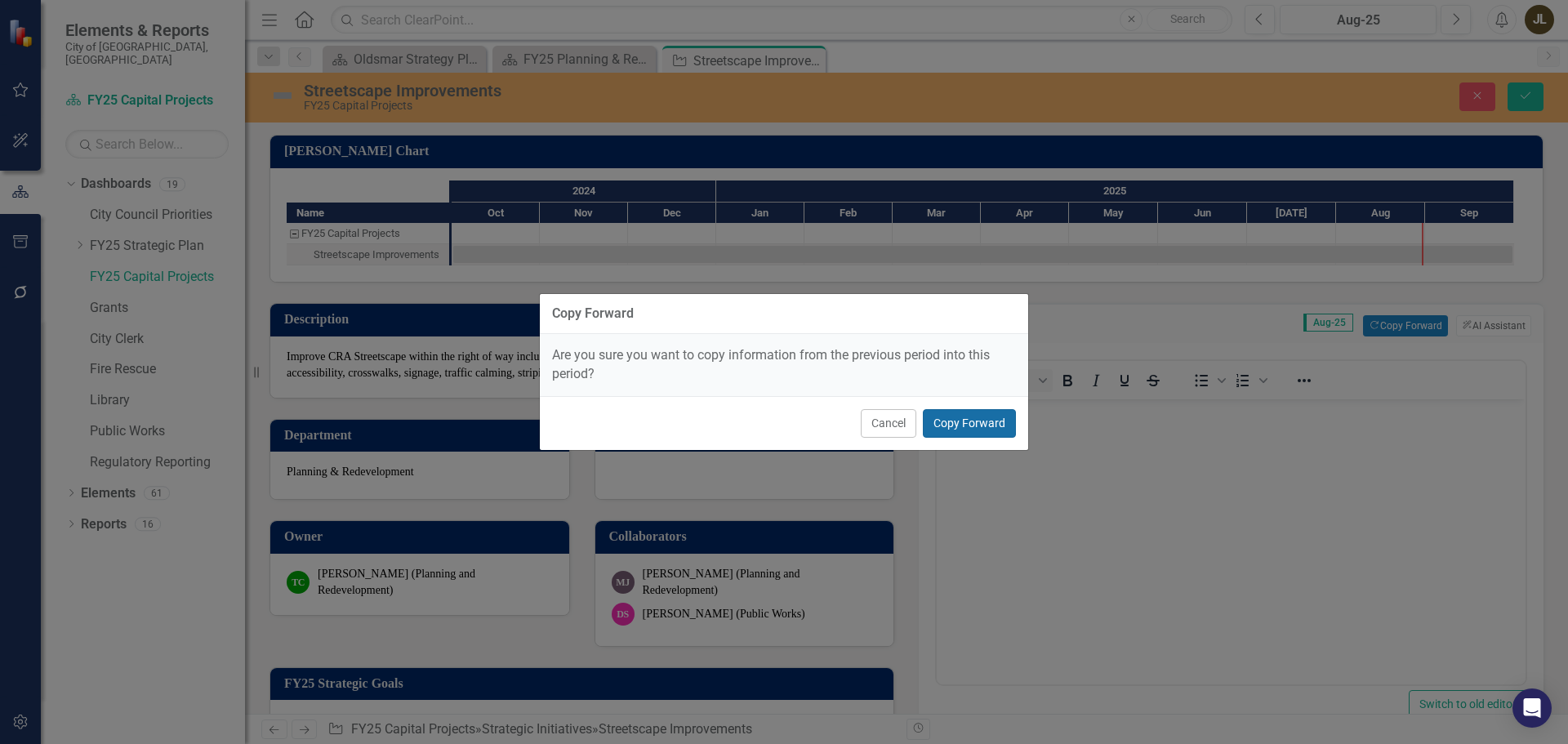
click at [985, 432] on button "Copy Forward" at bounding box center [969, 423] width 93 height 28
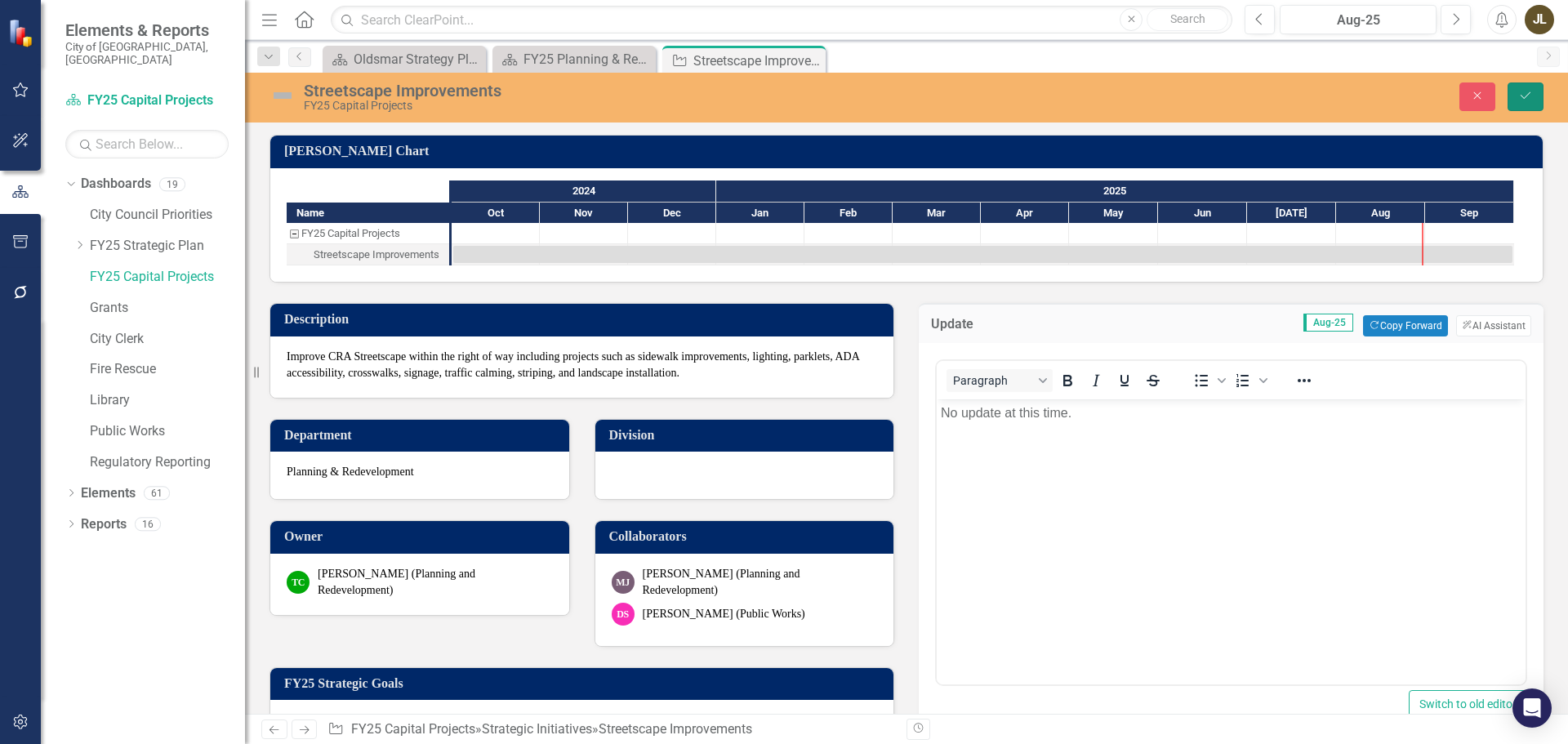
click at [1515, 96] on button "Save" at bounding box center [1526, 96] width 36 height 28
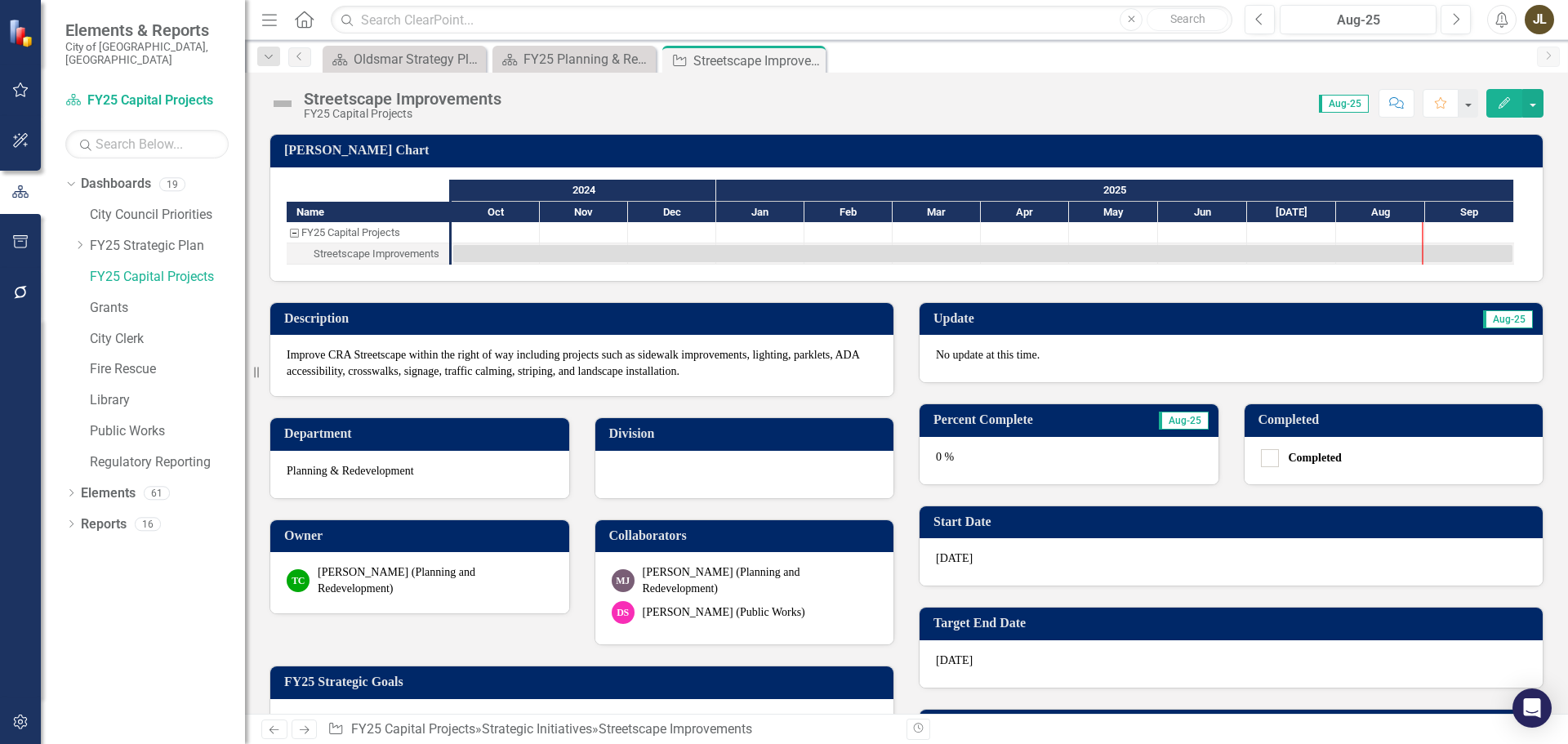
click at [280, 109] on img at bounding box center [282, 104] width 26 height 26
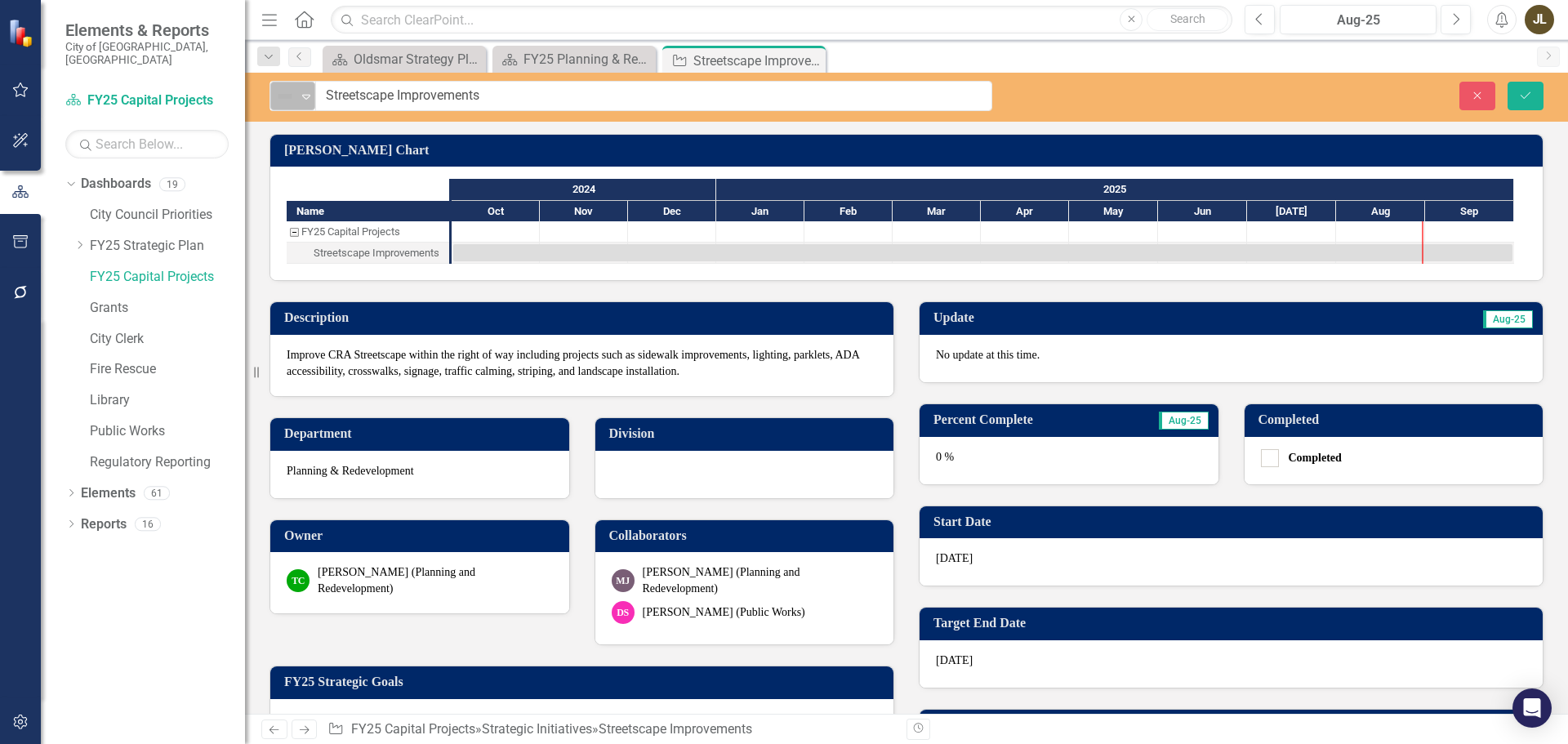
click at [284, 107] on div "Not Defined" at bounding box center [286, 96] width 25 height 23
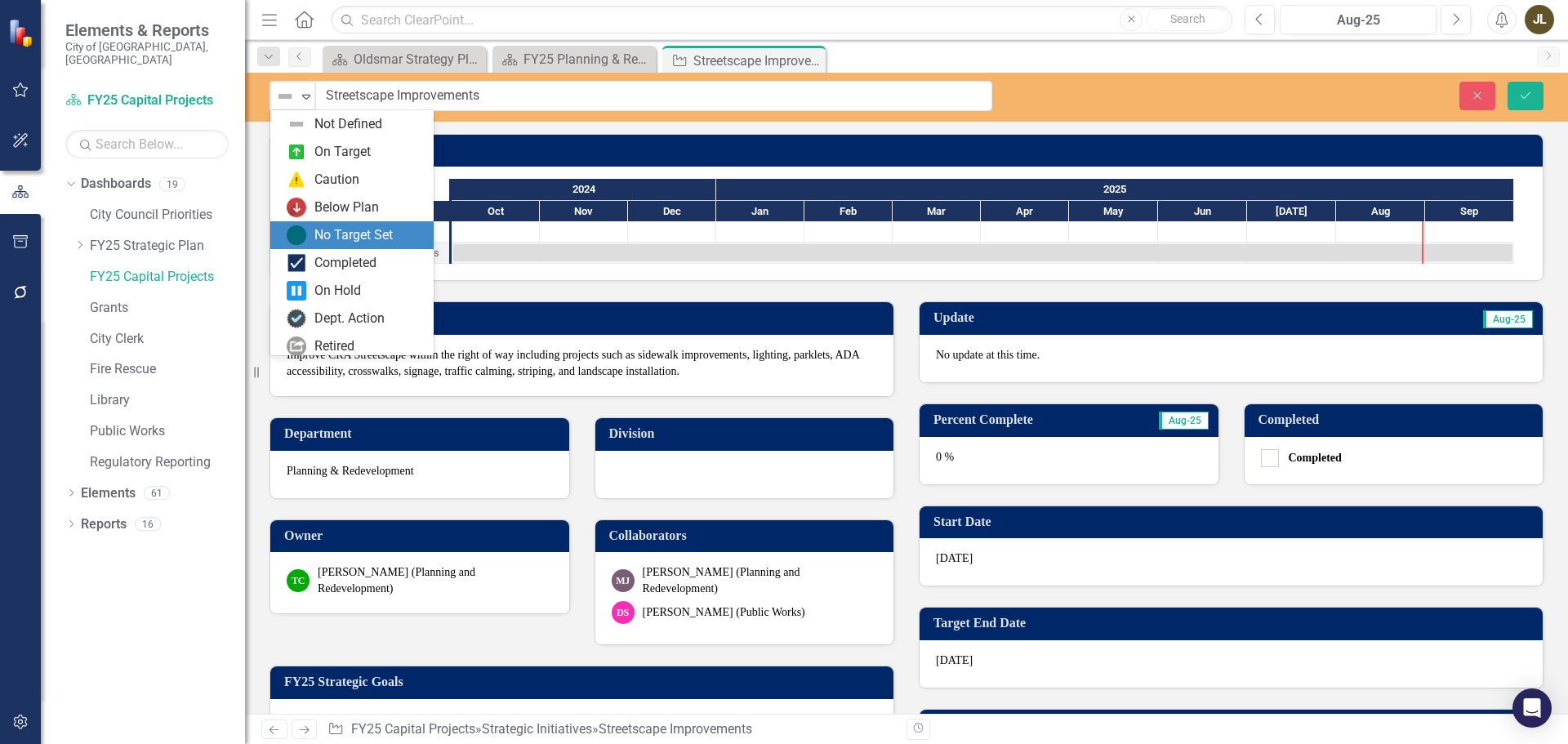
click at [338, 235] on div "No Target Set" at bounding box center [353, 236] width 78 height 19
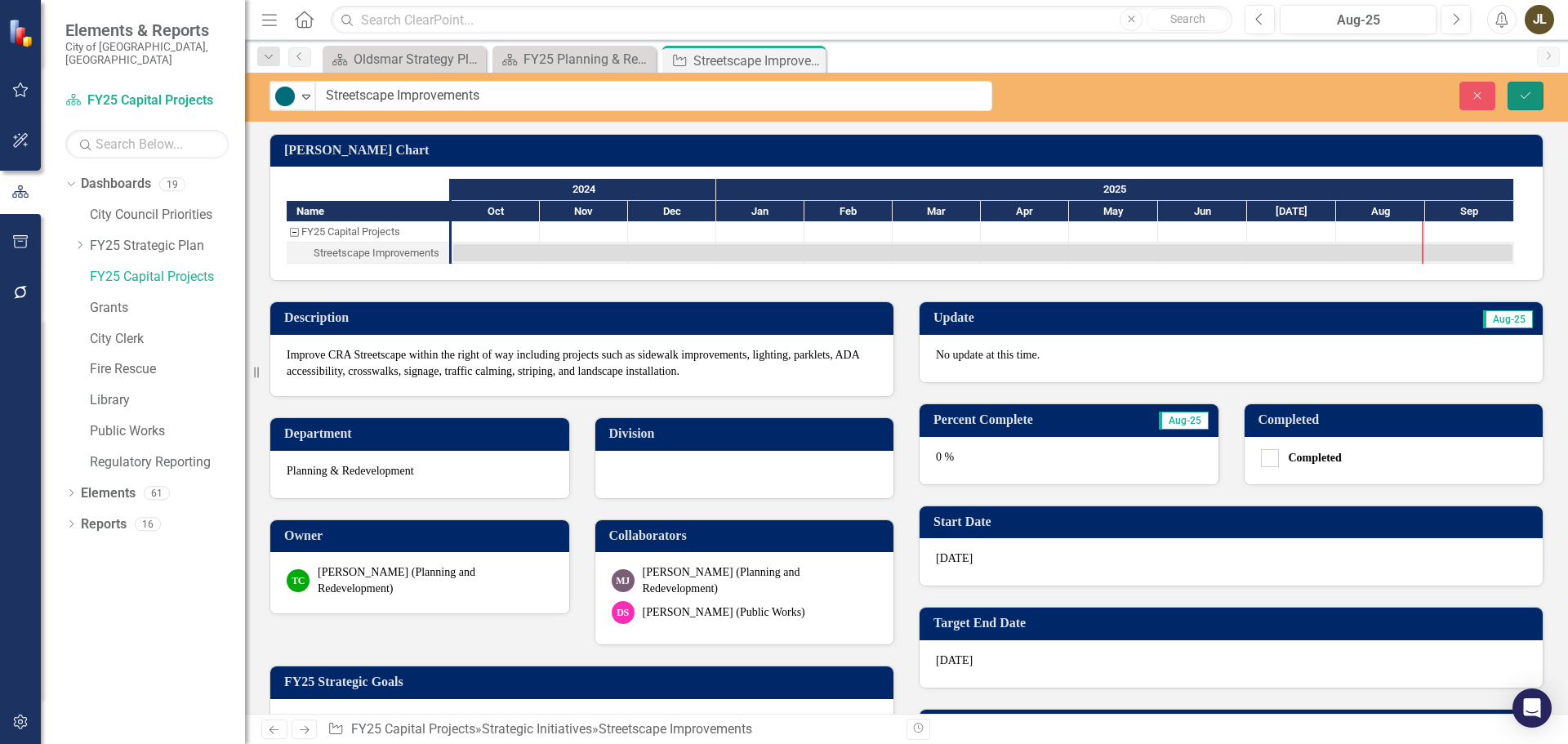
click at [1516, 100] on button "Save" at bounding box center [1526, 95] width 36 height 28
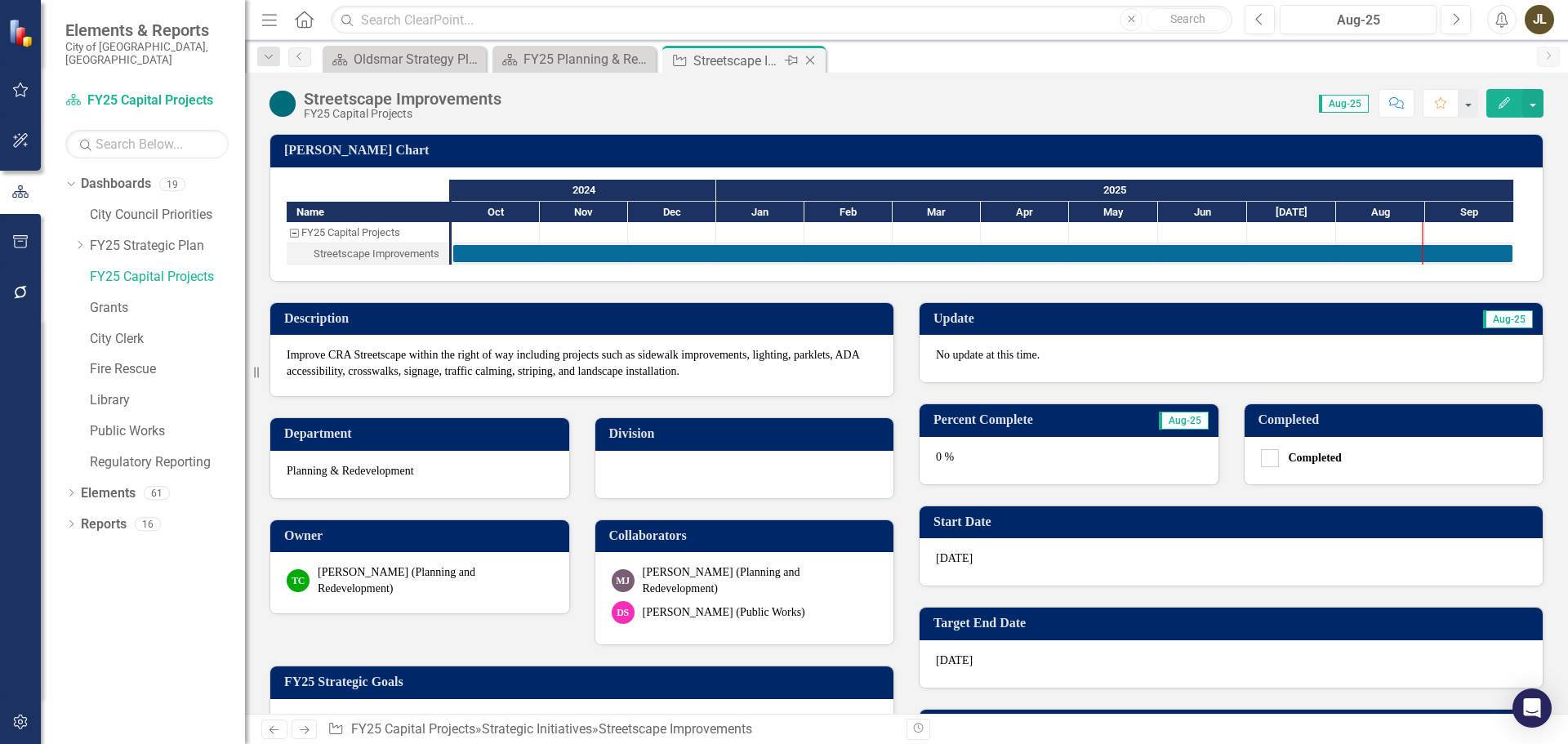
click at [812, 62] on icon at bounding box center [810, 61] width 9 height 9
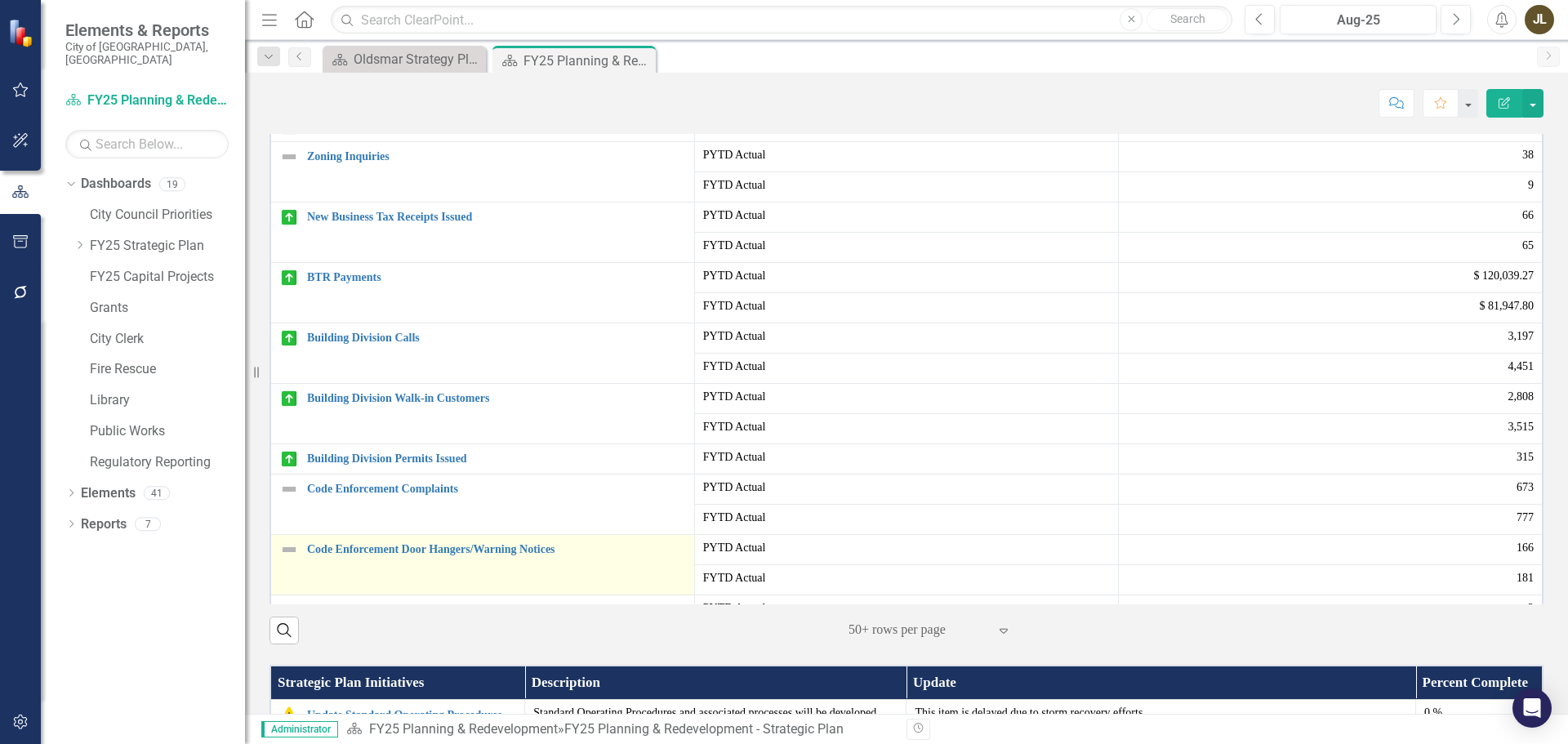
scroll to position [735, 0]
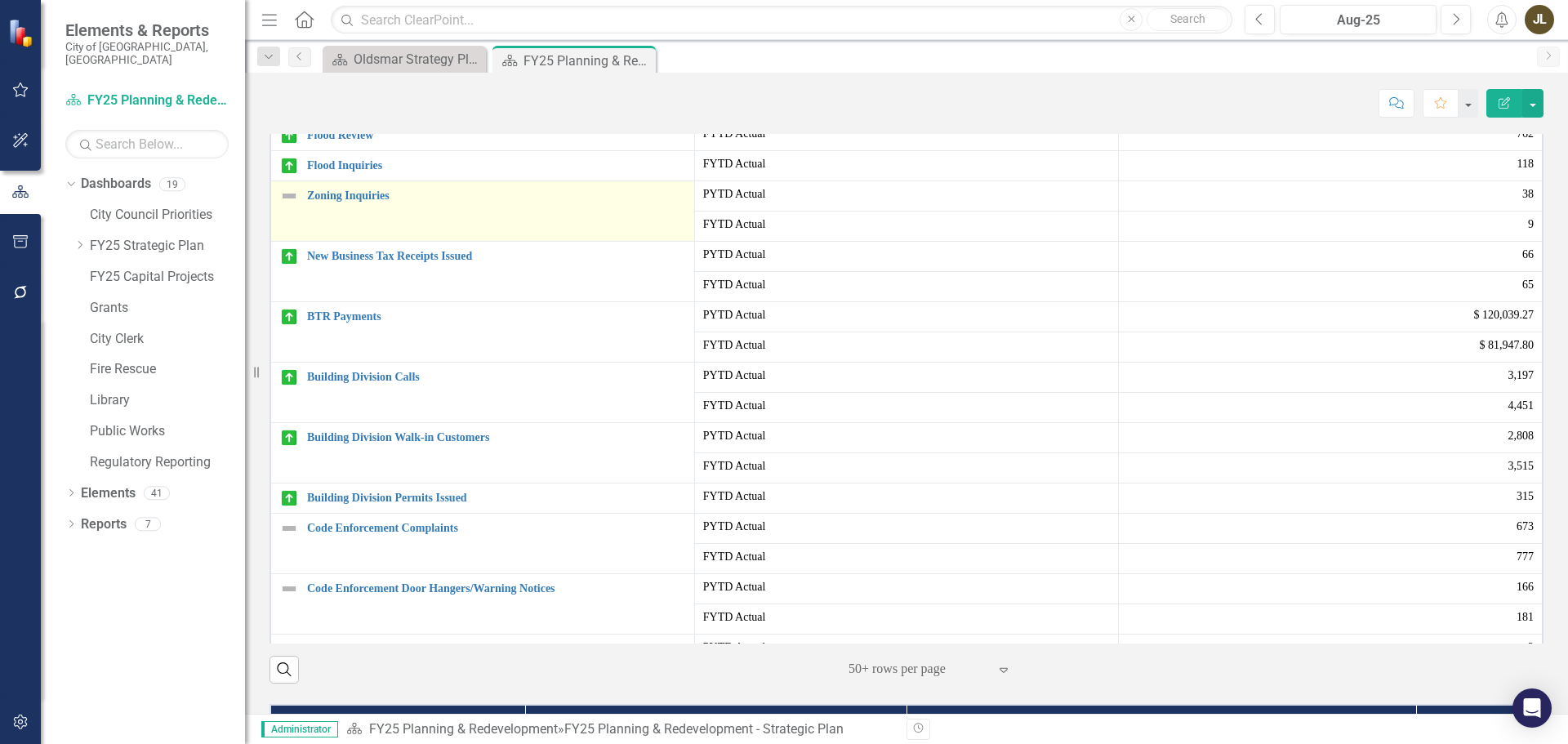
click at [284, 206] on img at bounding box center [288, 196] width 20 height 20
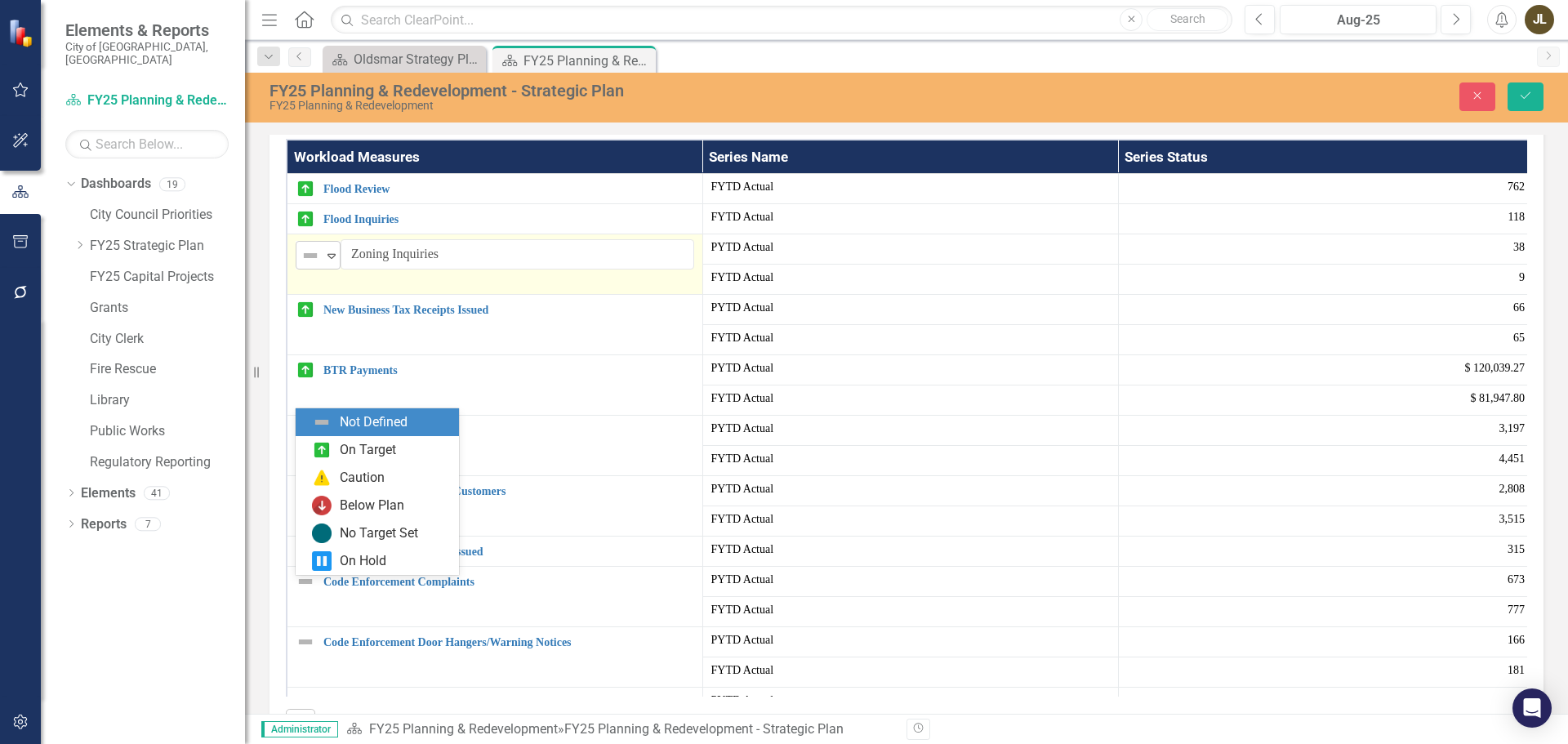
click at [316, 265] on img at bounding box center [310, 255] width 20 height 20
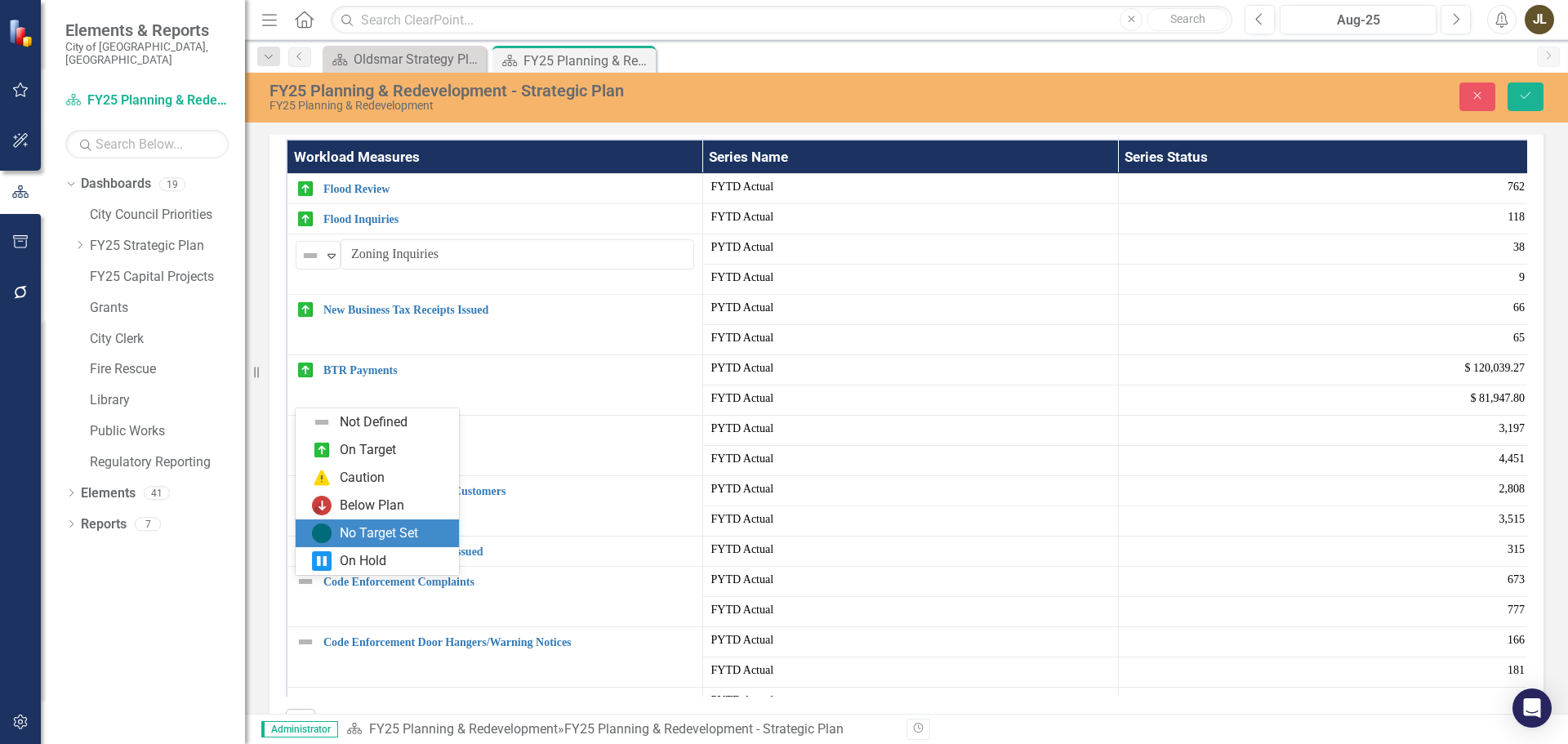
click at [380, 523] on div "No Target Set" at bounding box center [378, 533] width 163 height 27
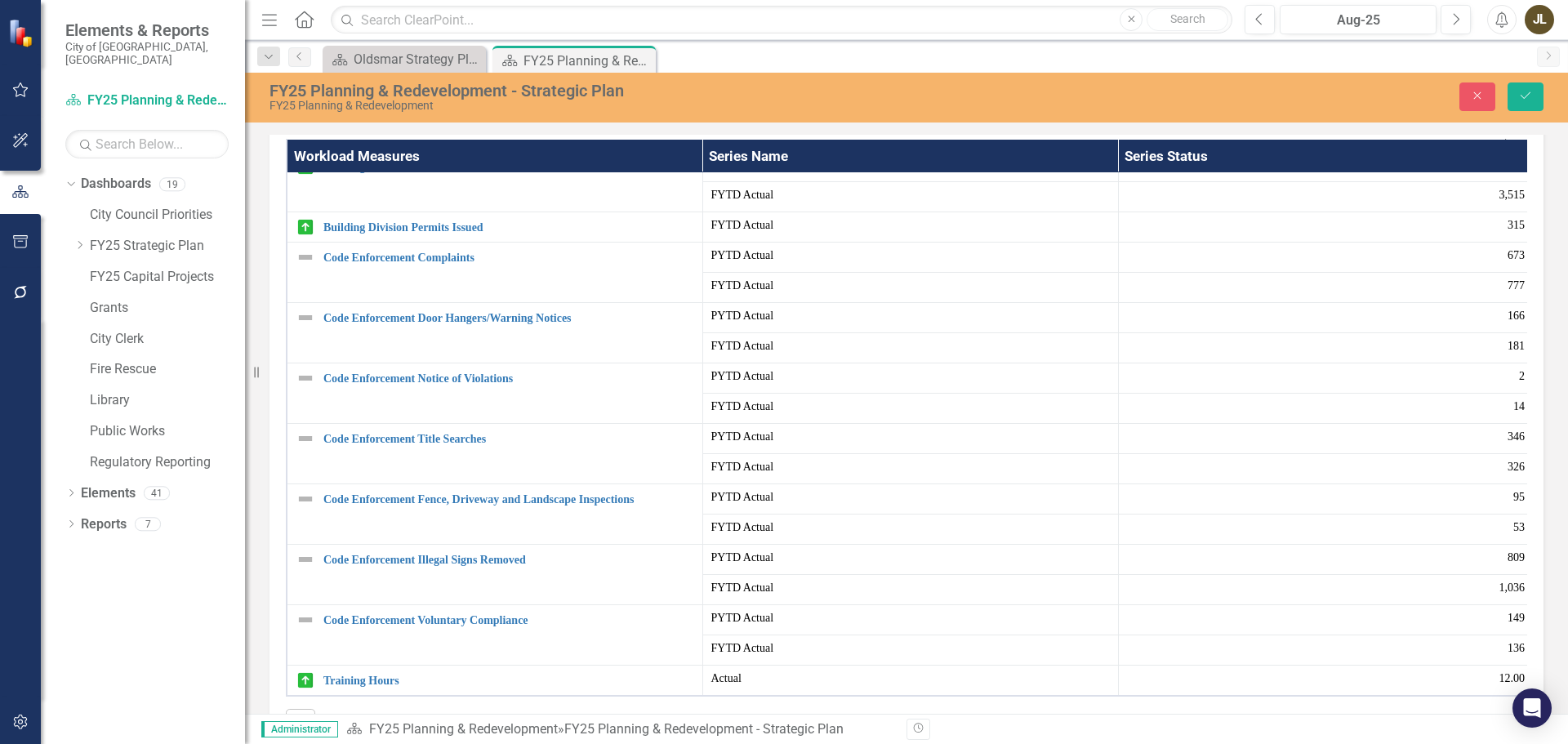
scroll to position [327, 0]
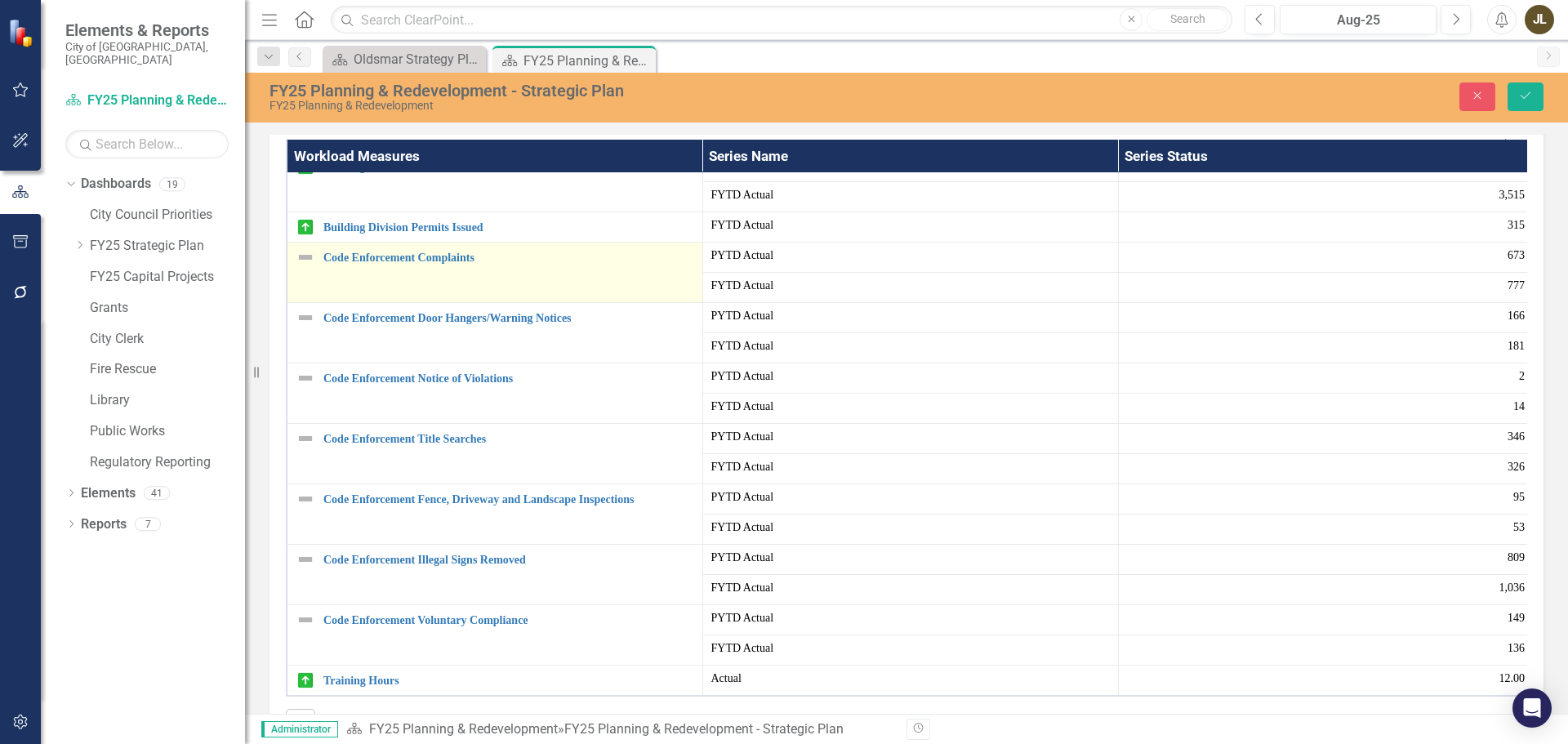
click at [300, 267] on img at bounding box center [306, 257] width 20 height 20
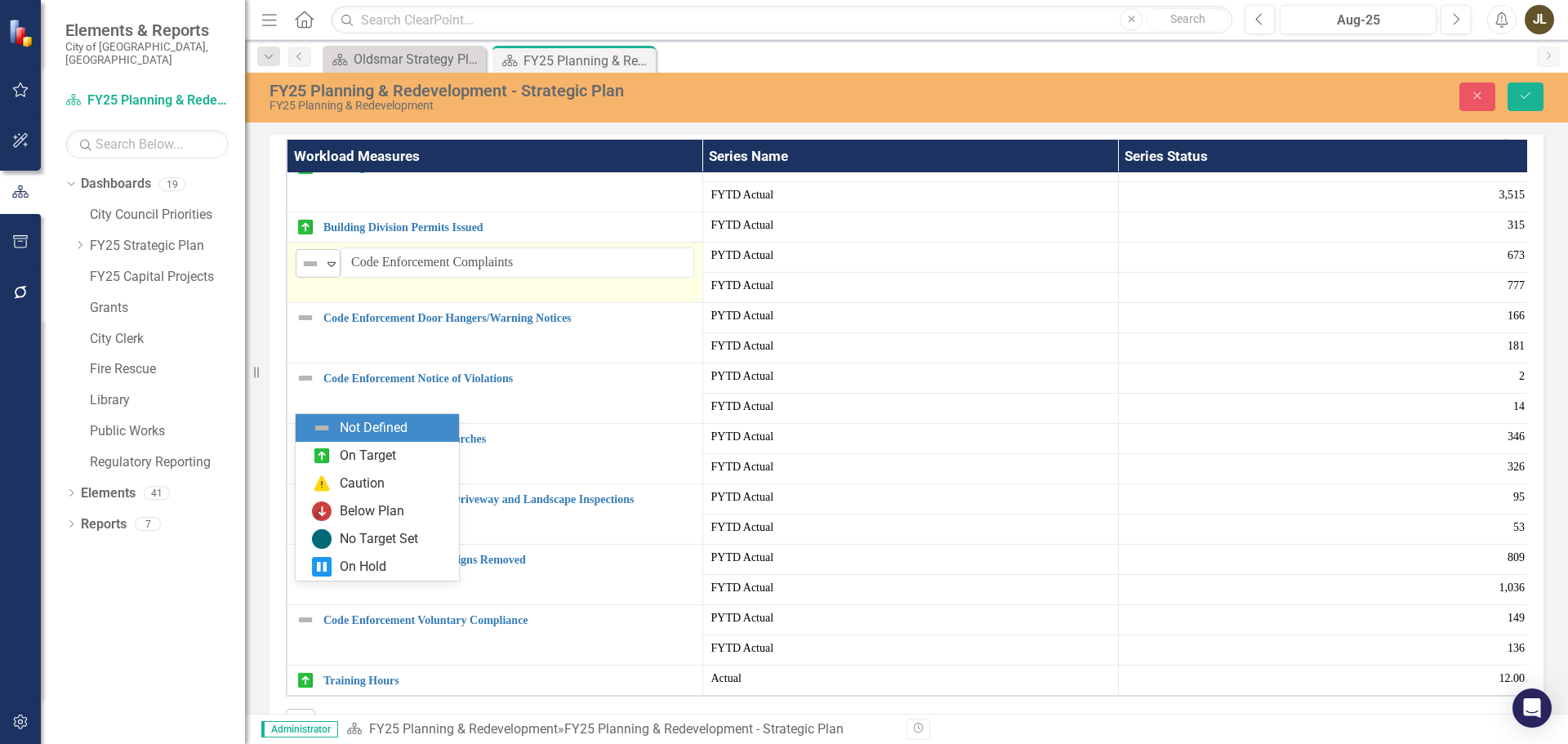
click at [330, 270] on icon "Expand" at bounding box center [331, 263] width 16 height 13
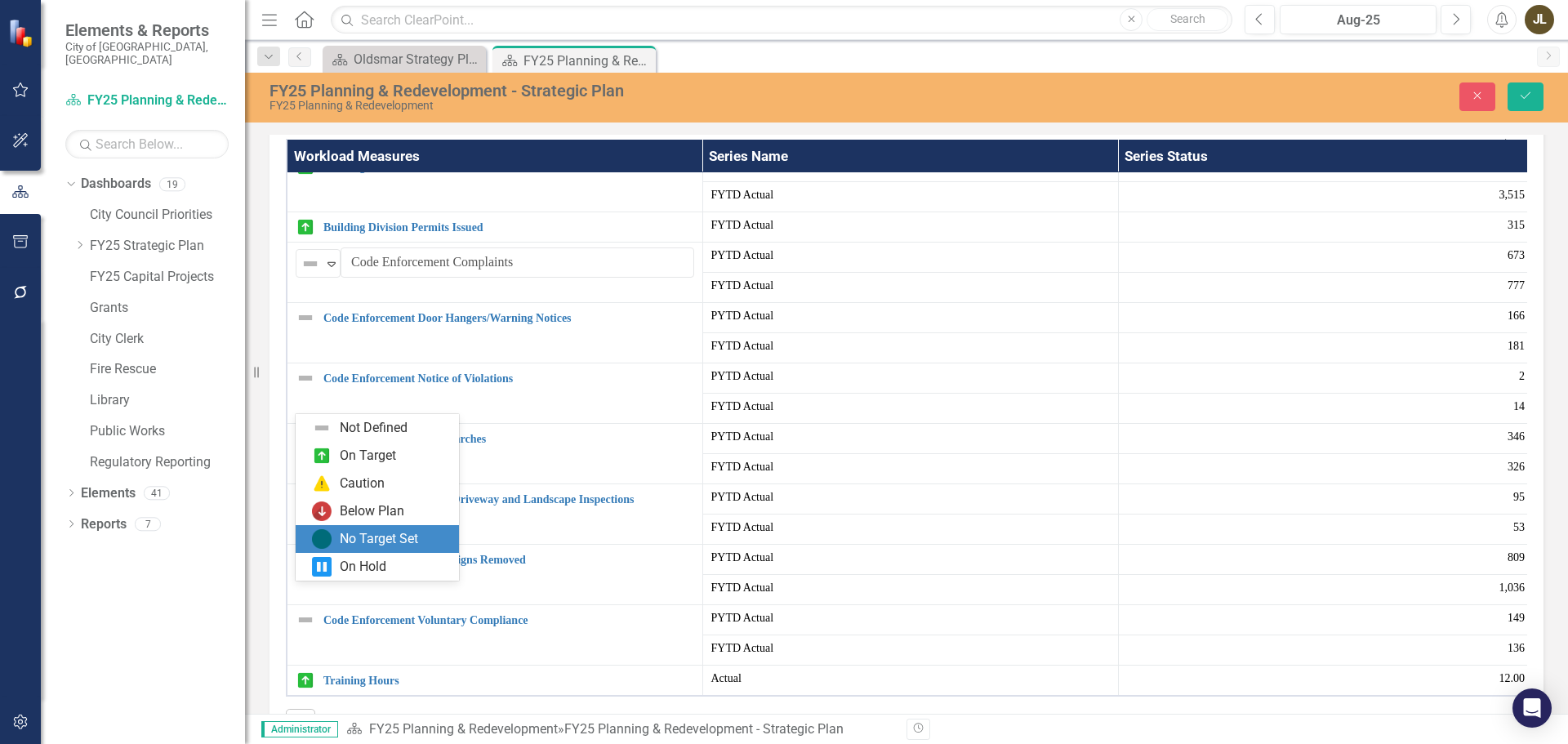
click at [360, 533] on div "No Target Set" at bounding box center [378, 540] width 78 height 19
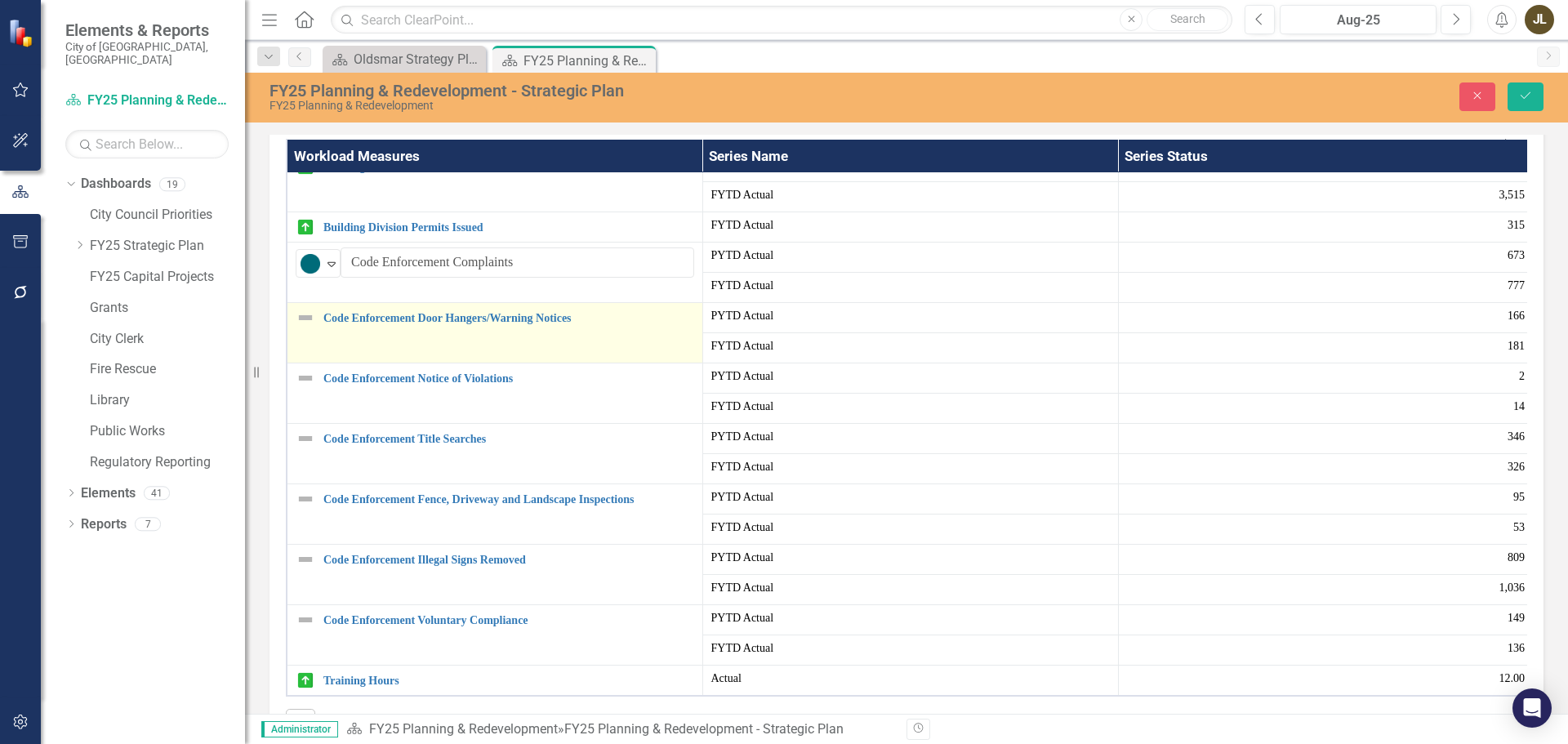
click at [308, 328] on img at bounding box center [306, 318] width 20 height 20
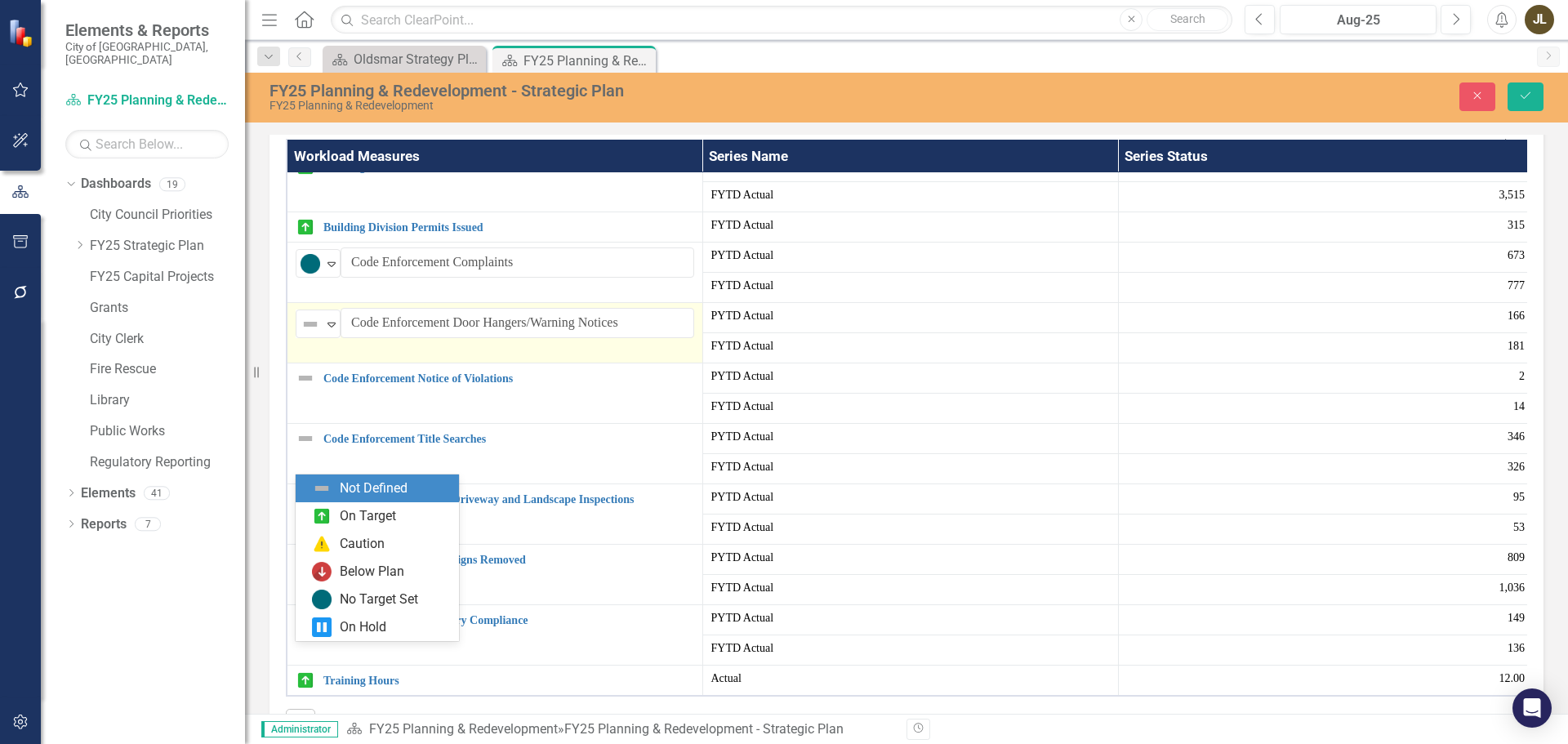
click at [308, 334] on img at bounding box center [310, 324] width 20 height 20
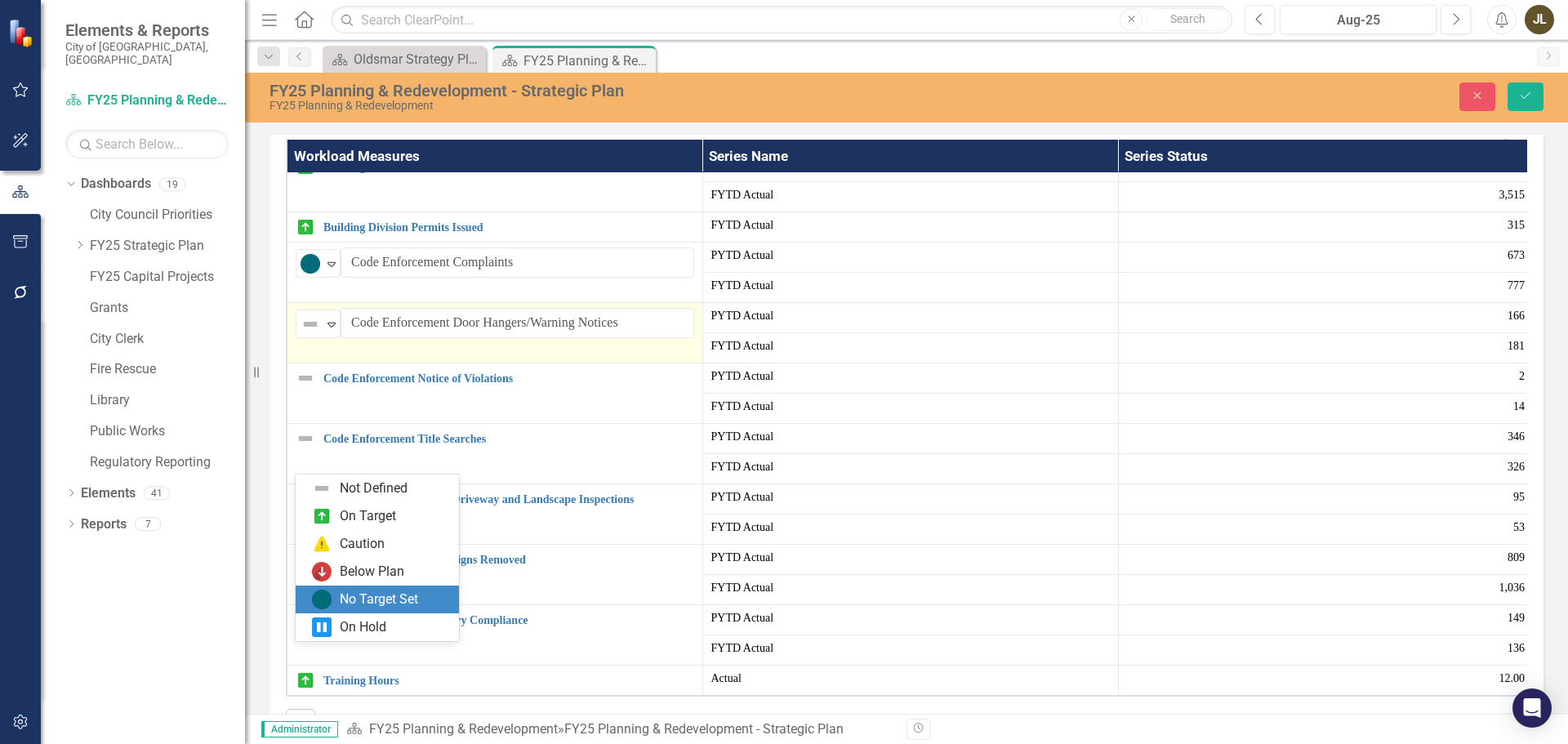
click at [354, 601] on div "No Target Set" at bounding box center [378, 600] width 78 height 19
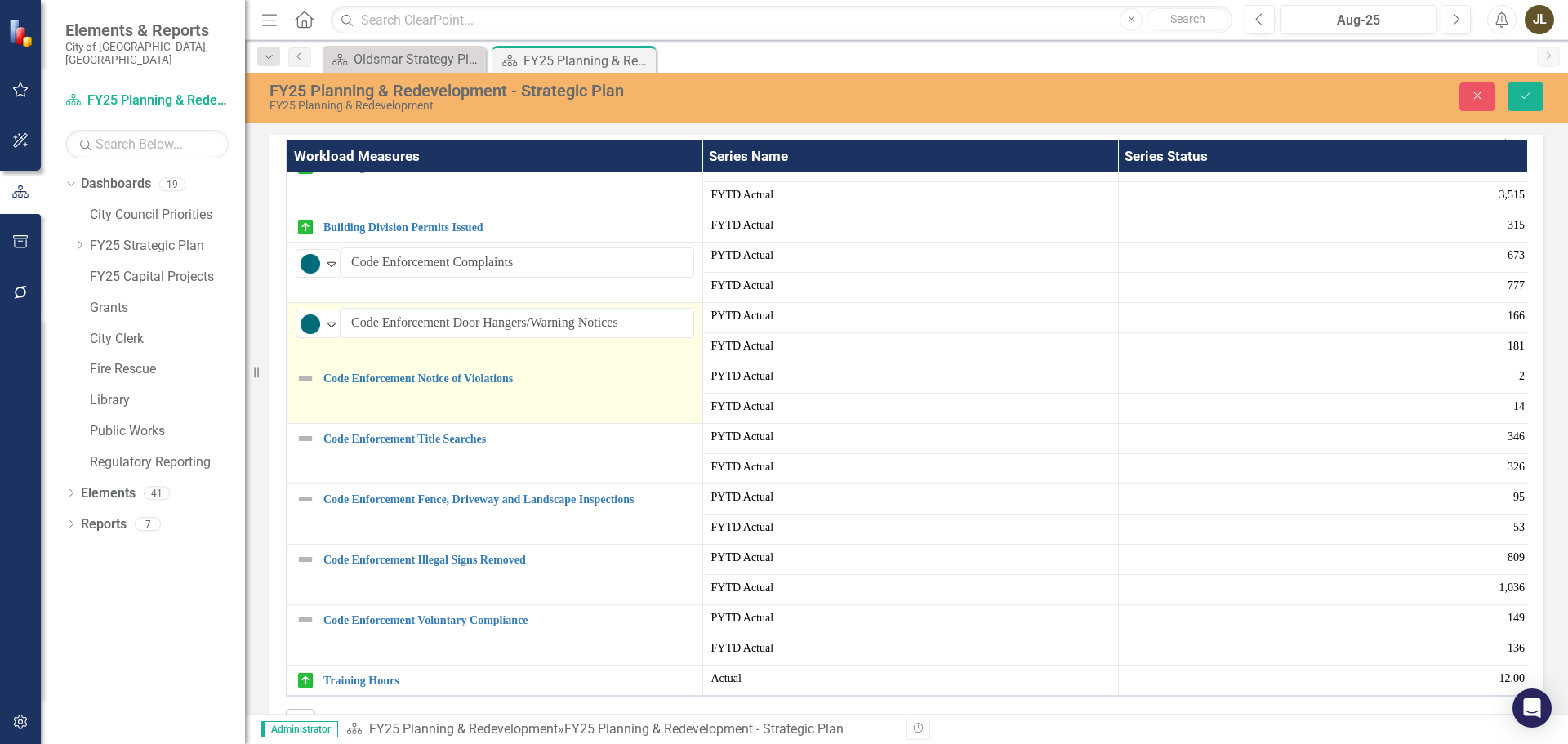
click at [305, 388] on img at bounding box center [306, 378] width 20 height 20
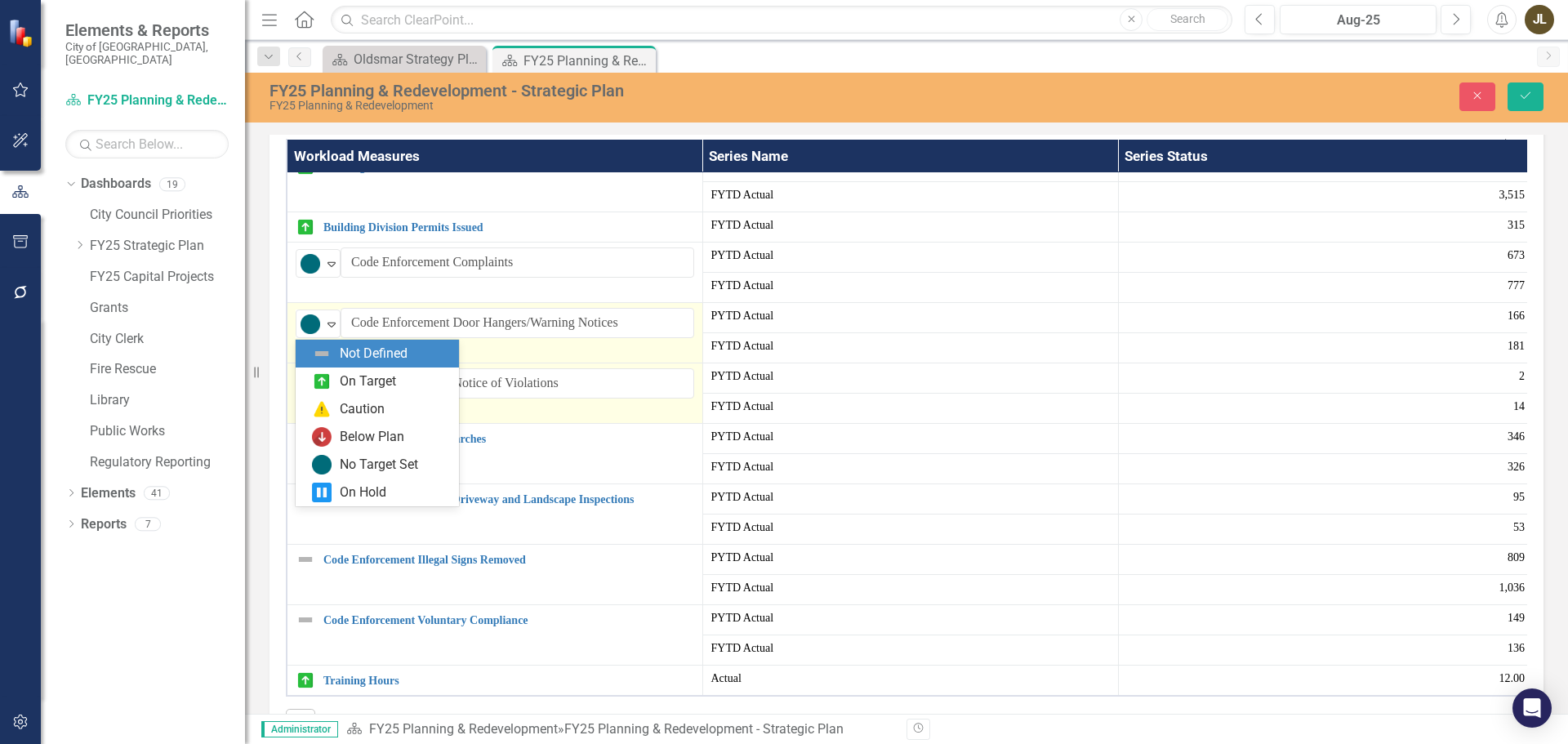
click at [306, 395] on img at bounding box center [310, 384] width 20 height 20
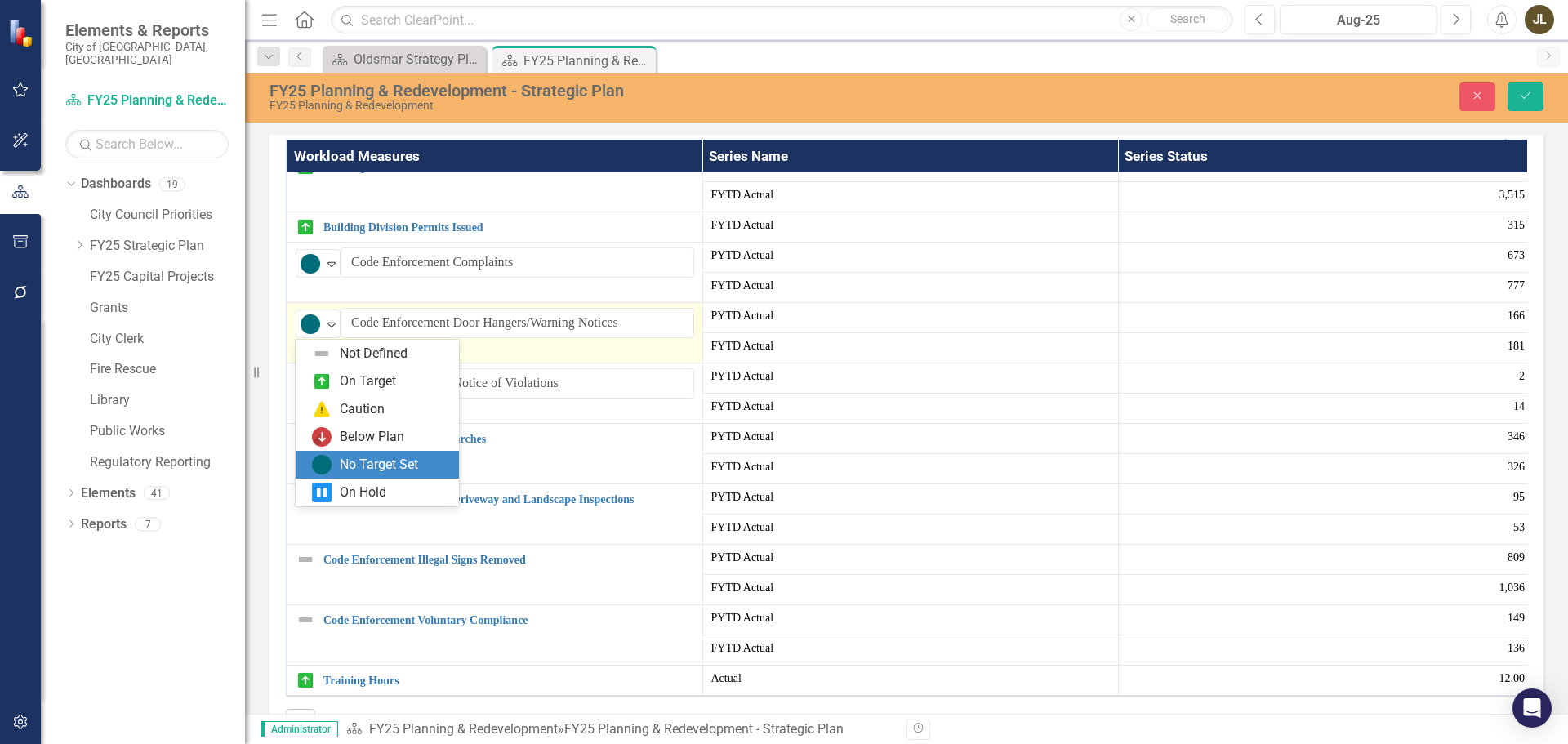
click at [346, 469] on div "No Target Set" at bounding box center [378, 465] width 78 height 19
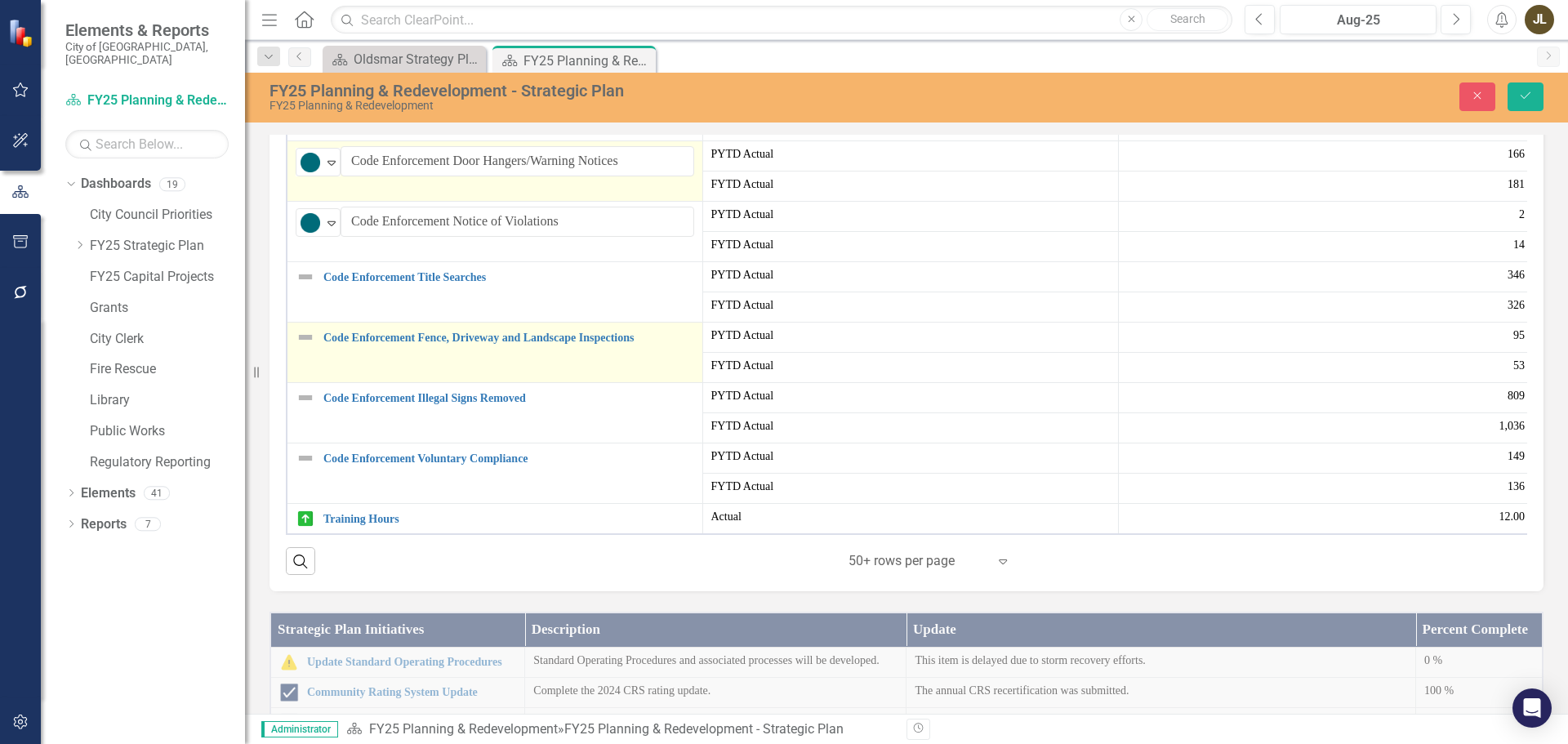
scroll to position [898, 0]
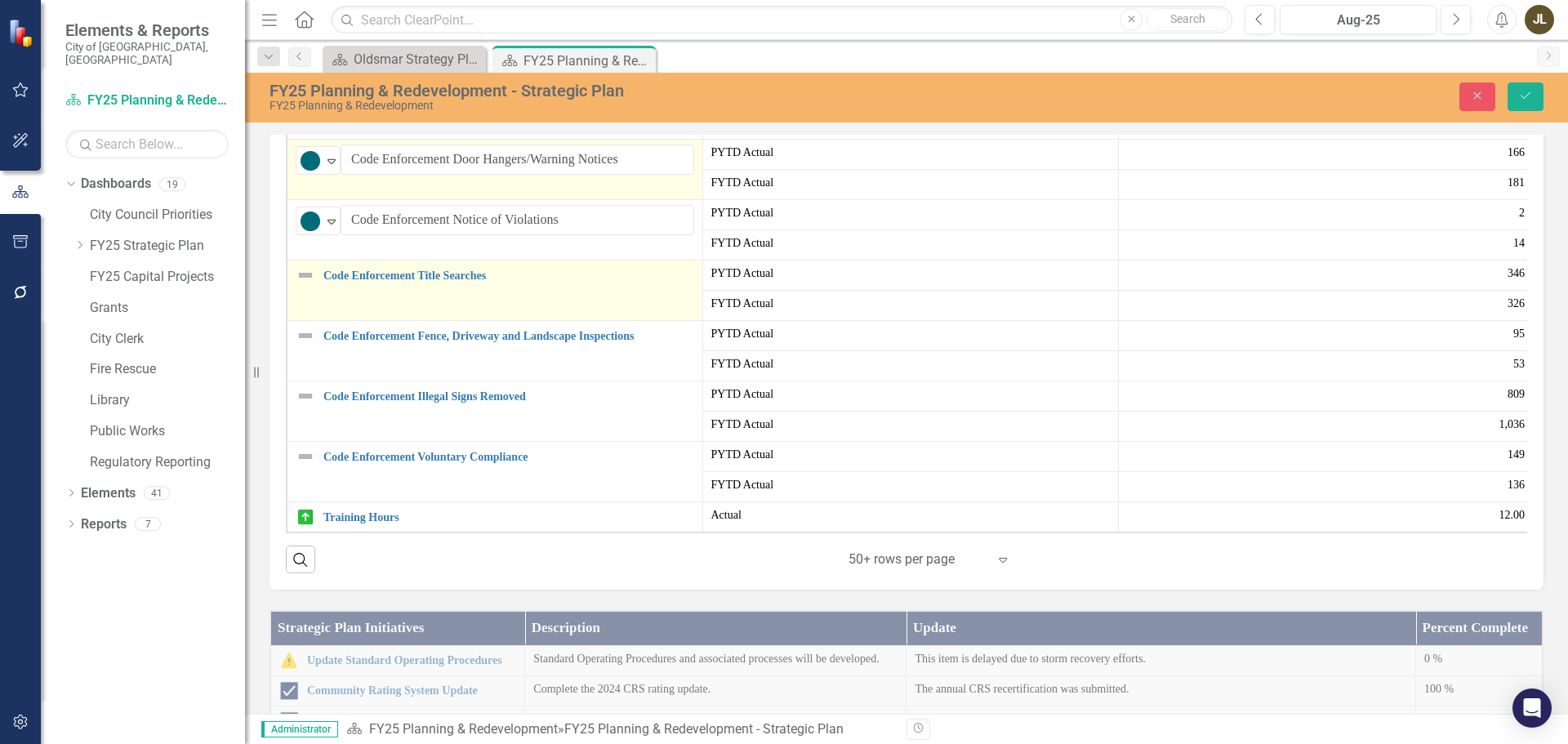
click at [309, 285] on img at bounding box center [306, 275] width 20 height 20
click at [318, 292] on img at bounding box center [310, 281] width 20 height 20
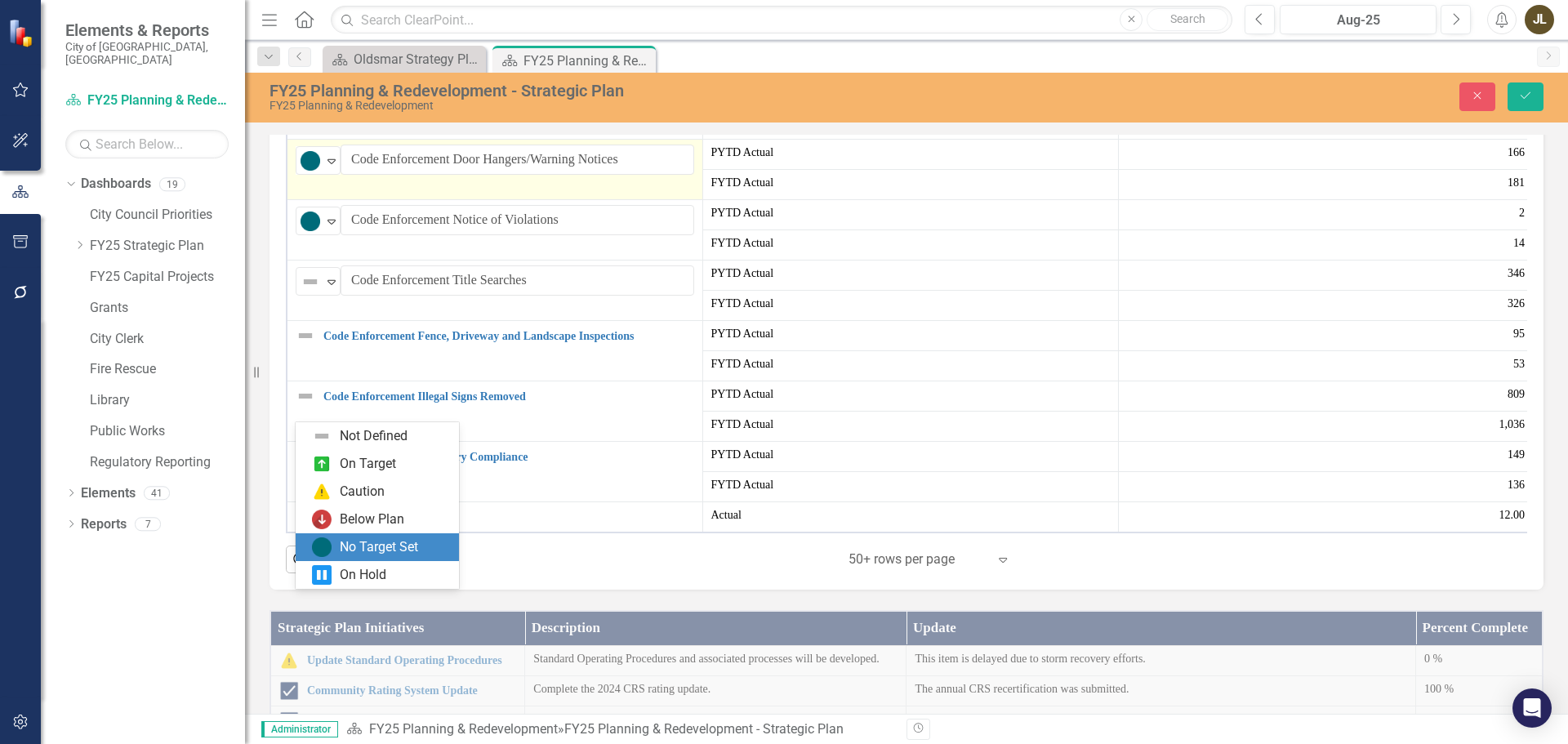
click at [372, 538] on div "No Target Set" at bounding box center [378, 547] width 78 height 19
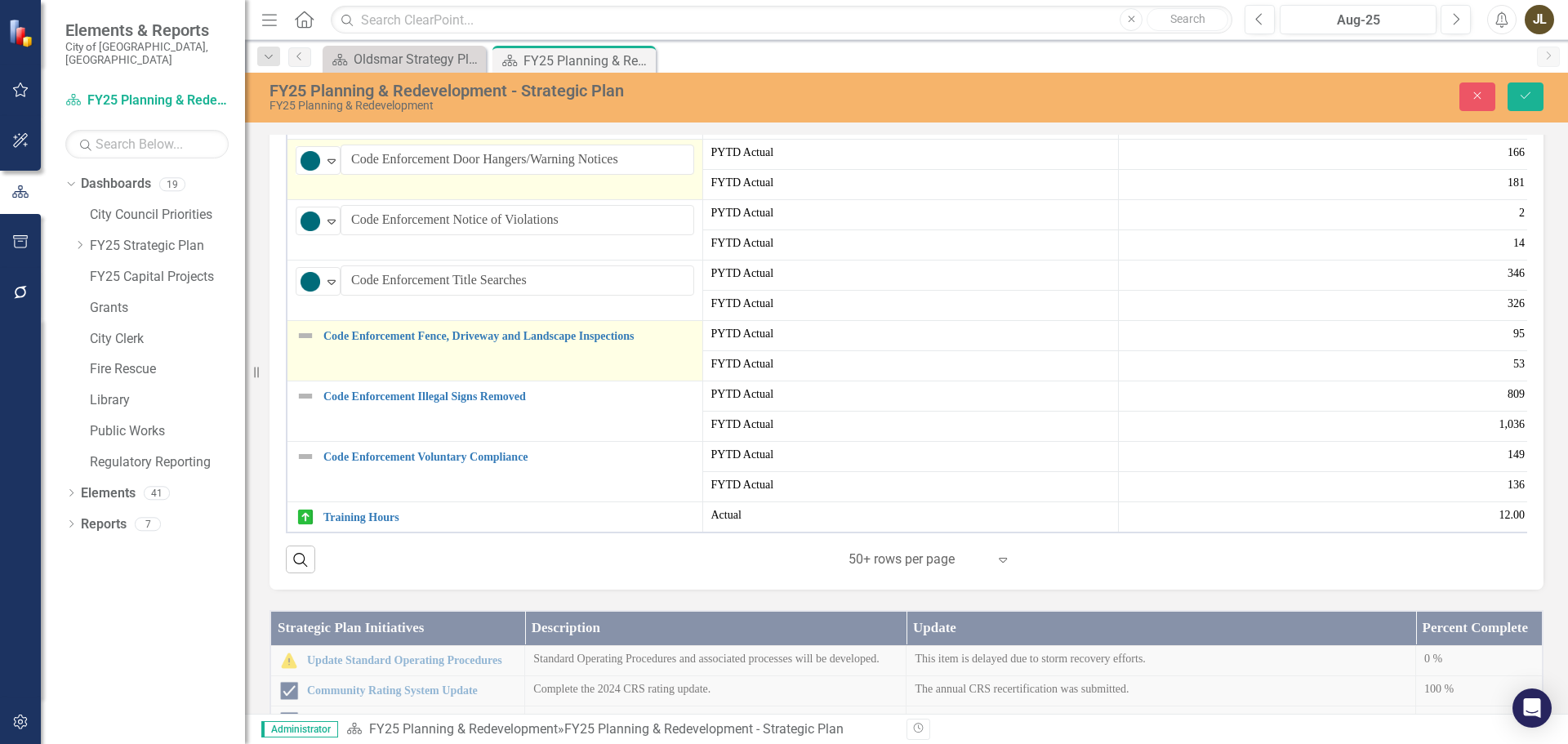
click at [310, 346] on img at bounding box center [306, 336] width 20 height 20
click at [317, 352] on img at bounding box center [310, 342] width 20 height 20
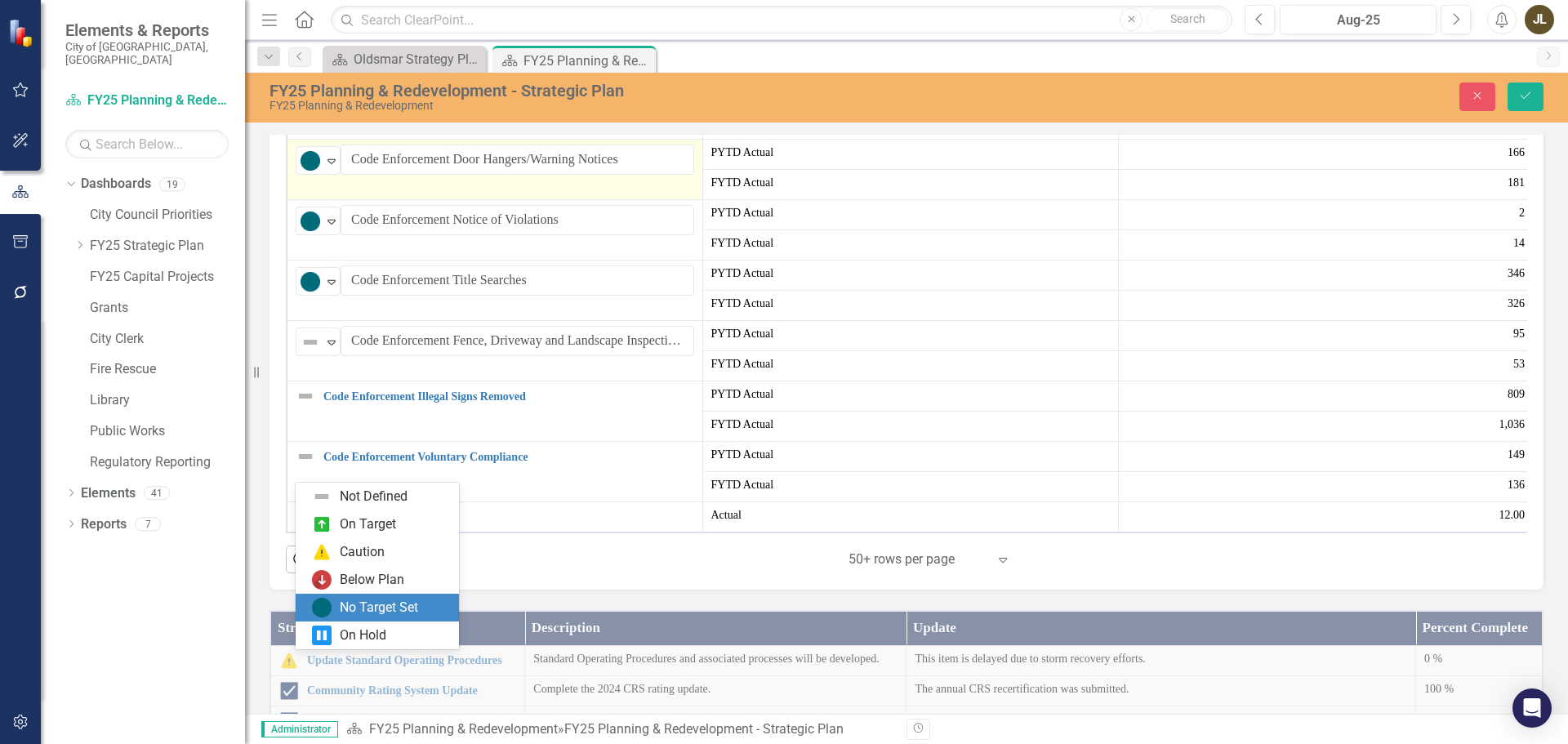
click at [366, 610] on div "No Target Set" at bounding box center [378, 608] width 78 height 19
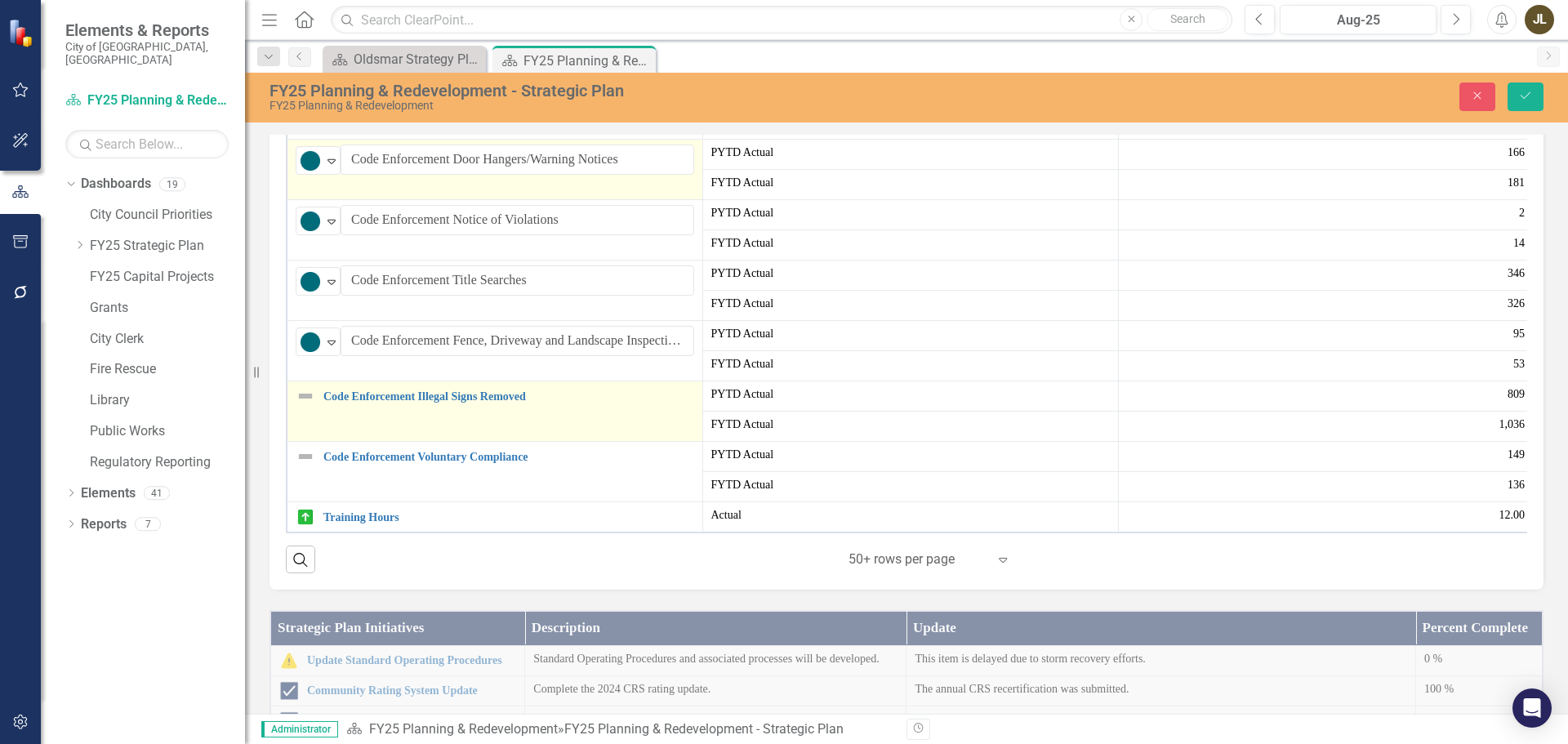
click at [300, 406] on img at bounding box center [306, 396] width 20 height 20
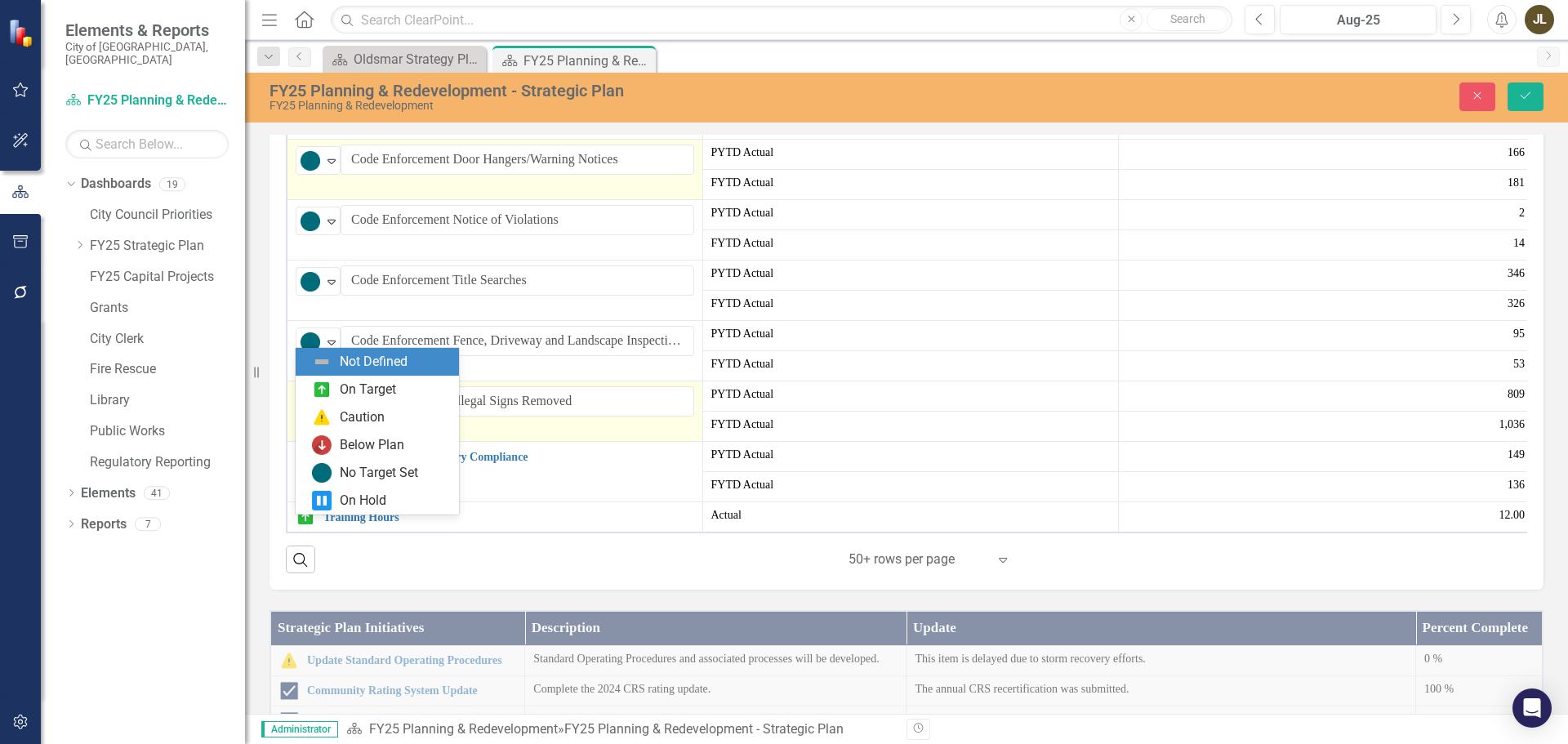
click at [318, 413] on img at bounding box center [310, 402] width 20 height 20
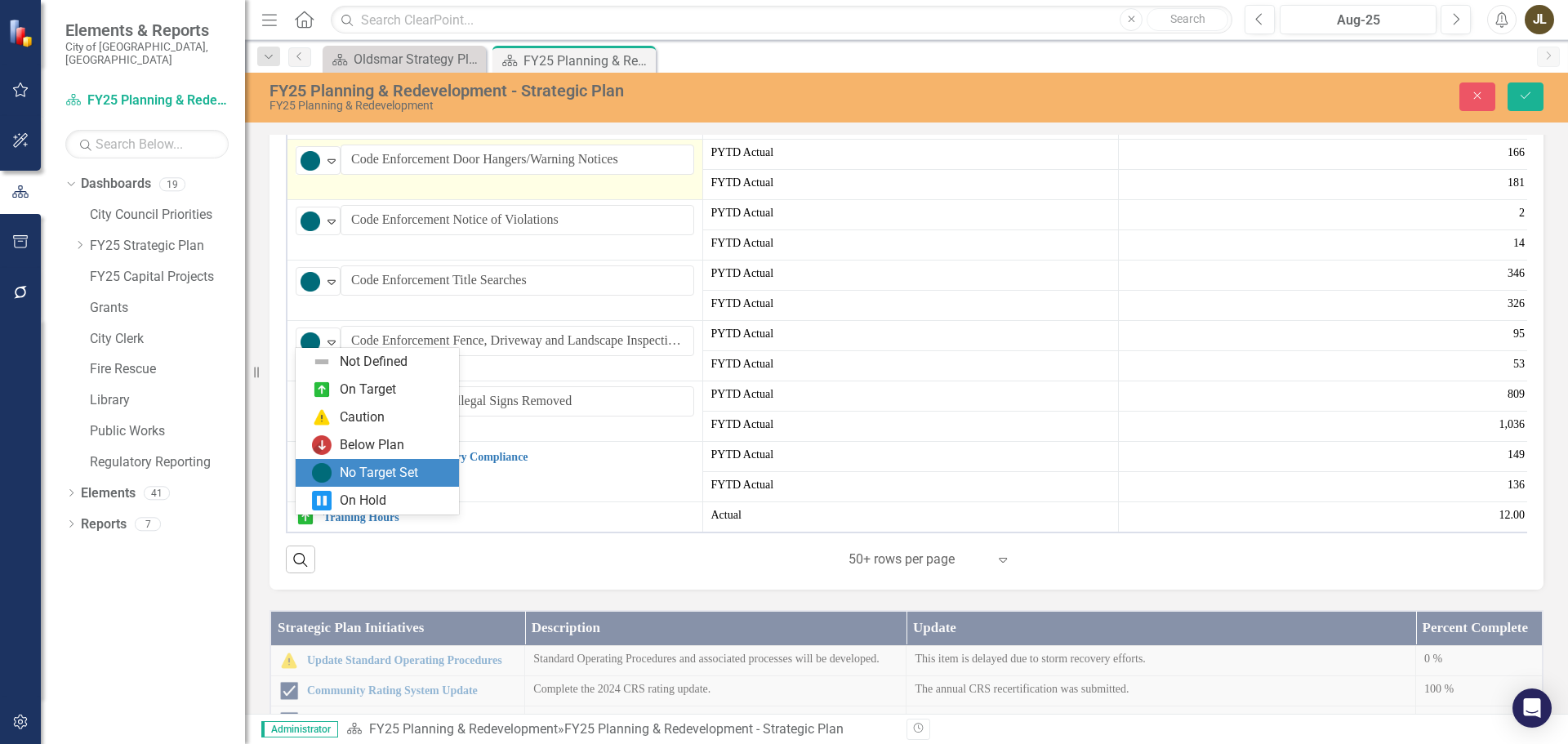
click at [363, 475] on div "No Target Set" at bounding box center [378, 474] width 78 height 19
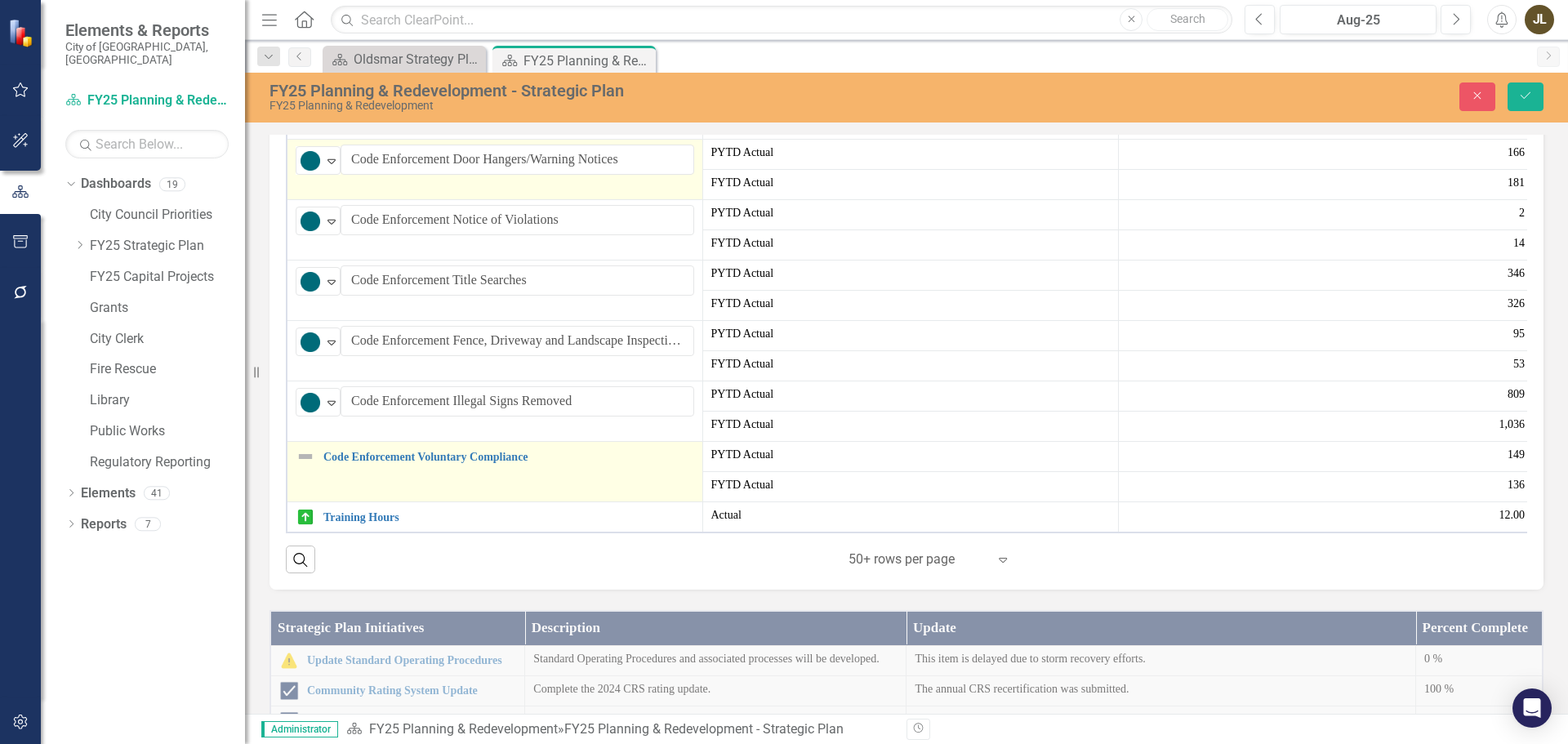
click at [312, 466] on img at bounding box center [306, 457] width 20 height 20
click at [330, 469] on icon "Expand" at bounding box center [331, 463] width 16 height 13
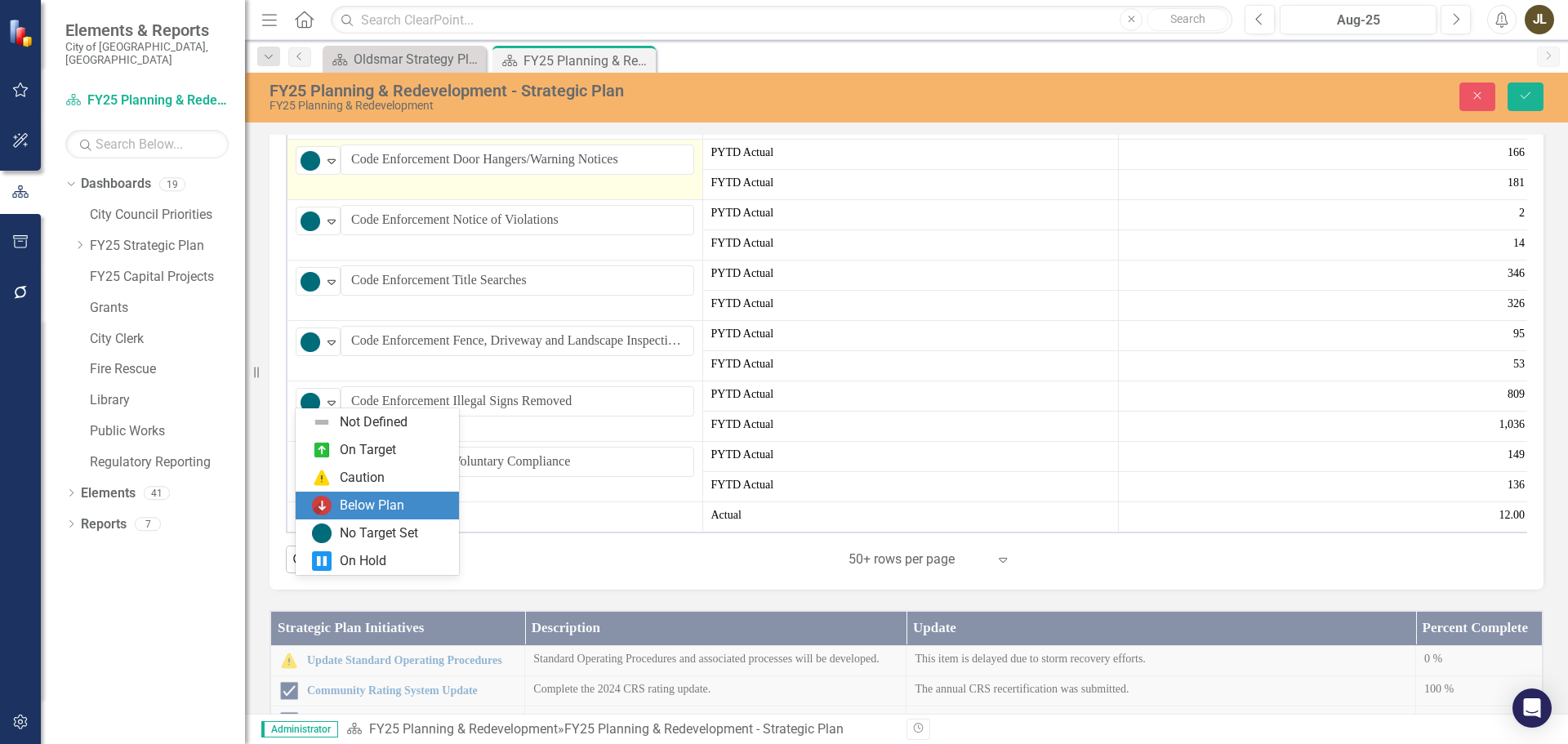
click at [354, 518] on div "Below Plan" at bounding box center [378, 505] width 163 height 27
click at [330, 476] on div "Expand" at bounding box center [331, 462] width 16 height 27
click at [366, 530] on div "No Target Set" at bounding box center [378, 534] width 78 height 19
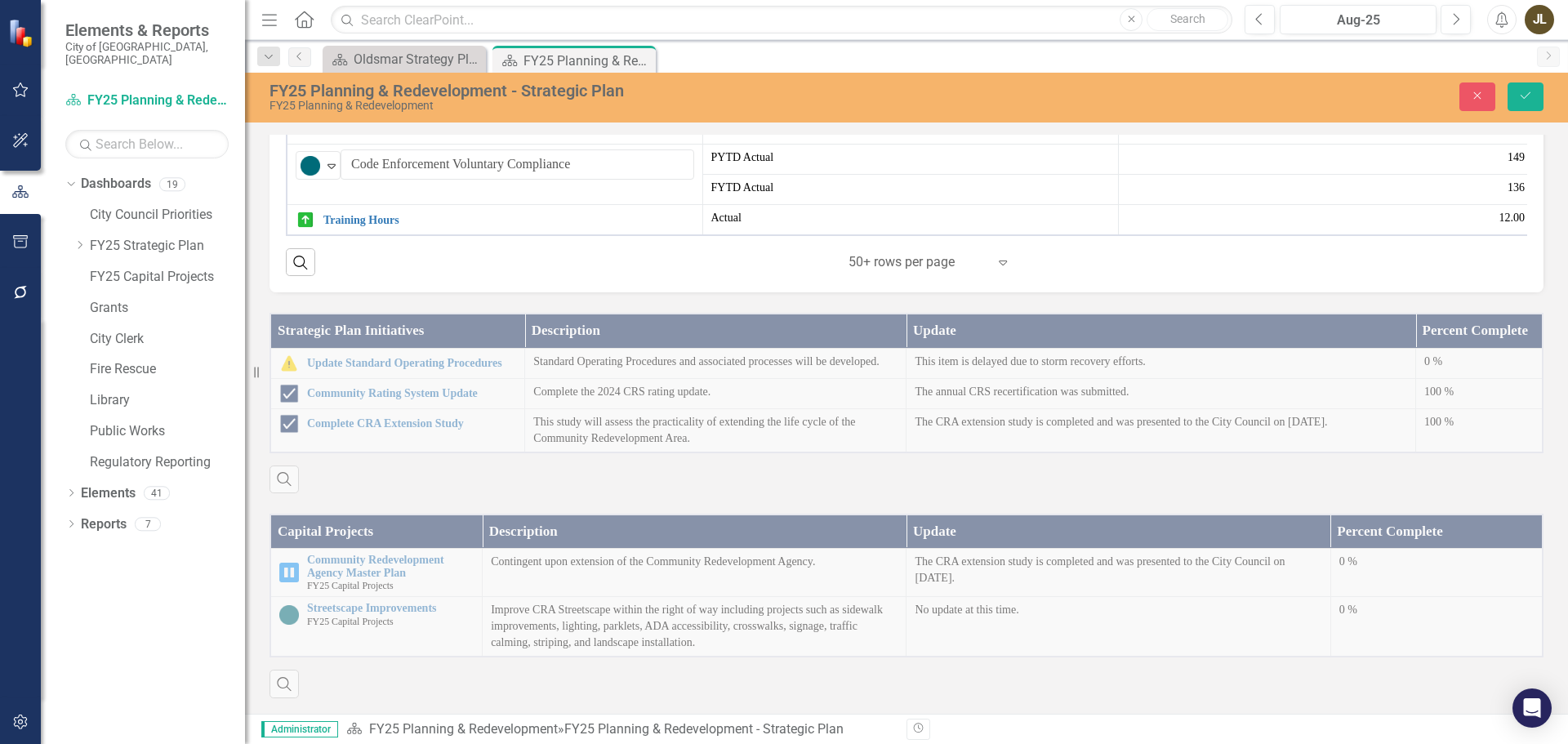
scroll to position [1225, 0]
click at [1536, 101] on button "Save" at bounding box center [1526, 96] width 36 height 28
